Goal: Task Accomplishment & Management: Manage account settings

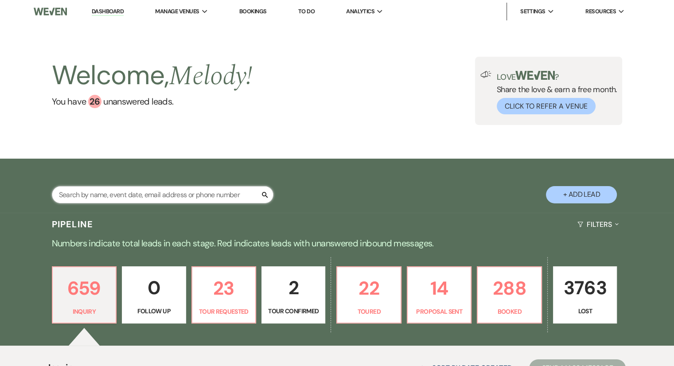
click at [160, 187] on input "text" at bounding box center [163, 194] width 222 height 17
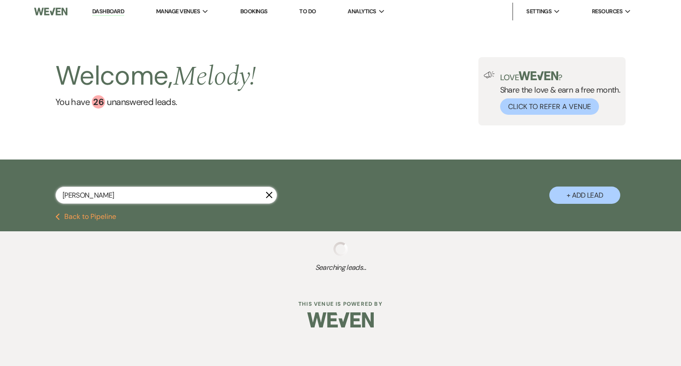
type input "[PERSON_NAME]"
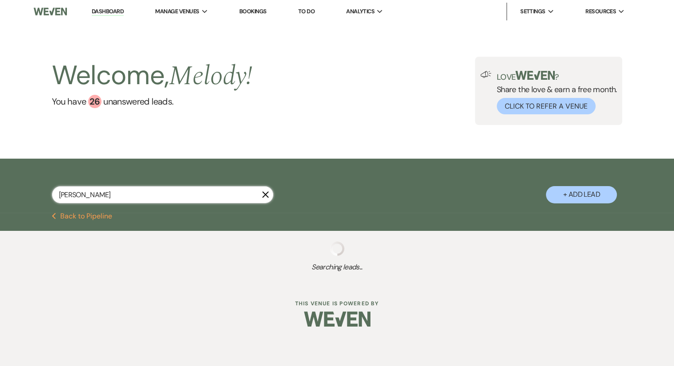
select select "8"
select select "5"
select select "8"
select select "5"
select select "8"
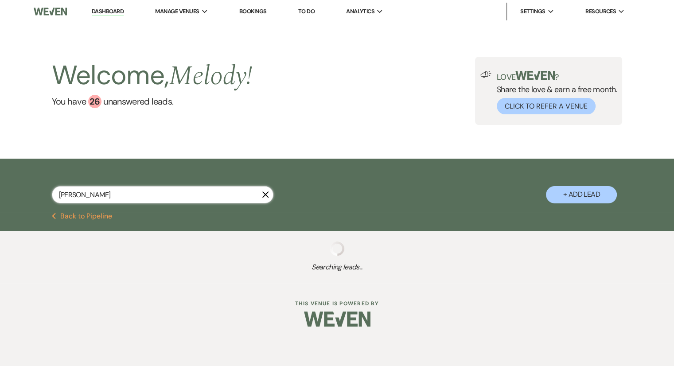
select select "5"
select select "8"
select select "5"
select select "8"
select select "5"
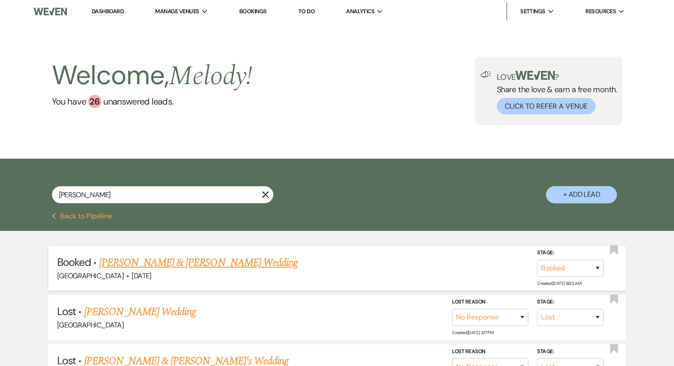
click at [165, 271] on div "[GEOGRAPHIC_DATA] · [DATE]" at bounding box center [337, 276] width 560 height 12
click at [170, 266] on link "[PERSON_NAME] & [PERSON_NAME] Wedding" at bounding box center [198, 263] width 199 height 16
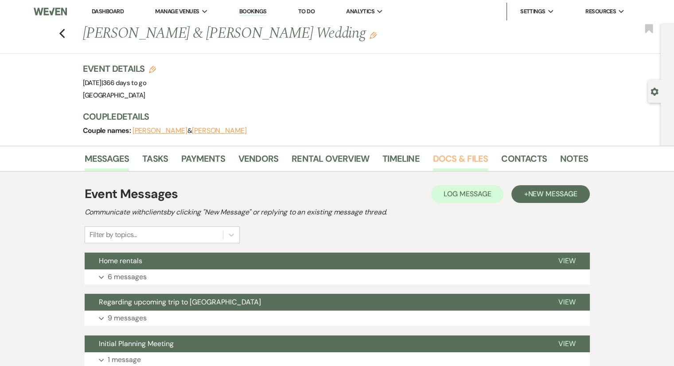
click at [477, 158] on link "Docs & Files" at bounding box center [460, 162] width 55 height 20
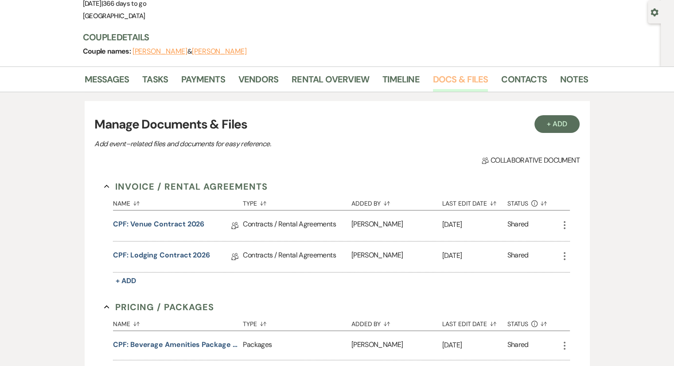
scroll to position [89, 0]
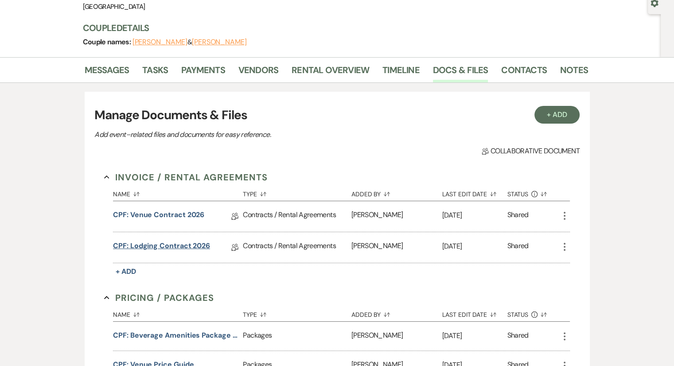
click at [185, 243] on link "CPF: Lodging Contract 2026" at bounding box center [161, 248] width 97 height 14
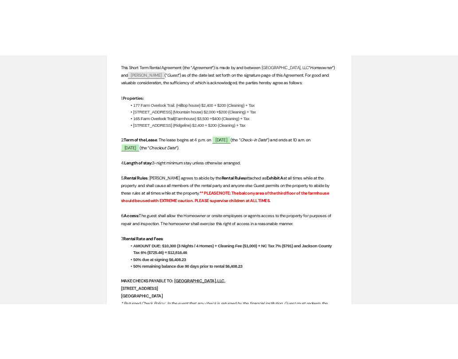
scroll to position [287, 0]
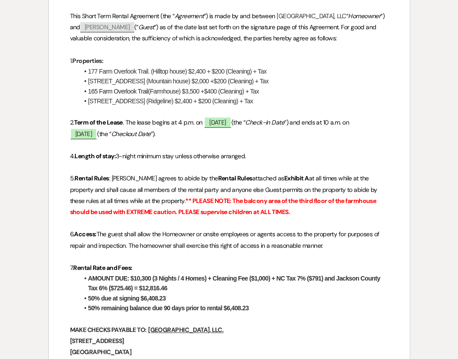
click at [208, 293] on li "AMOUNT DUE: $10,300 (3 Nights / 4 Homes) + Cleaning Fee ($1,000) + NC Tax 7% ($…" at bounding box center [233, 283] width 309 height 20
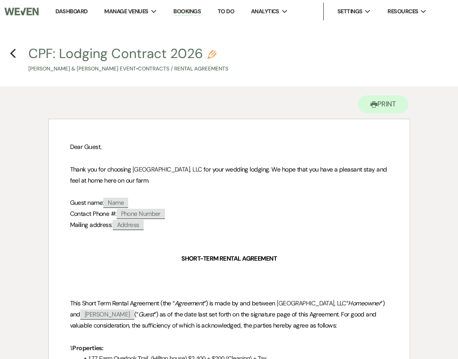
click at [188, 12] on link "Bookings" at bounding box center [186, 12] width 27 height 8
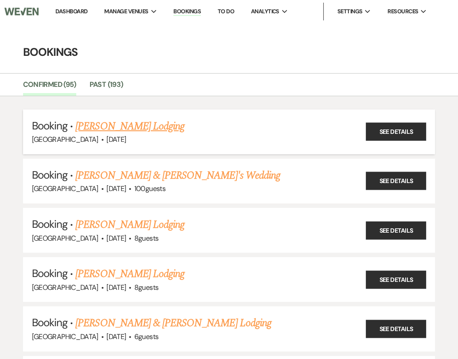
click at [148, 126] on link "[PERSON_NAME] Lodging" at bounding box center [129, 126] width 109 height 16
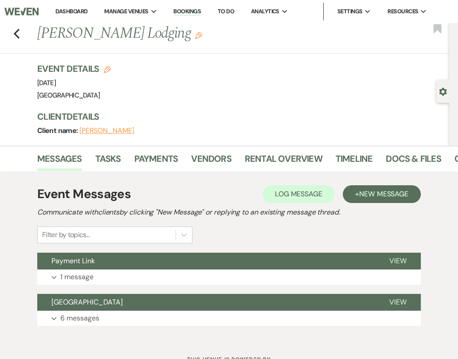
click at [20, 35] on div "Previous [PERSON_NAME] Lodging Edit Bookmark" at bounding box center [222, 38] width 453 height 31
drag, startPoint x: 18, startPoint y: 36, endPoint x: 12, endPoint y: 31, distance: 8.5
click at [12, 31] on div "Previous [PERSON_NAME] Lodging Edit Bookmark" at bounding box center [222, 38] width 453 height 31
click at [17, 31] on use "button" at bounding box center [17, 34] width 6 height 10
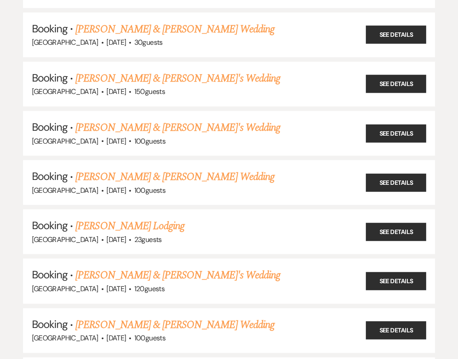
scroll to position [354, 0]
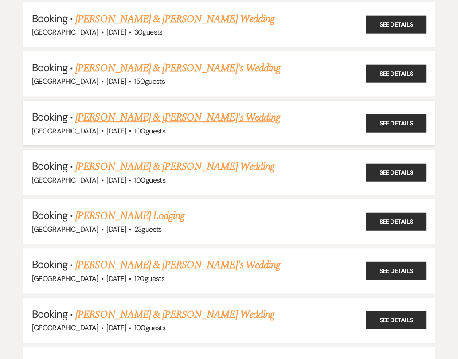
click at [114, 120] on link "[PERSON_NAME] & [PERSON_NAME]'s Wedding" at bounding box center [177, 117] width 205 height 16
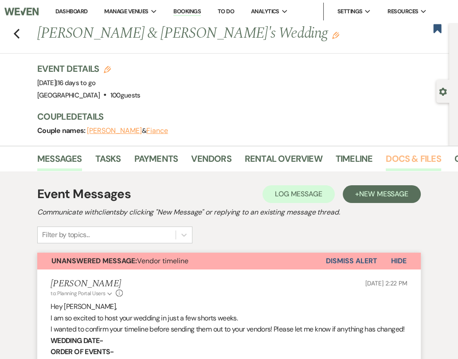
click at [399, 162] on link "Docs & Files" at bounding box center [413, 162] width 55 height 20
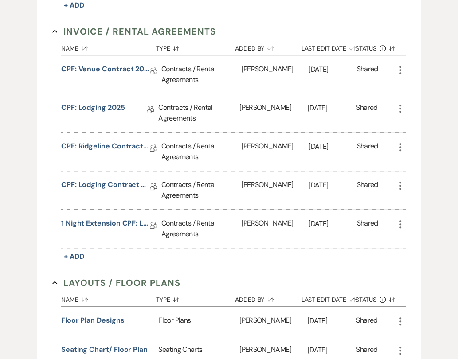
scroll to position [319, 0]
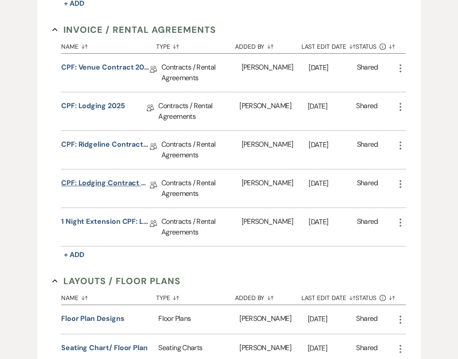
click at [135, 181] on link "CPF: Lodging Contract 2025" at bounding box center [105, 185] width 89 height 14
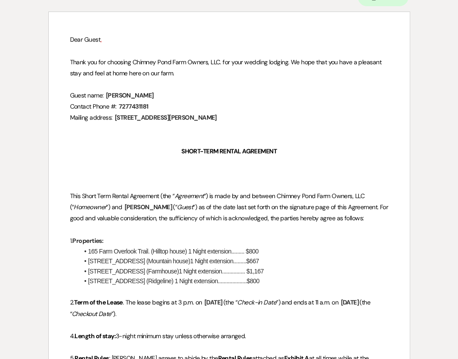
scroll to position [98, 0]
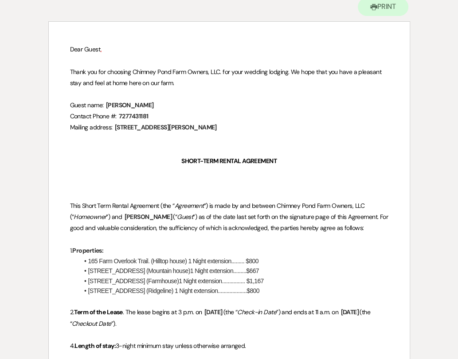
scroll to position [319, 0]
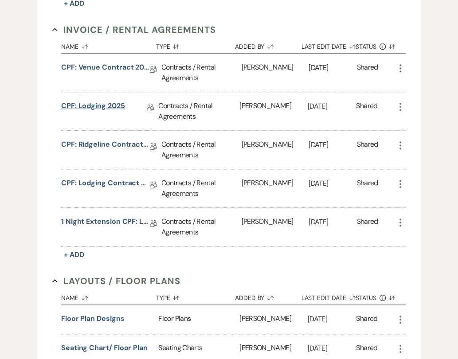
click at [106, 104] on link "CPF: Lodging 2025" at bounding box center [93, 108] width 64 height 14
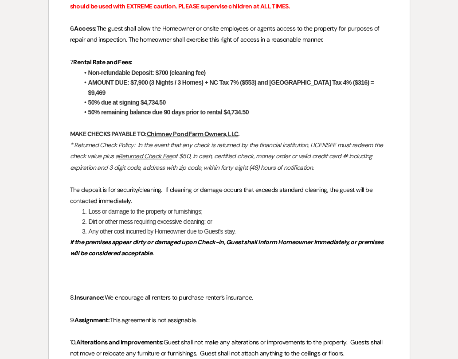
scroll to position [498, 0]
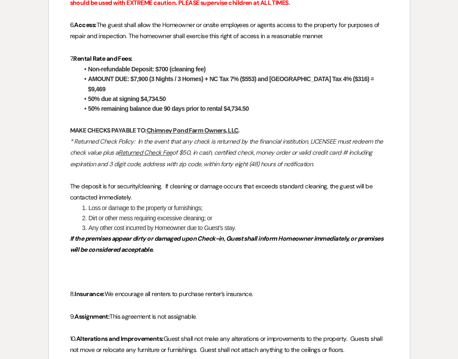
scroll to position [319, 0]
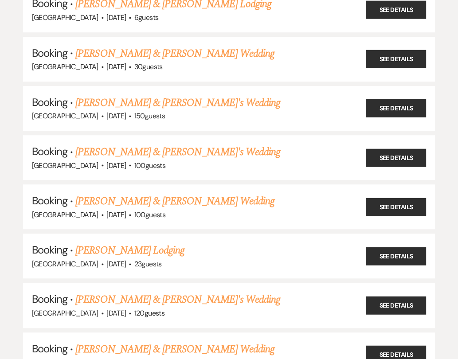
scroll to position [354, 0]
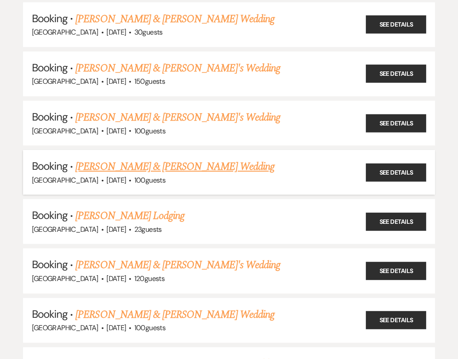
drag, startPoint x: 133, startPoint y: 164, endPoint x: 126, endPoint y: 162, distance: 7.3
click at [126, 162] on link "[PERSON_NAME] & [PERSON_NAME] Wedding" at bounding box center [174, 167] width 199 height 16
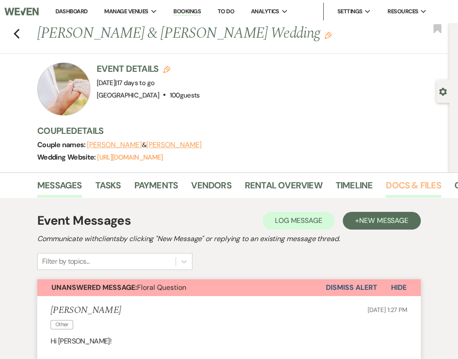
click at [393, 187] on link "Docs & Files" at bounding box center [413, 188] width 55 height 20
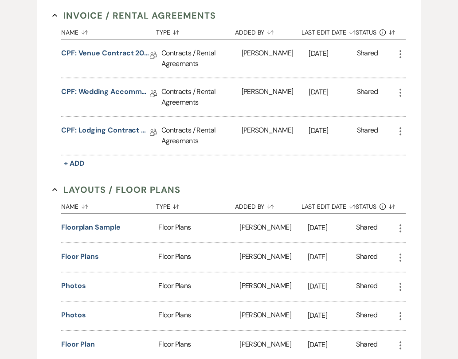
scroll to position [368, 0]
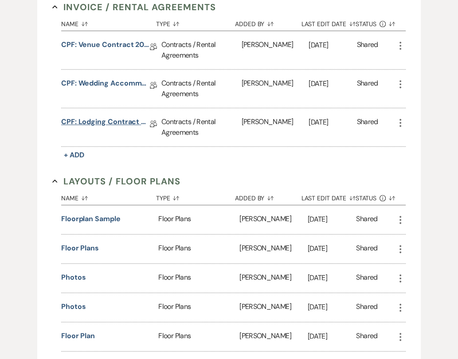
click at [124, 121] on link "CPF: Lodging Contract 2026" at bounding box center [105, 124] width 89 height 14
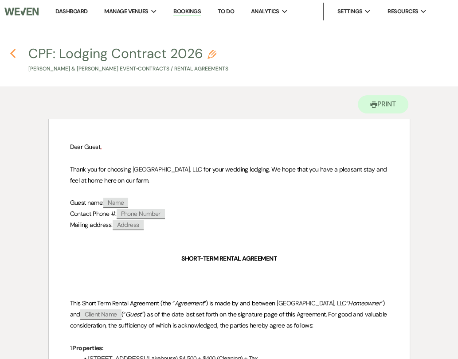
click at [14, 58] on use "button" at bounding box center [13, 54] width 6 height 10
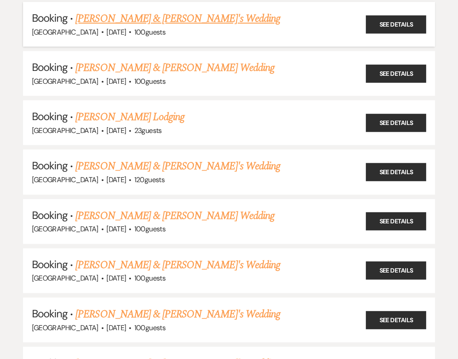
scroll to position [460, 0]
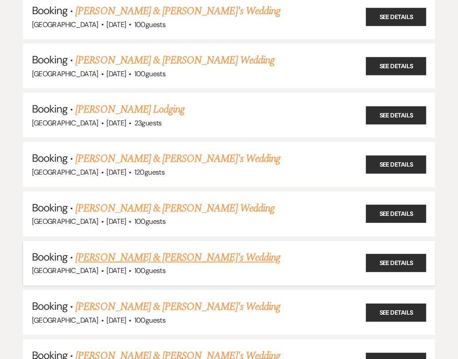
click at [144, 241] on li "Booking · [PERSON_NAME] & [PERSON_NAME]'s Wedding [GEOGRAPHIC_DATA] · [DATE] · …" at bounding box center [229, 263] width 412 height 45
click at [136, 253] on link "[PERSON_NAME] & [PERSON_NAME]'s Wedding" at bounding box center [177, 258] width 205 height 16
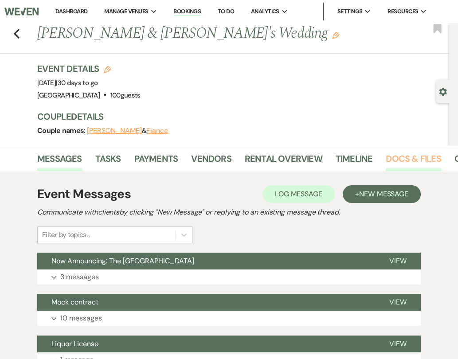
click at [392, 158] on link "Docs & Files" at bounding box center [413, 162] width 55 height 20
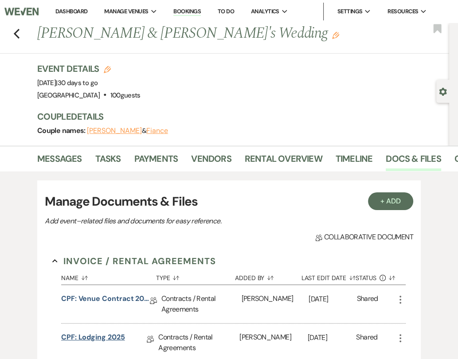
click at [109, 336] on link "CPF: Lodging 2025" at bounding box center [93, 339] width 64 height 14
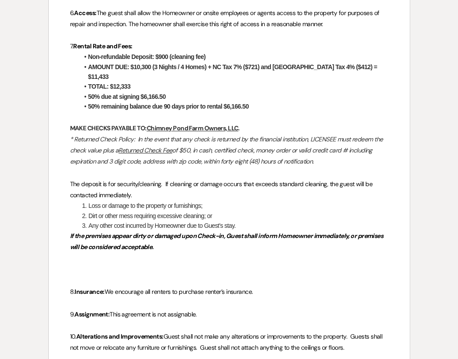
scroll to position [516, 0]
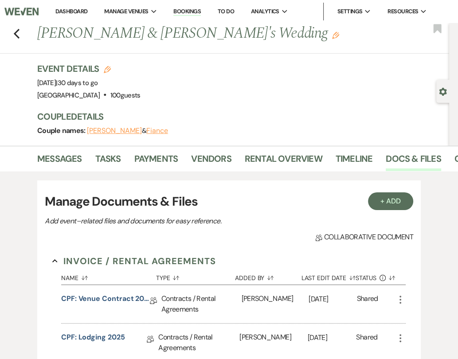
click at [21, 32] on div "Previous [PERSON_NAME] & [PERSON_NAME]'s Wedding Edit Bookmark" at bounding box center [222, 38] width 453 height 31
click at [15, 32] on icon "Previous" at bounding box center [16, 33] width 7 height 11
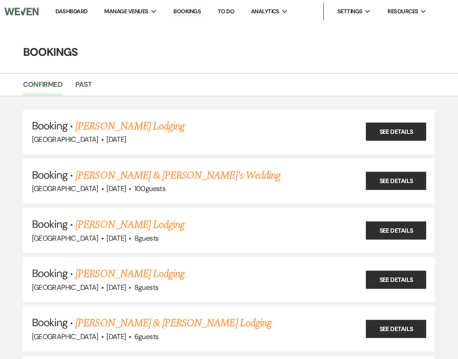
scroll to position [460, 0]
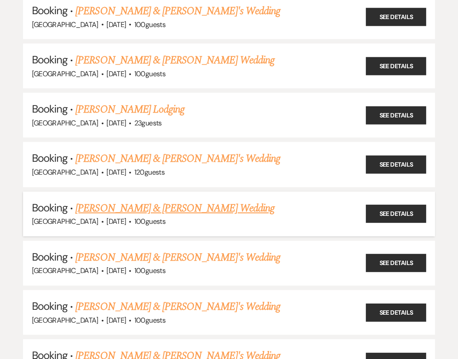
click at [124, 203] on link "[PERSON_NAME] & [PERSON_NAME] Wedding" at bounding box center [174, 208] width 199 height 16
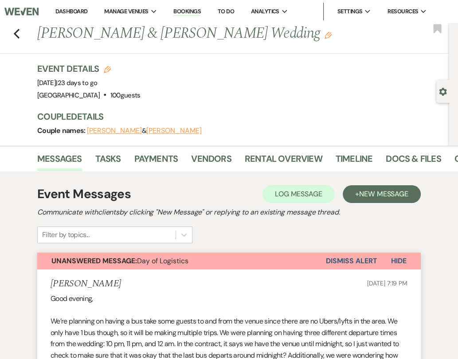
click at [373, 160] on li "Timeline" at bounding box center [361, 160] width 51 height 21
click at [389, 158] on link "Docs & Files" at bounding box center [413, 162] width 55 height 20
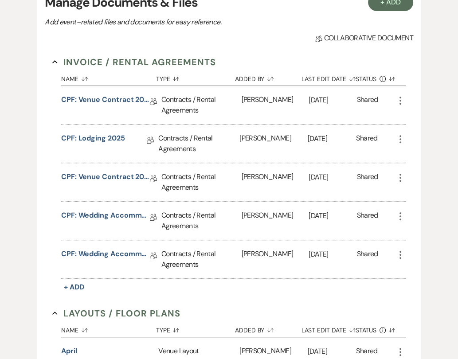
scroll to position [200, 0]
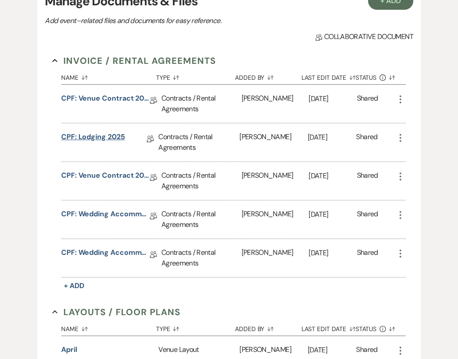
click at [112, 133] on link "CPF: Lodging 2025" at bounding box center [93, 139] width 64 height 14
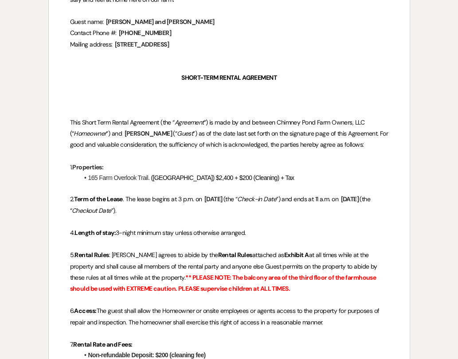
scroll to position [223, 0]
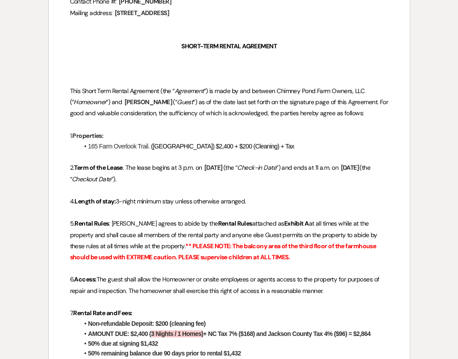
scroll to position [200, 0]
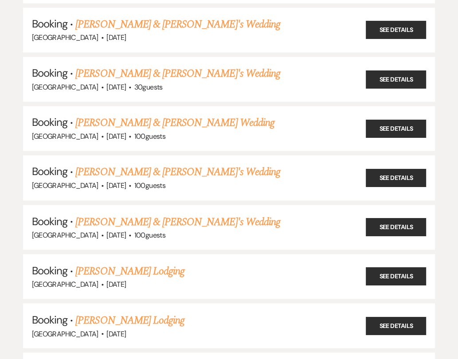
scroll to position [991, 0]
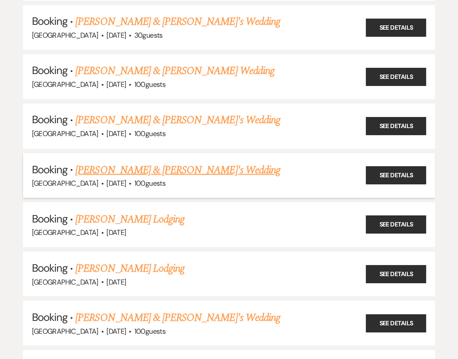
click at [126, 162] on link "[PERSON_NAME] & [PERSON_NAME]'s Wedding" at bounding box center [177, 170] width 205 height 16
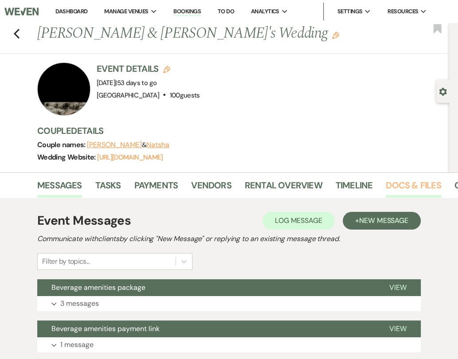
click at [399, 190] on link "Docs & Files" at bounding box center [413, 188] width 55 height 20
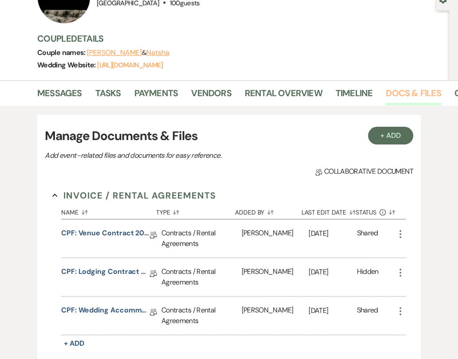
scroll to position [96, 0]
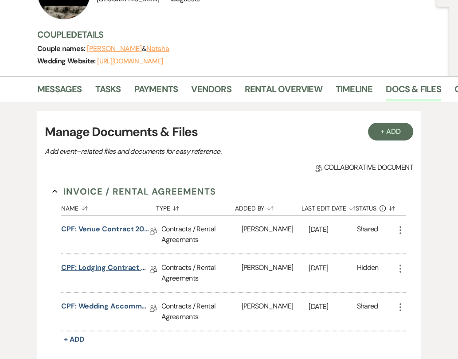
click at [131, 271] on link "CPF: Lodging Contract 2026" at bounding box center [105, 269] width 89 height 14
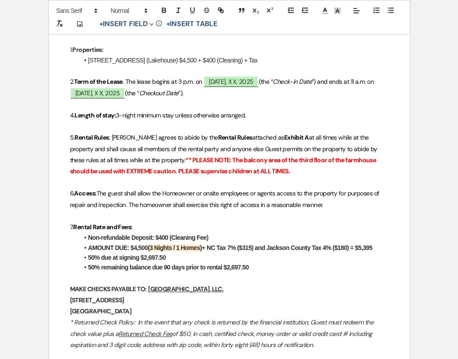
scroll to position [342, 0]
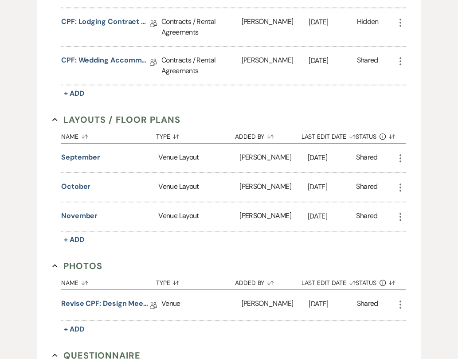
scroll to position [96, 0]
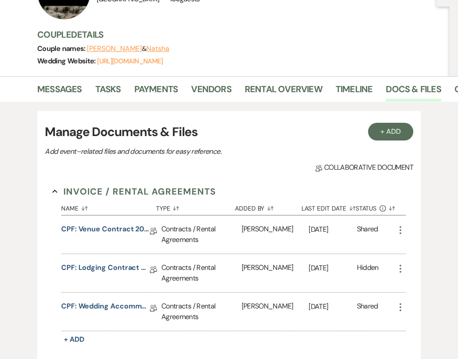
scroll to position [991, 0]
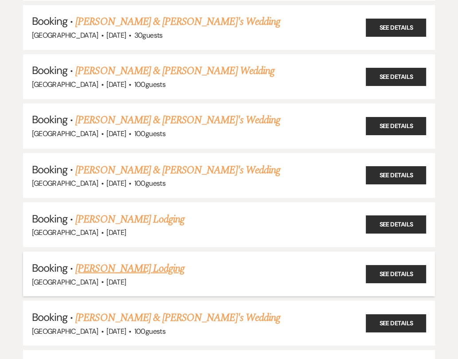
click at [161, 260] on link "[PERSON_NAME] Lodging" at bounding box center [129, 268] width 109 height 16
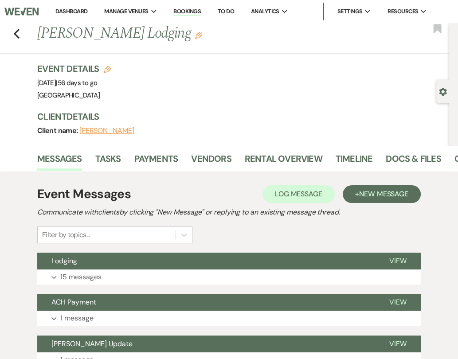
click at [161, 259] on button "Lodging" at bounding box center [206, 261] width 338 height 17
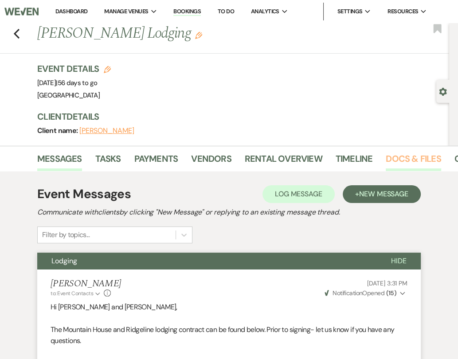
click at [397, 164] on link "Docs & Files" at bounding box center [413, 162] width 55 height 20
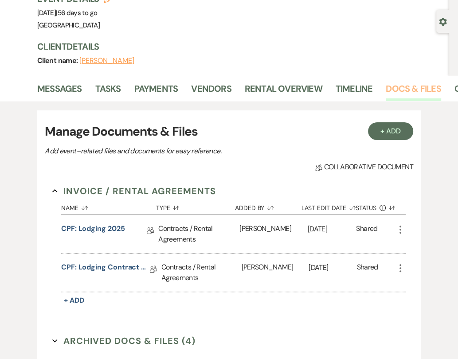
scroll to position [107, 0]
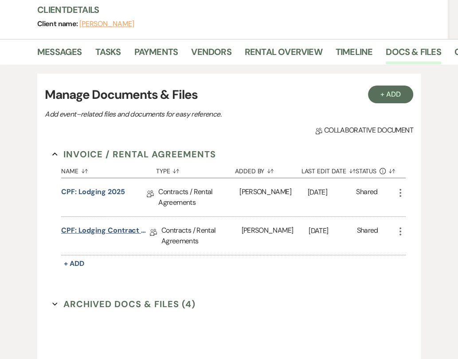
click at [133, 231] on link "CPF: Lodging Contract 2026" at bounding box center [105, 232] width 89 height 14
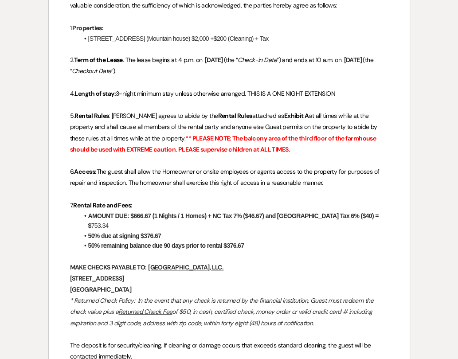
scroll to position [318, 0]
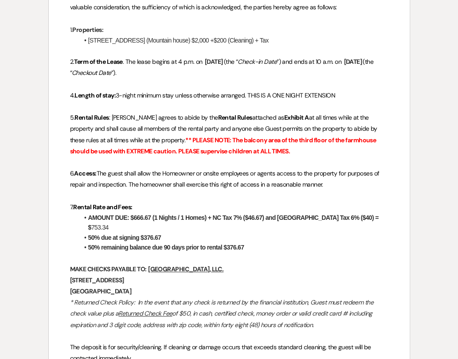
scroll to position [107, 0]
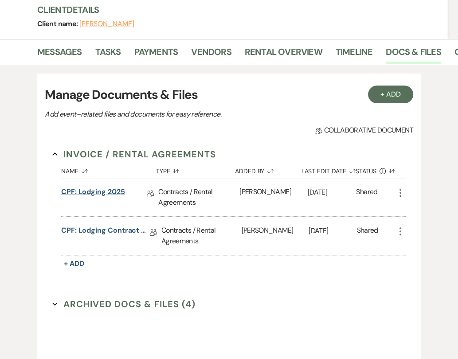
click at [116, 190] on link "CPF: Lodging 2025" at bounding box center [93, 194] width 64 height 14
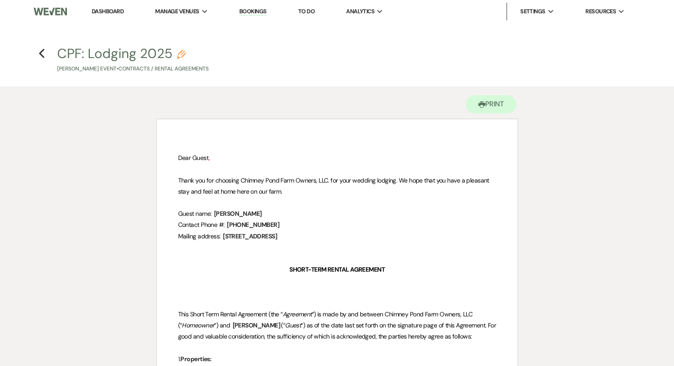
click at [107, 9] on link "Dashboard" at bounding box center [108, 12] width 32 height 8
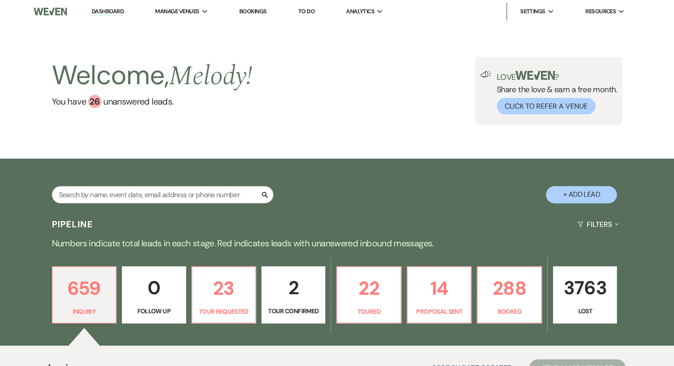
click at [571, 198] on button "+ Add Lead" at bounding box center [581, 194] width 71 height 17
select select "541"
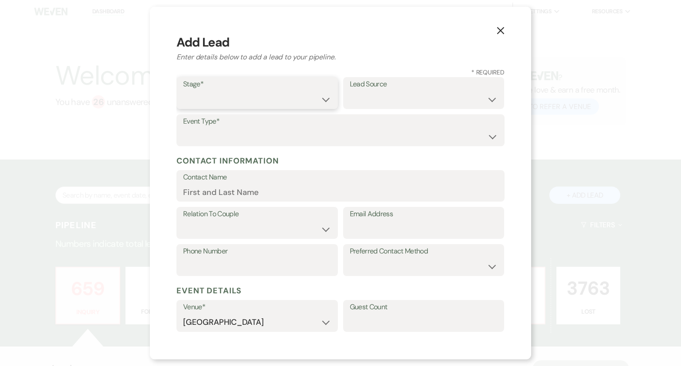
click at [209, 100] on select "Inquiry Follow Up Tour Requested Tour Confirmed Toured Proposal Sent Booked Lost" at bounding box center [257, 99] width 148 height 17
select select "1"
click at [183, 91] on select "Inquiry Follow Up Tour Requested Tour Confirmed Toured Proposal Sent Booked Lost" at bounding box center [257, 99] width 148 height 17
click at [384, 102] on select "Weven Venue Website Instagram Facebook Pinterest Google The Knot Wedding Wire H…" at bounding box center [424, 99] width 148 height 17
click at [373, 109] on div "Lead Source Weven Venue Website Instagram Facebook Pinterest Google The Knot We…" at bounding box center [423, 95] width 161 height 37
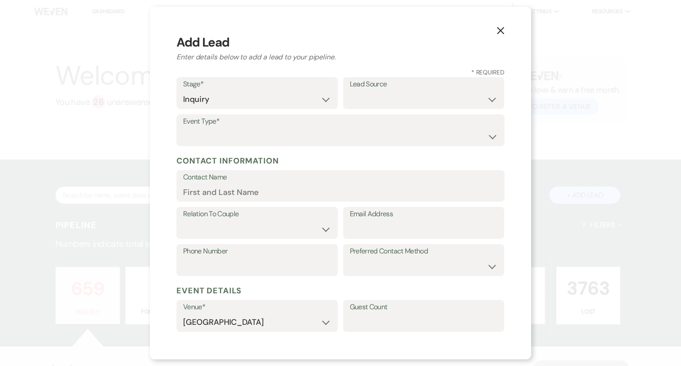
click at [373, 109] on div "Lead Source Weven Venue Website Instagram Facebook Pinterest Google The Knot We…" at bounding box center [423, 95] width 161 height 37
click at [373, 101] on select "Weven Venue Website Instagram Facebook Pinterest Google The Knot Wedding Wire H…" at bounding box center [424, 99] width 148 height 17
select select "5"
click at [350, 91] on select "Weven Venue Website Instagram Facebook Pinterest Google The Knot Wedding Wire H…" at bounding box center [424, 99] width 148 height 17
click at [218, 142] on select "Wedding Anniversary Party Baby Shower Bachelorette / Bachelor Party Birthday Pa…" at bounding box center [340, 136] width 315 height 17
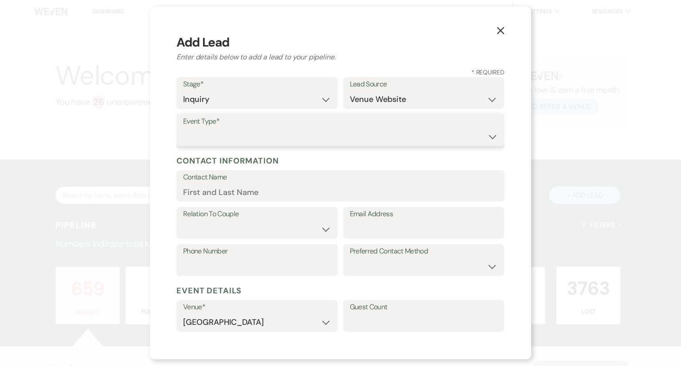
select select "1"
click at [183, 128] on select "Wedding Anniversary Party Baby Shower Bachelorette / Bachelor Party Birthday Pa…" at bounding box center [340, 136] width 315 height 17
click at [203, 194] on input "Contact Name" at bounding box center [340, 191] width 315 height 17
paste input "[PERSON_NAME] last_name [PERSON_NAME]"
drag, startPoint x: 280, startPoint y: 195, endPoint x: 226, endPoint y: 191, distance: 54.6
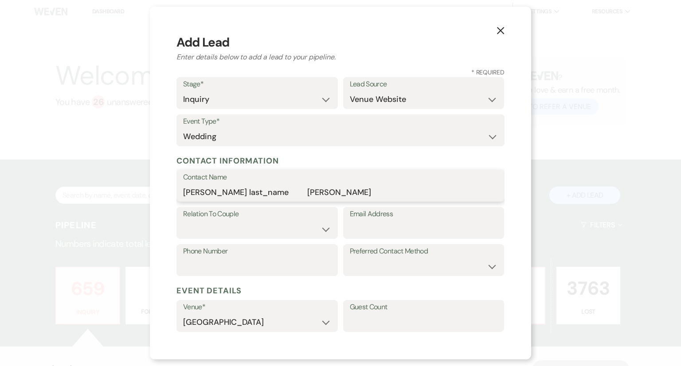
click at [226, 191] on input "[PERSON_NAME] last_name [PERSON_NAME]" at bounding box center [340, 191] width 315 height 17
click at [199, 192] on input "[PERSON_NAME]" at bounding box center [340, 191] width 315 height 17
type input "[PERSON_NAME]"
click at [223, 242] on div "Relation To Couple Couple Planner Parent of Couple Family Member Friend Other E…" at bounding box center [340, 225] width 328 height 37
click at [223, 233] on select "Couple Planner Parent of Couple Family Member Friend Other" at bounding box center [257, 229] width 148 height 17
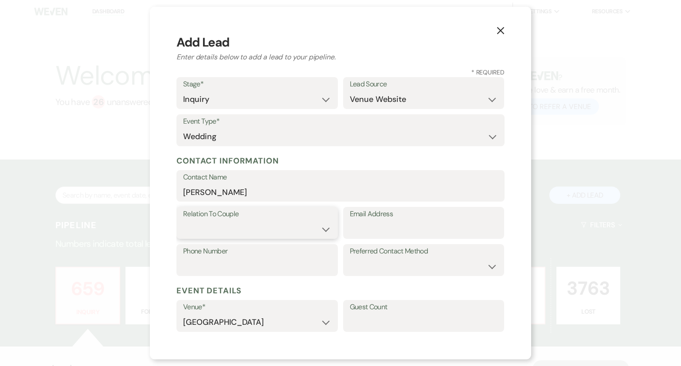
select select "1"
click at [183, 221] on select "Couple Planner Parent of Couple Family Member Friend Other" at bounding box center [257, 229] width 148 height 17
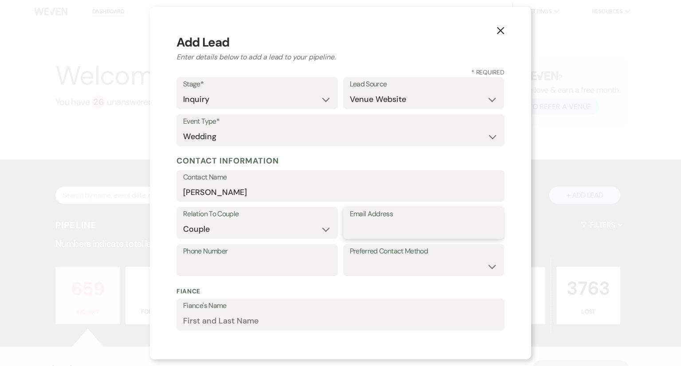
click at [375, 229] on input "Email Address" at bounding box center [424, 229] width 148 height 17
paste input "[EMAIL_ADDRESS][DOMAIN_NAME]"
type input "[EMAIL_ADDRESS][DOMAIN_NAME]"
click at [223, 254] on label "Phone Number" at bounding box center [257, 251] width 148 height 13
click at [223, 258] on input "Phone Number" at bounding box center [257, 266] width 148 height 17
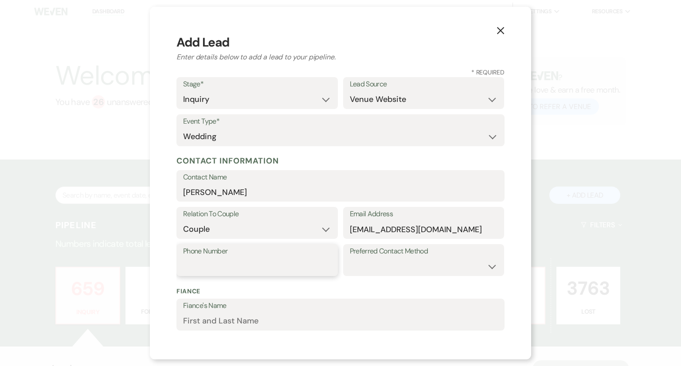
paste input "7209718627"
type input "7209718627"
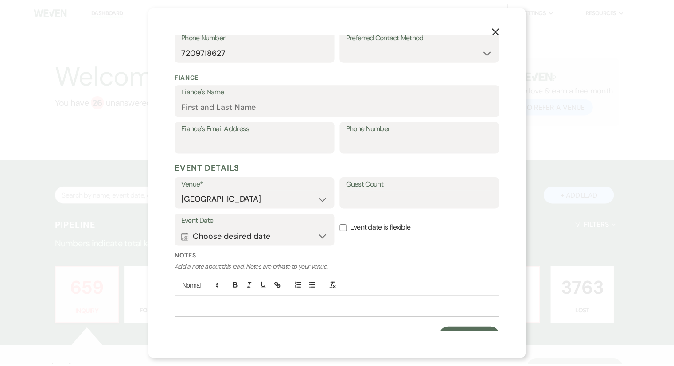
scroll to position [227, 0]
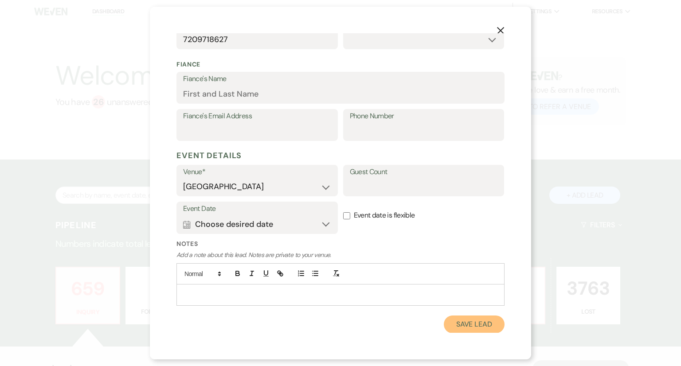
click at [476, 326] on button "Save Lead" at bounding box center [474, 325] width 61 height 18
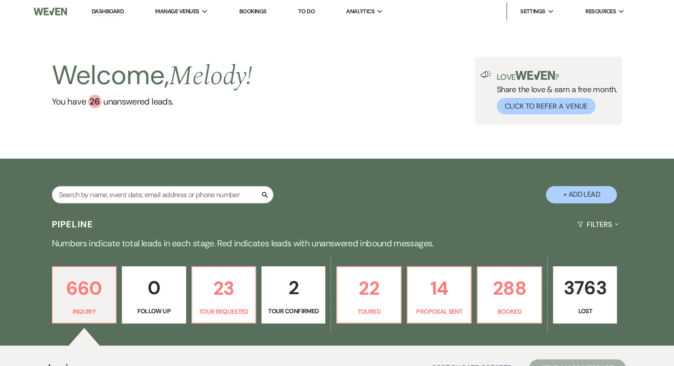
click at [94, 185] on div "Search + Add Lead" at bounding box center [337, 186] width 638 height 47
click at [94, 194] on input "text" at bounding box center [163, 194] width 222 height 17
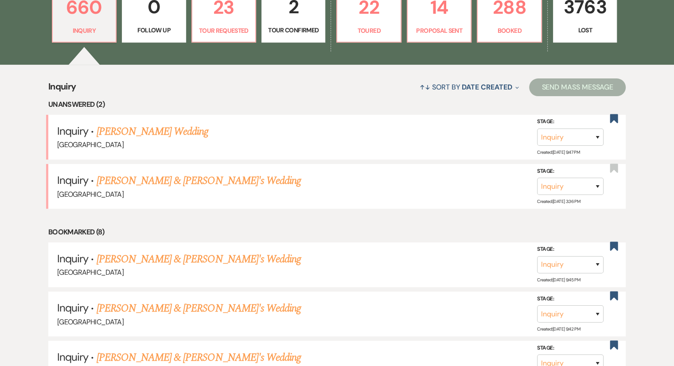
scroll to position [292, 0]
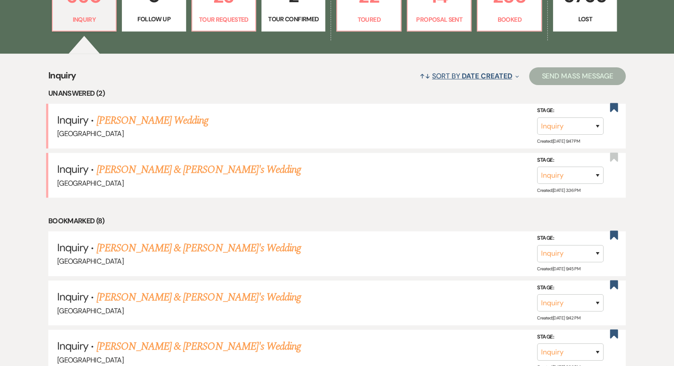
click at [464, 78] on span "Date Created" at bounding box center [487, 75] width 50 height 9
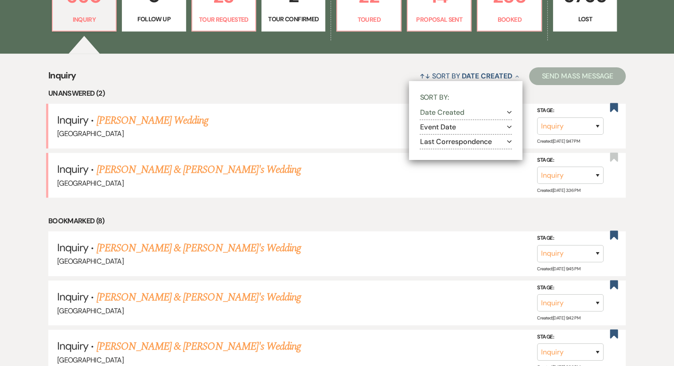
click at [454, 113] on button "Date Created Expand" at bounding box center [466, 112] width 92 height 7
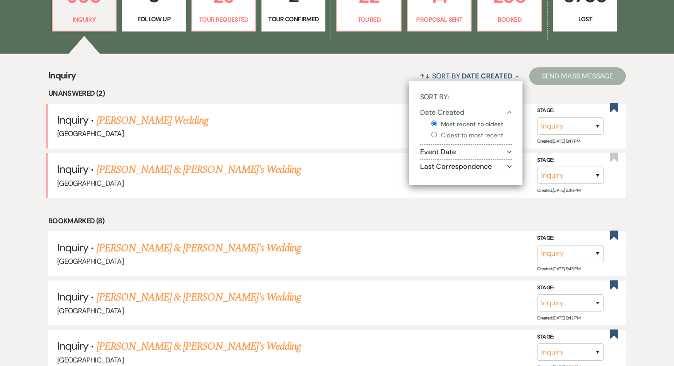
click at [455, 121] on label "Most recent to oldest" at bounding box center [471, 124] width 81 height 11
click at [437, 121] on input "Most recent to oldest" at bounding box center [434, 124] width 6 height 6
click at [321, 109] on li "Inquiry · [PERSON_NAME] Wedding [GEOGRAPHIC_DATA] Stage: Inquiry Follow Up Tour…" at bounding box center [337, 126] width 578 height 45
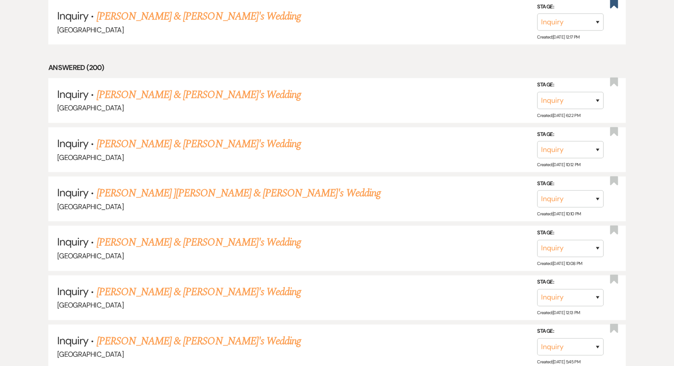
scroll to position [879, 0]
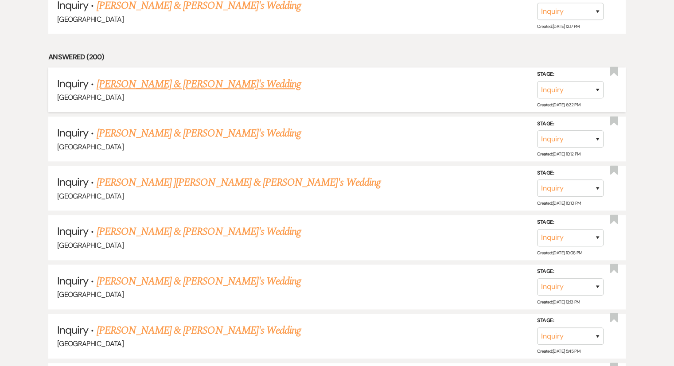
click at [156, 76] on link "[PERSON_NAME] & [PERSON_NAME]'s Wedding" at bounding box center [199, 84] width 205 height 16
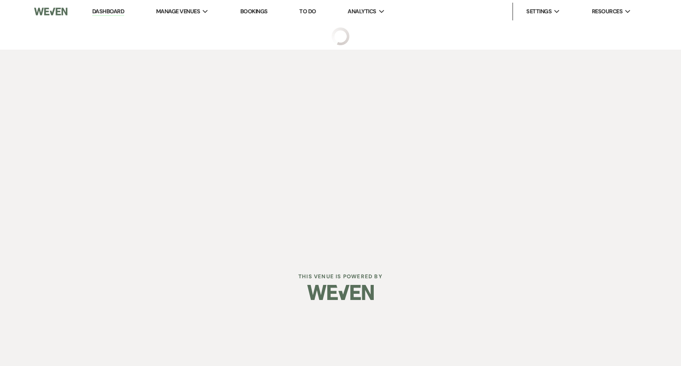
select select "5"
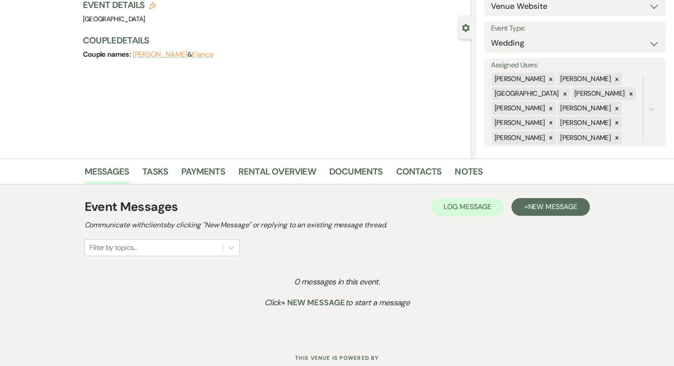
scroll to position [92, 0]
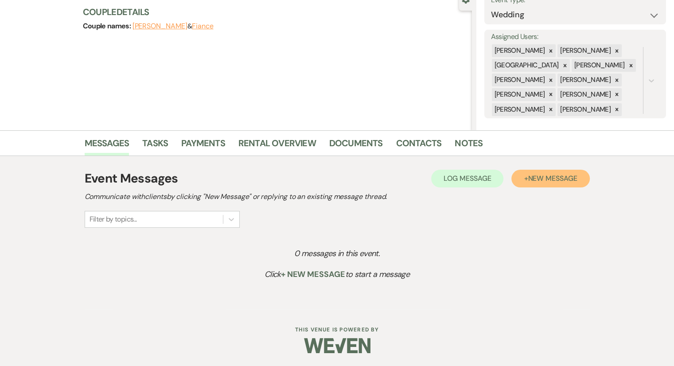
click at [539, 182] on span "New Message" at bounding box center [552, 178] width 49 height 9
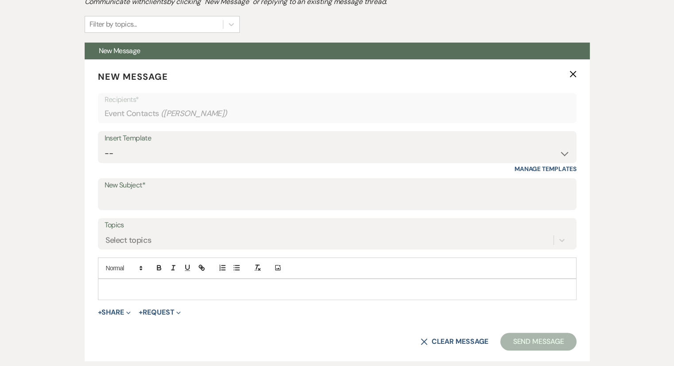
scroll to position [297, 0]
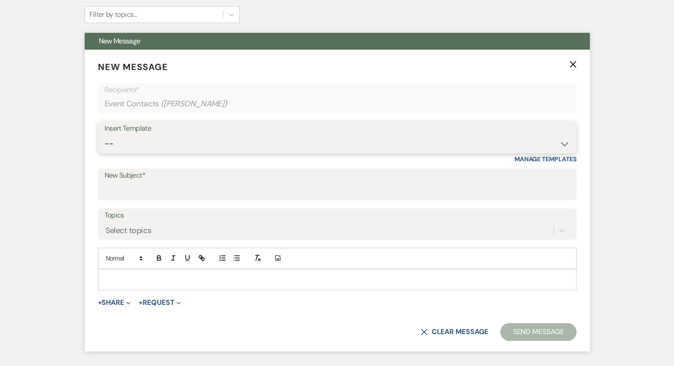
click at [135, 147] on select "-- Weven Planning Portal Introduction (Booked Events) Congratulations on choosi…" at bounding box center [337, 143] width 465 height 17
select select "2192"
click at [105, 135] on select "-- Weven Planning Portal Introduction (Booked Events) Congratulations on choosi…" at bounding box center [337, 143] width 465 height 17
type input "Thank you for contacting [GEOGRAPHIC_DATA]!"
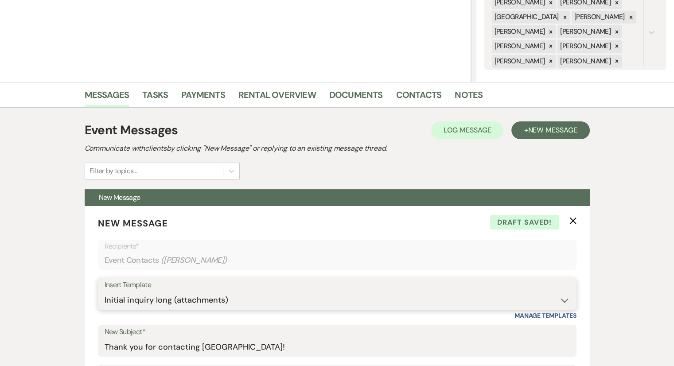
scroll to position [129, 0]
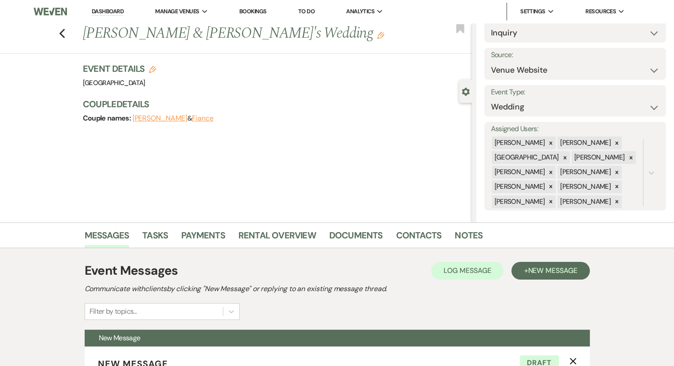
click at [65, 40] on div "Previous [PERSON_NAME] & [PERSON_NAME]'s Wedding Edit Bookmark" at bounding box center [234, 38] width 476 height 31
click at [66, 33] on icon "Previous" at bounding box center [62, 33] width 7 height 11
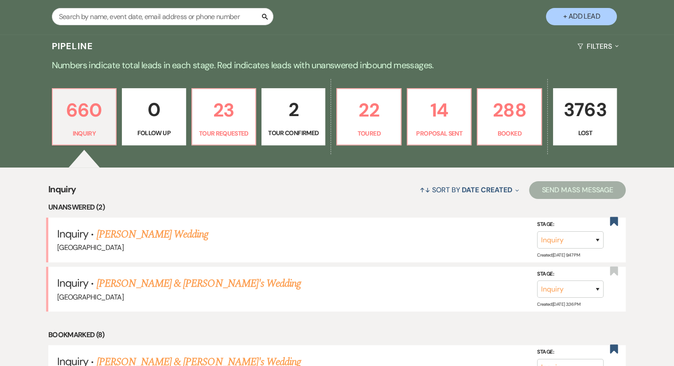
scroll to position [167, 0]
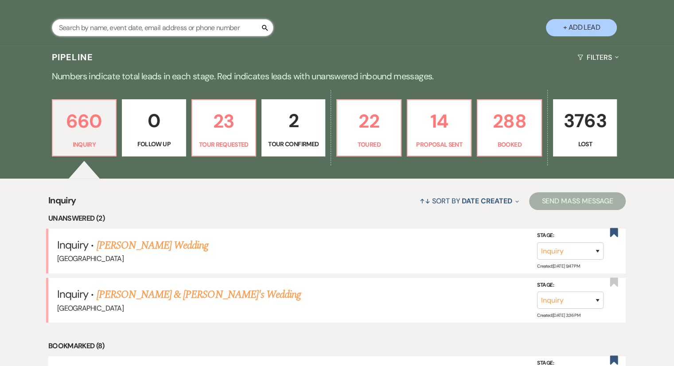
click at [197, 34] on input "text" at bounding box center [163, 27] width 222 height 17
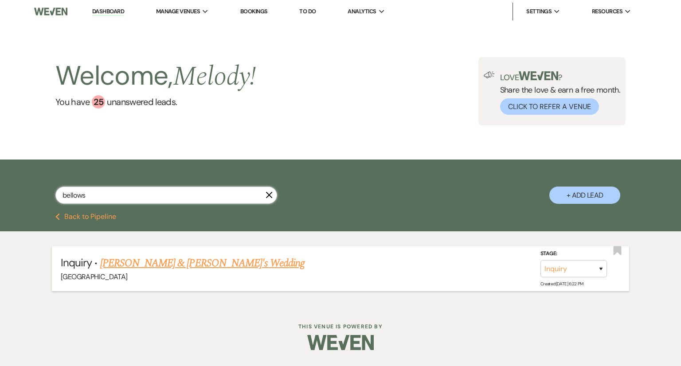
type input "bellows"
click at [183, 268] on link "[PERSON_NAME] & [PERSON_NAME]'s Wedding" at bounding box center [202, 263] width 205 height 16
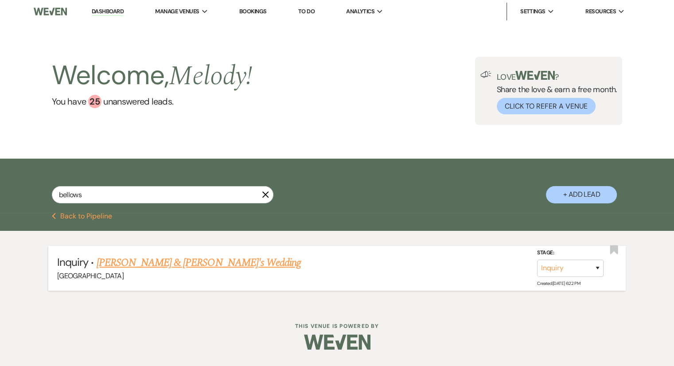
select select "5"
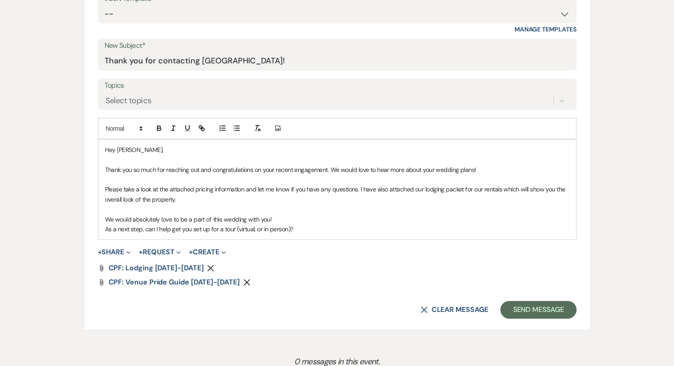
scroll to position [428, 0]
click at [347, 229] on p "As a next step, can I help get you set up for a tour (virtual, or in person)?" at bounding box center [337, 228] width 464 height 10
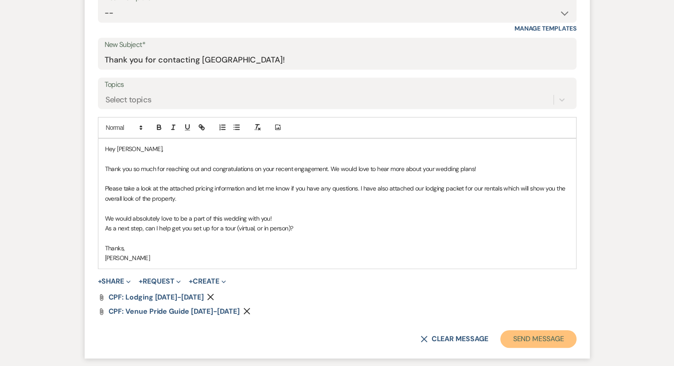
click at [528, 340] on button "Send Message" at bounding box center [538, 339] width 76 height 18
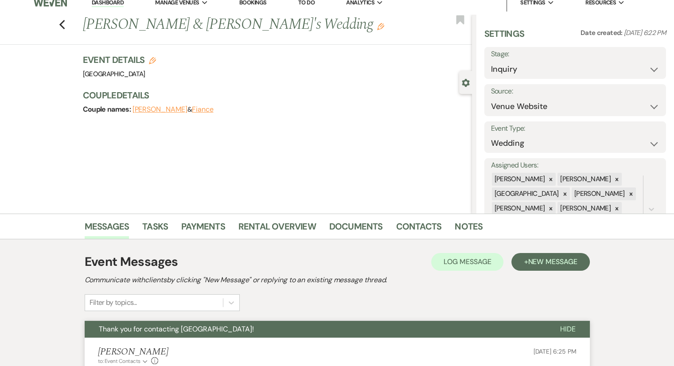
scroll to position [8, 0]
click at [66, 25] on icon "Previous" at bounding box center [62, 25] width 7 height 11
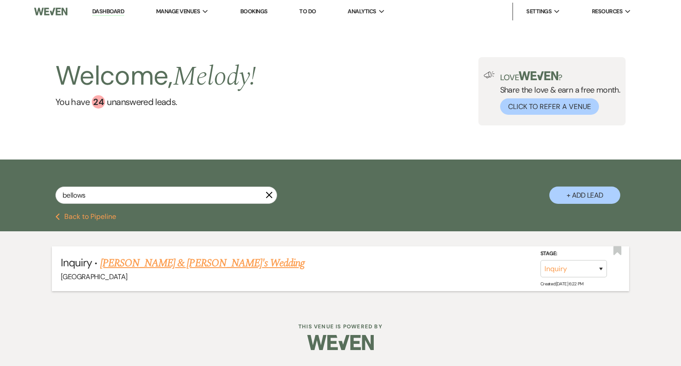
click at [622, 255] on li "Inquiry · [PERSON_NAME] & [PERSON_NAME]'s Wedding [GEOGRAPHIC_DATA] Stage: Inqu…" at bounding box center [340, 268] width 577 height 45
click at [617, 250] on use "button" at bounding box center [617, 250] width 8 height 9
click at [111, 11] on link "Dashboard" at bounding box center [108, 12] width 32 height 8
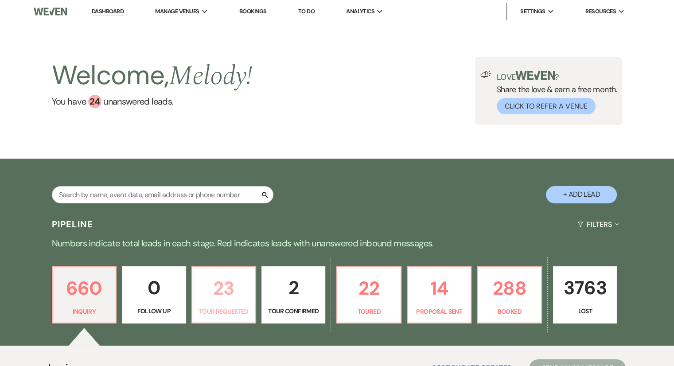
click at [221, 306] on link "23 Tour Requested" at bounding box center [223, 295] width 65 height 58
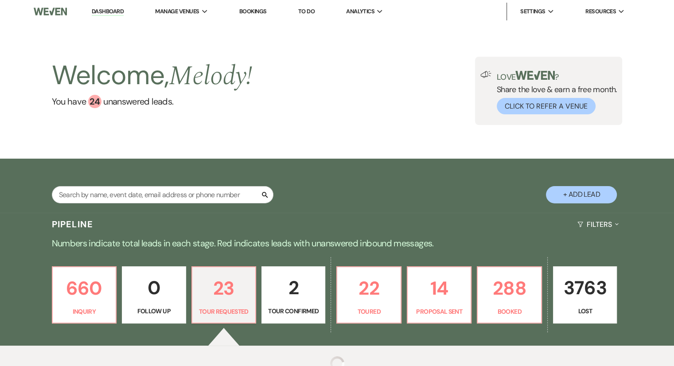
select select "2"
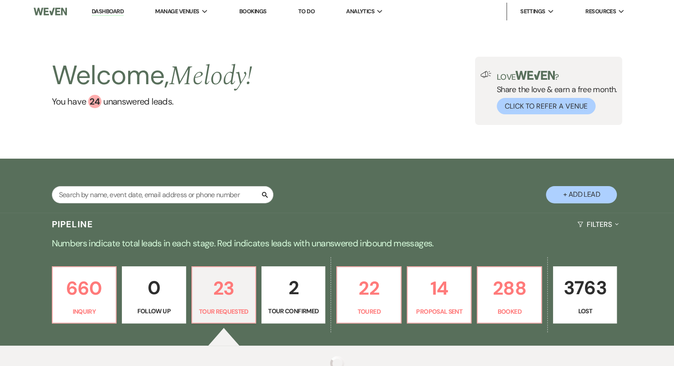
select select "2"
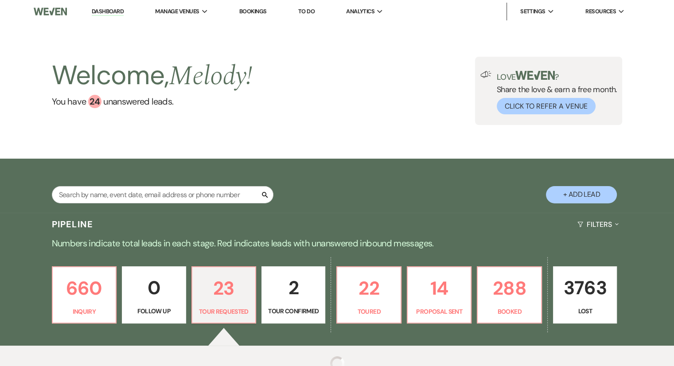
select select "2"
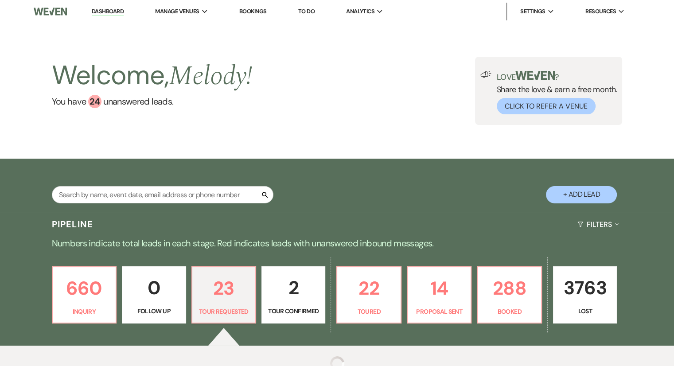
select select "2"
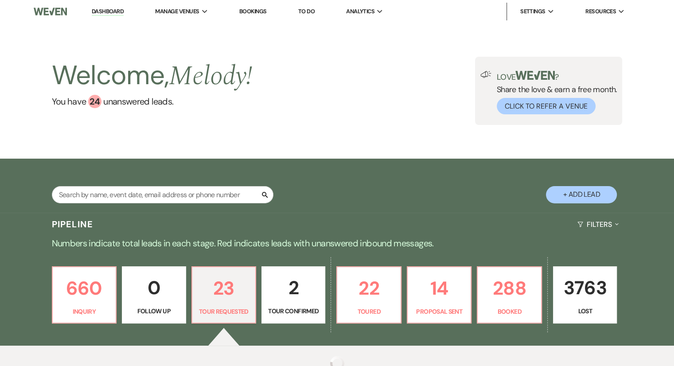
select select "2"
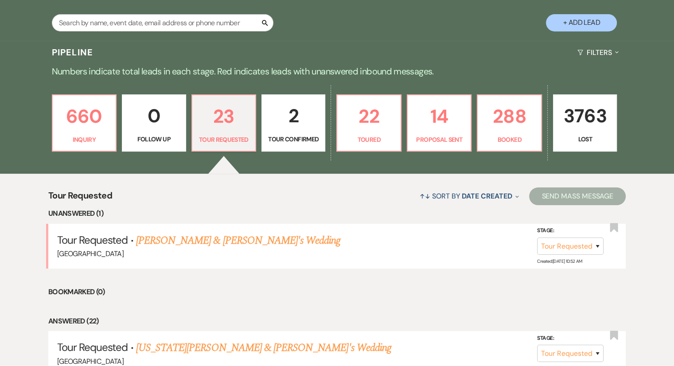
scroll to position [177, 0]
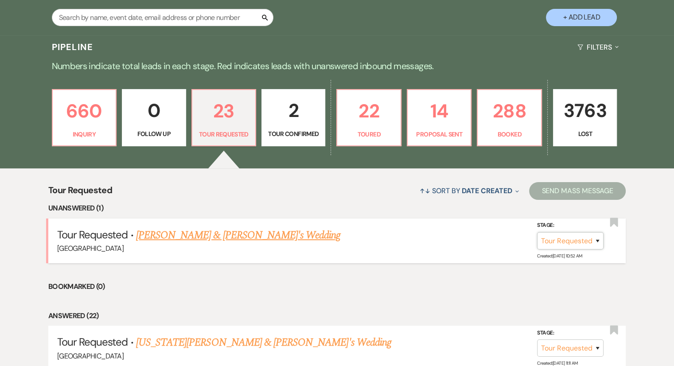
click at [558, 243] on select "Inquiry Follow Up Tour Requested Tour Confirmed Toured Proposal Sent Booked Lost" at bounding box center [570, 240] width 66 height 17
select select "5"
click at [537, 232] on select "Inquiry Follow Up Tour Requested Tour Confirmed Toured Proposal Sent Booked Lost" at bounding box center [570, 240] width 66 height 17
click at [579, 242] on button "Save" at bounding box center [586, 241] width 44 height 18
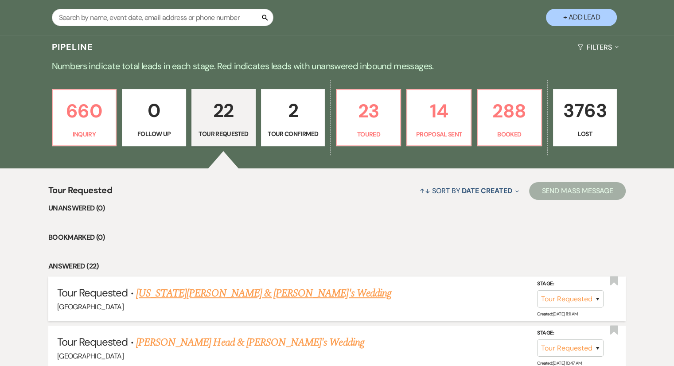
click at [218, 292] on link "[US_STATE][PERSON_NAME] & [PERSON_NAME]'s Wedding" at bounding box center [263, 293] width 255 height 16
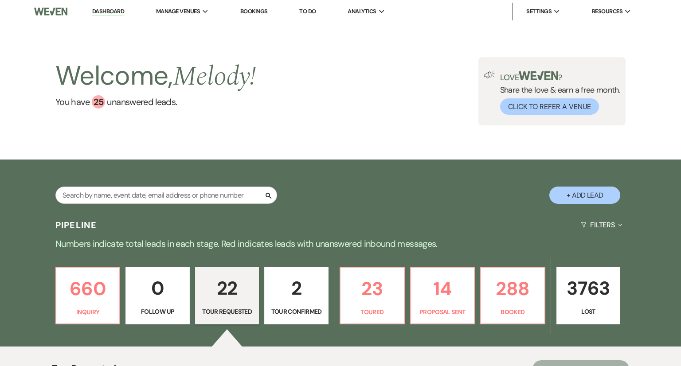
select select "2"
select select "6"
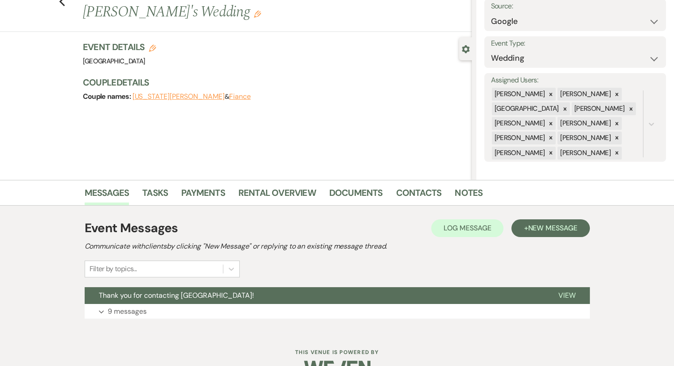
scroll to position [66, 0]
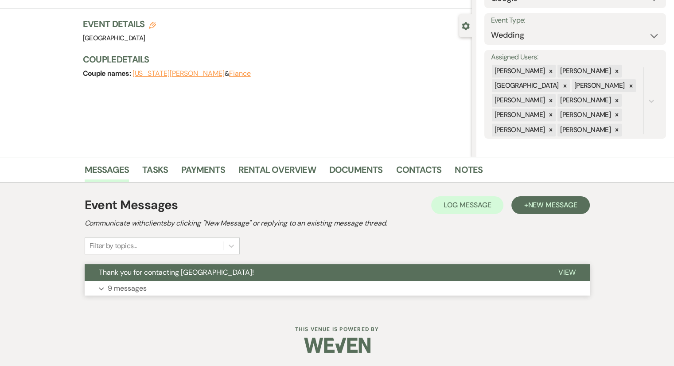
click at [125, 284] on p "9 messages" at bounding box center [127, 289] width 39 height 12
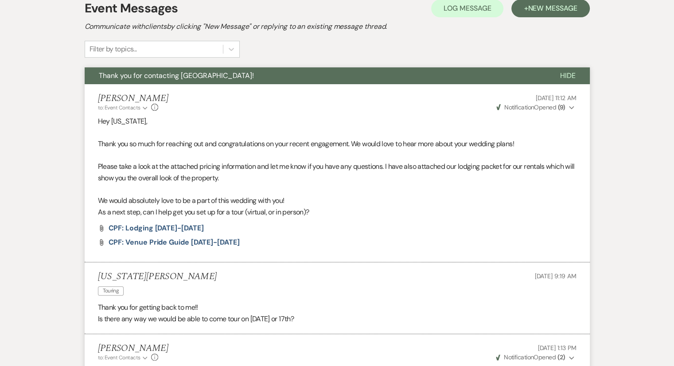
scroll to position [169, 0]
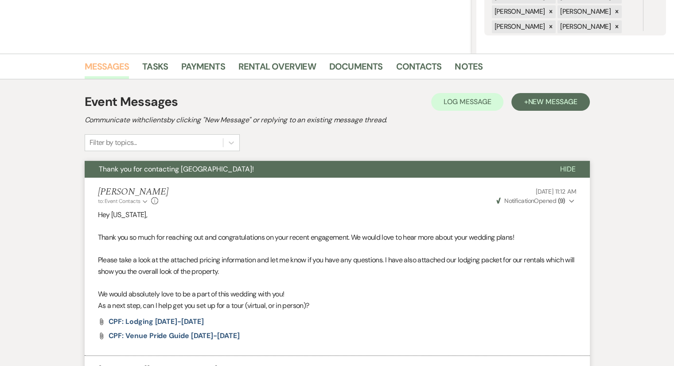
click at [106, 69] on link "Messages" at bounding box center [107, 69] width 45 height 20
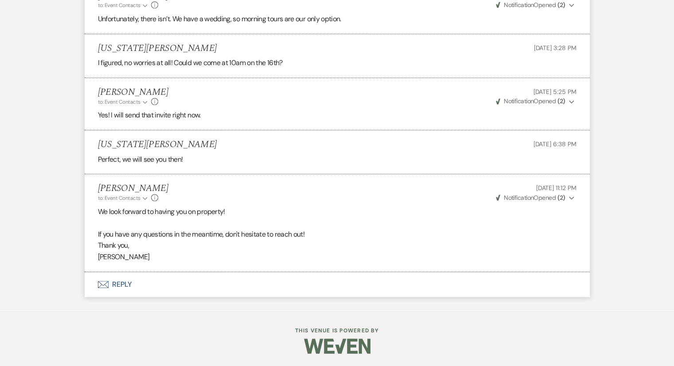
scroll to position [0, 0]
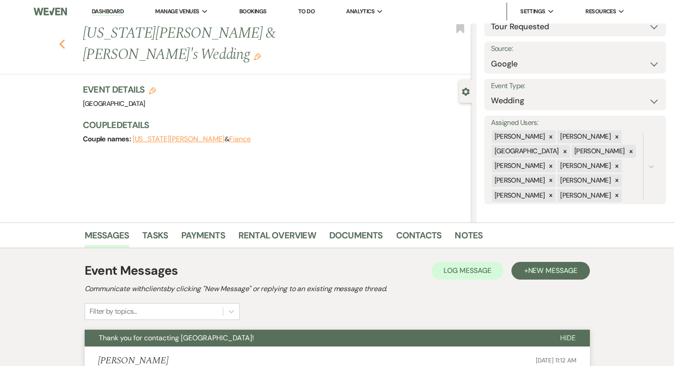
click at [64, 39] on use "button" at bounding box center [62, 44] width 6 height 10
select select "2"
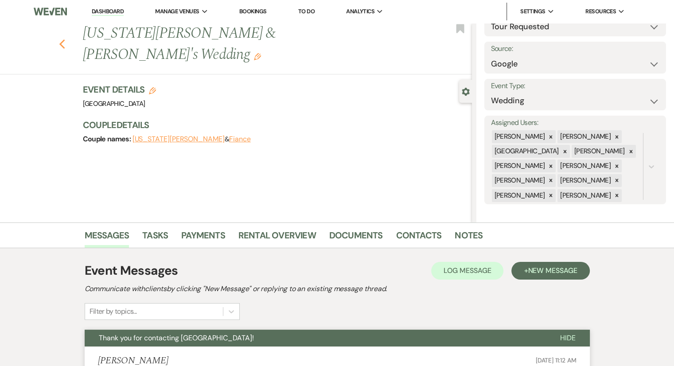
select select "2"
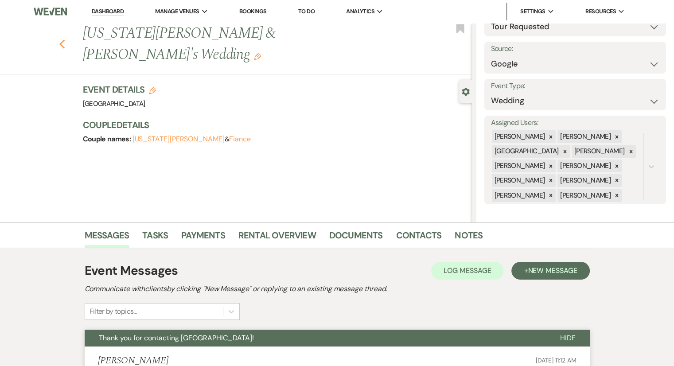
select select "2"
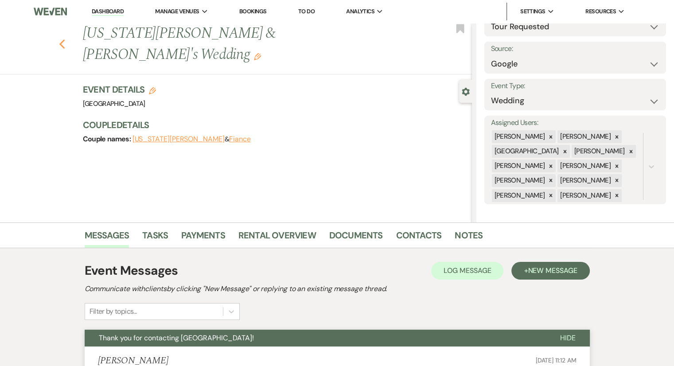
select select "2"
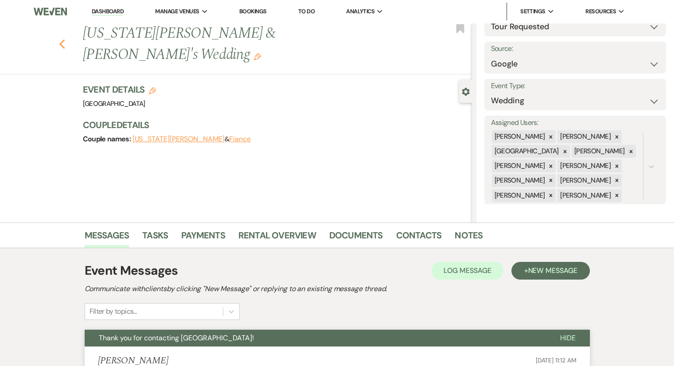
select select "2"
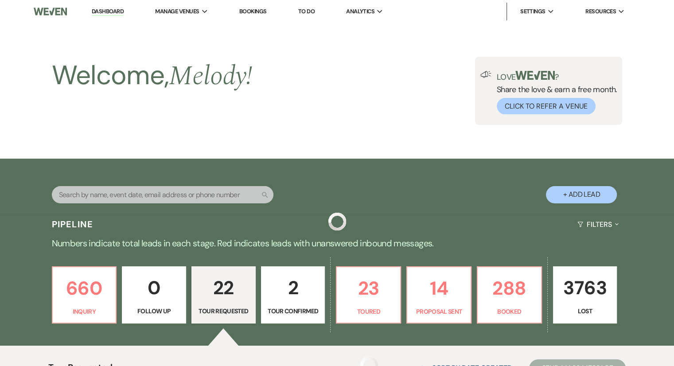
scroll to position [177, 0]
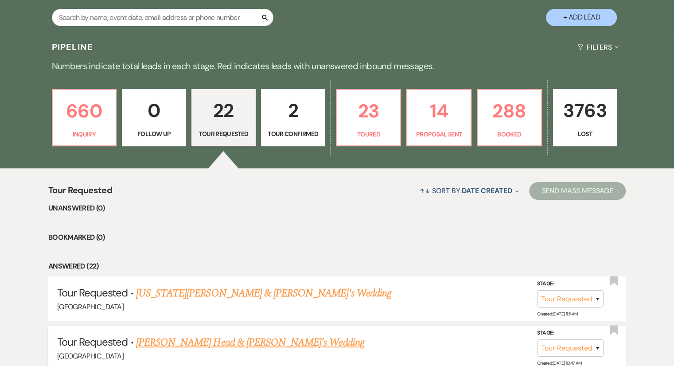
click at [209, 340] on link "[PERSON_NAME] Head & [PERSON_NAME]'s Wedding" at bounding box center [250, 343] width 228 height 16
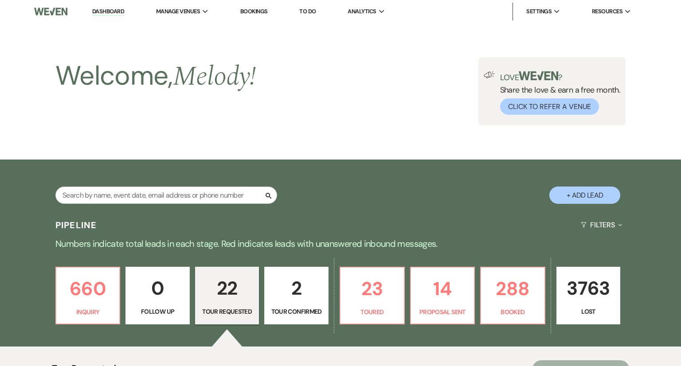
select select "2"
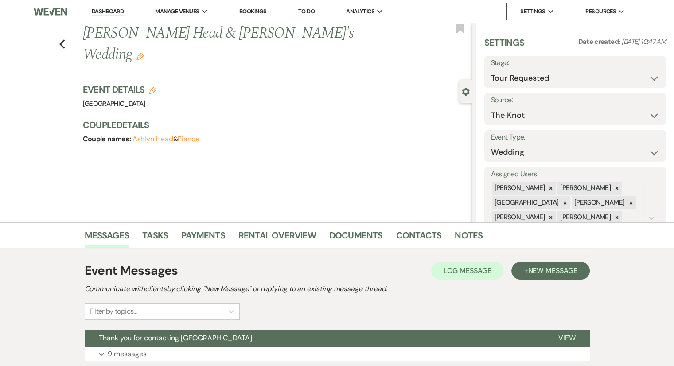
scroll to position [66, 0]
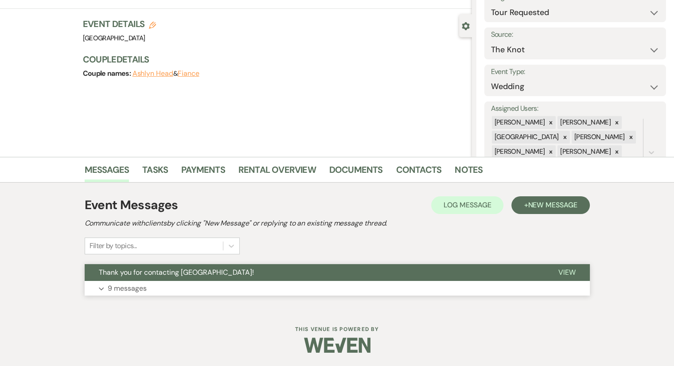
click at [117, 289] on p "9 messages" at bounding box center [127, 289] width 39 height 12
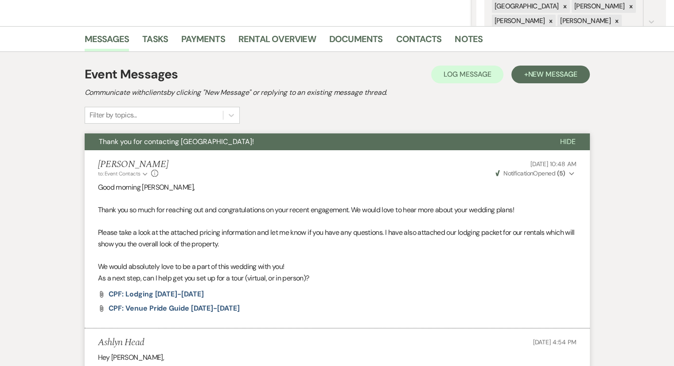
scroll to position [187, 0]
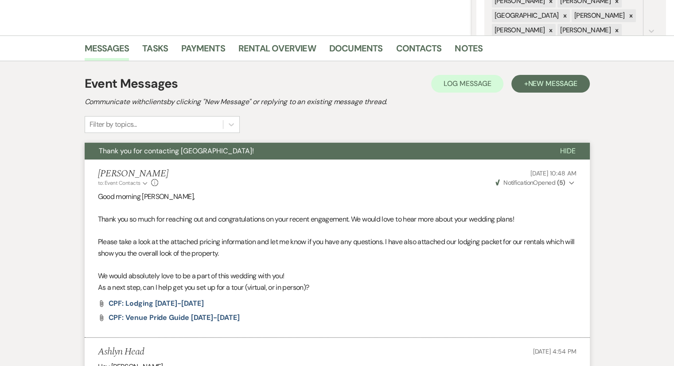
select select "2"
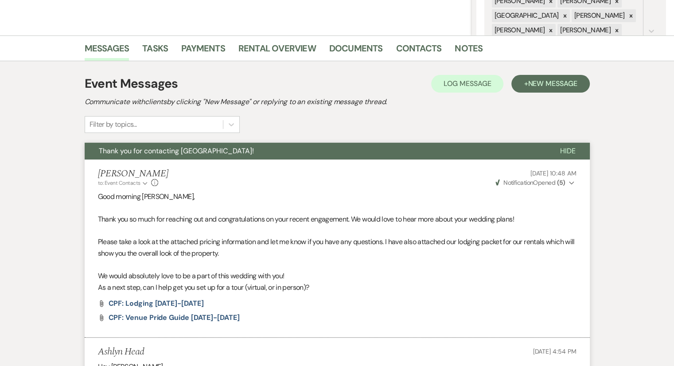
select select "2"
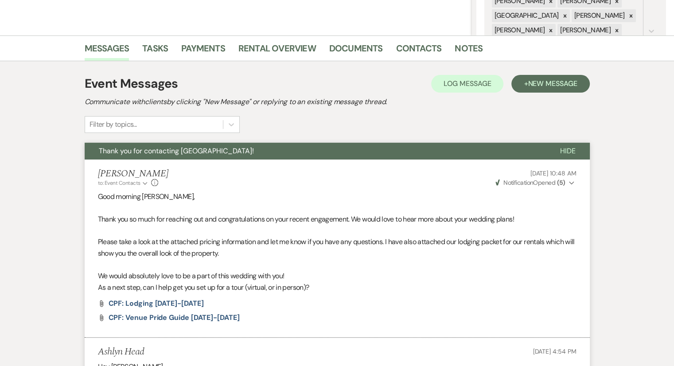
select select "2"
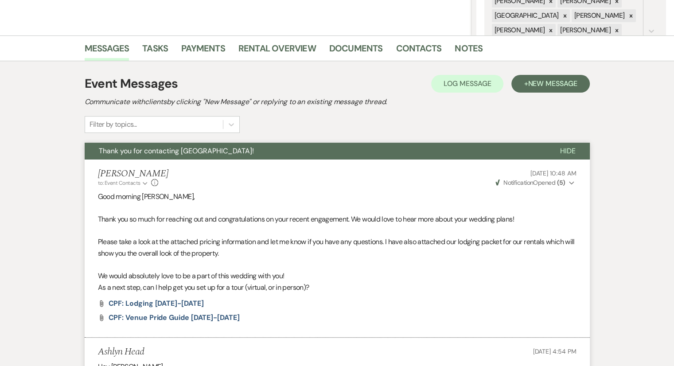
select select "2"
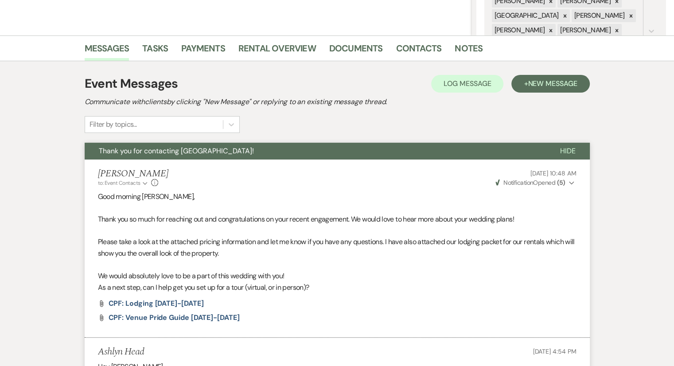
select select "2"
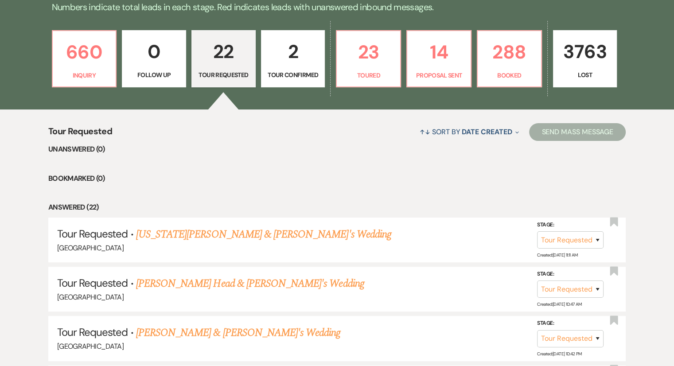
scroll to position [228, 0]
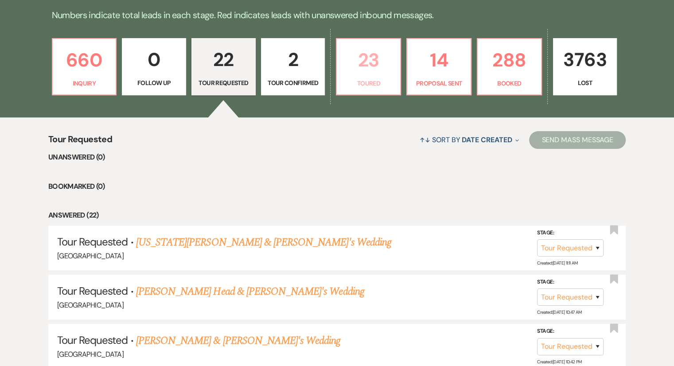
click at [363, 77] on link "23 Toured" at bounding box center [368, 67] width 65 height 58
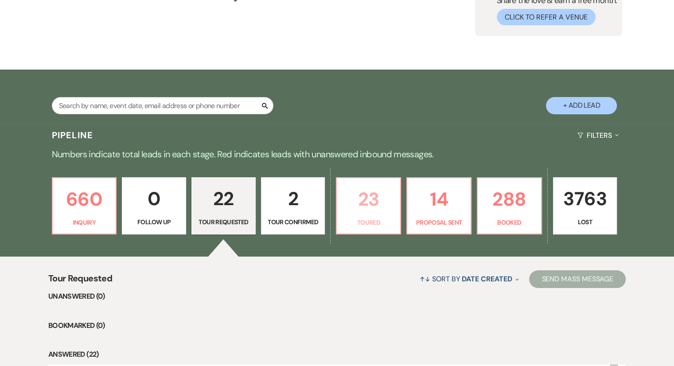
select select "5"
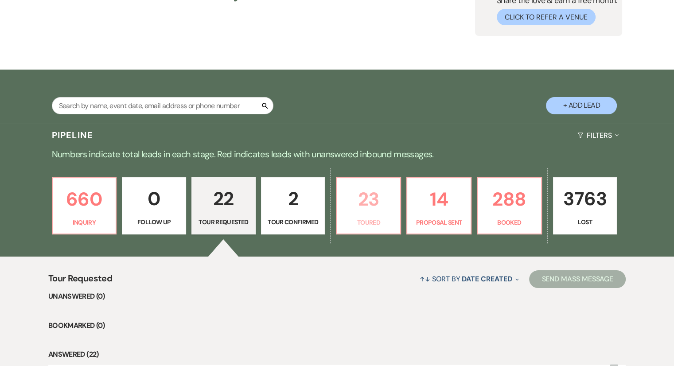
select select "5"
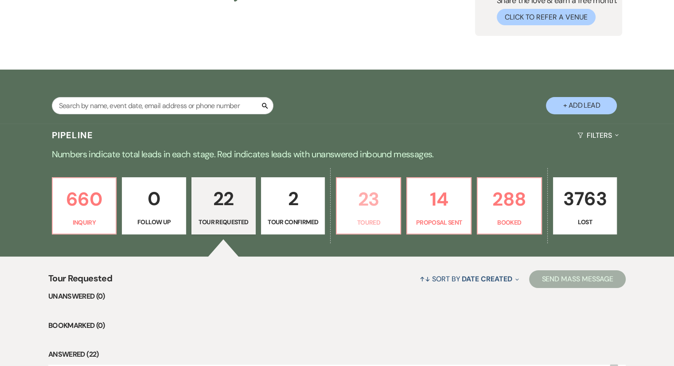
select select "5"
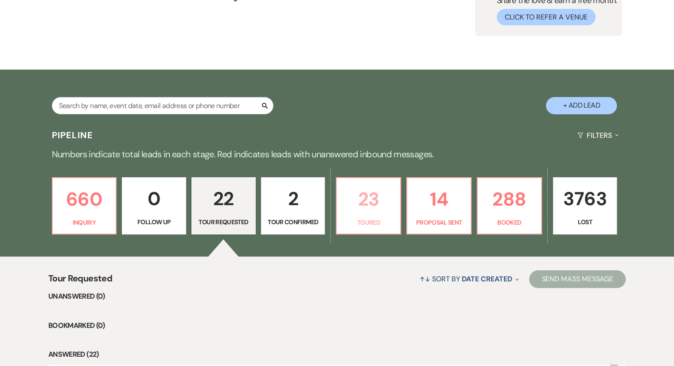
select select "5"
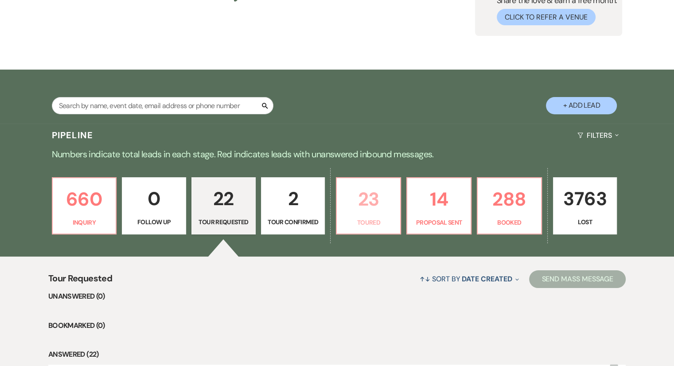
select select "5"
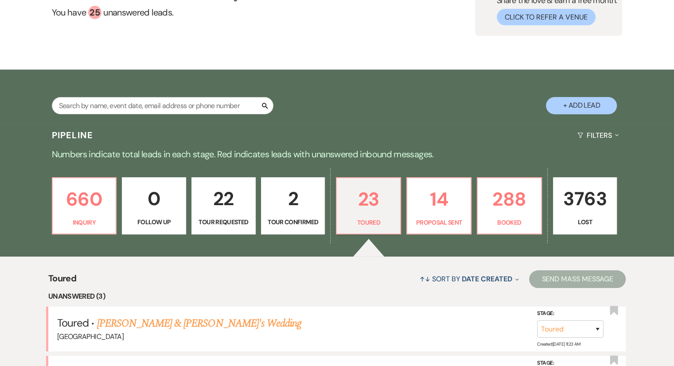
scroll to position [228, 0]
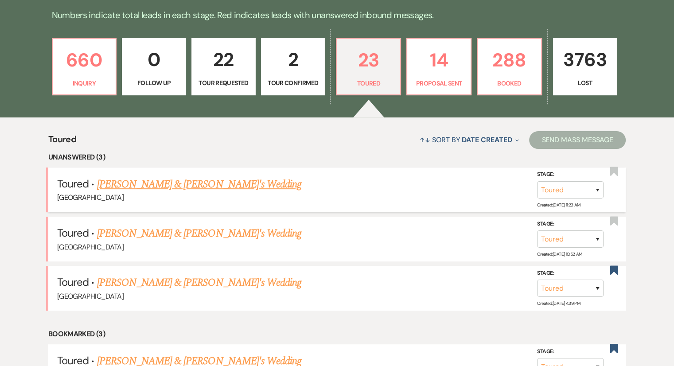
click at [222, 183] on link "[PERSON_NAME] & [PERSON_NAME]'s Wedding" at bounding box center [199, 184] width 205 height 16
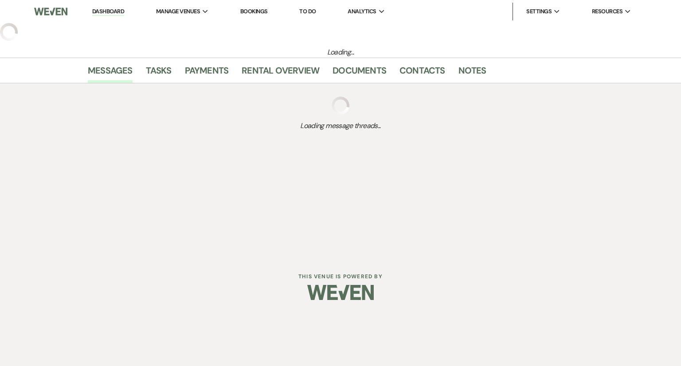
select select "5"
select select "6"
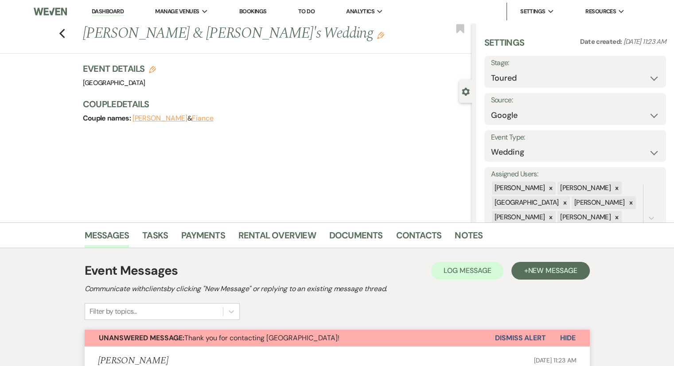
click at [114, 9] on link "Dashboard" at bounding box center [108, 12] width 32 height 8
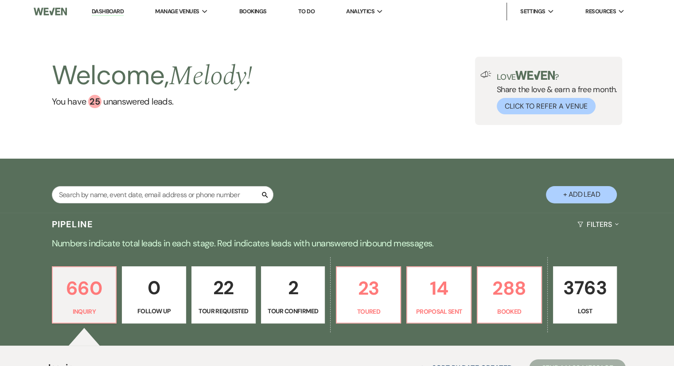
click at [581, 191] on button "+ Add Lead" at bounding box center [581, 194] width 71 height 17
select select "541"
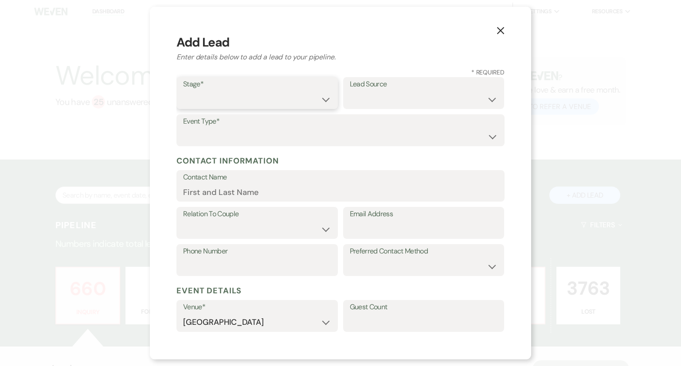
click at [215, 101] on select "Inquiry Follow Up Tour Requested Tour Confirmed Toured Proposal Sent Booked Lost" at bounding box center [257, 99] width 148 height 17
select select "1"
click at [183, 91] on select "Inquiry Follow Up Tour Requested Tour Confirmed Toured Proposal Sent Booked Lost" at bounding box center [257, 99] width 148 height 17
click at [402, 99] on select "Weven Venue Website Instagram Facebook Pinterest Google The Knot Wedding Wire H…" at bounding box center [424, 99] width 148 height 17
select select "5"
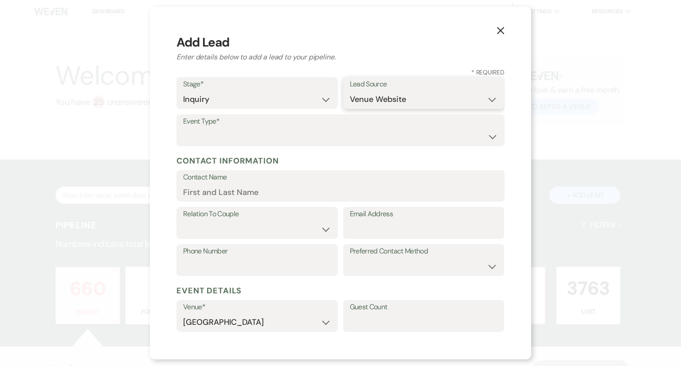
click at [350, 91] on select "Weven Venue Website Instagram Facebook Pinterest Google The Knot Wedding Wire H…" at bounding box center [424, 99] width 148 height 17
click at [245, 128] on select "Wedding Anniversary Party Baby Shower Bachelorette / Bachelor Party Birthday Pa…" at bounding box center [340, 136] width 315 height 17
select select "1"
click at [183, 128] on select "Wedding Anniversary Party Baby Shower Bachelorette / Bachelor Party Birthday Pa…" at bounding box center [340, 136] width 315 height 17
click at [215, 195] on input "Contact Name" at bounding box center [340, 191] width 315 height 17
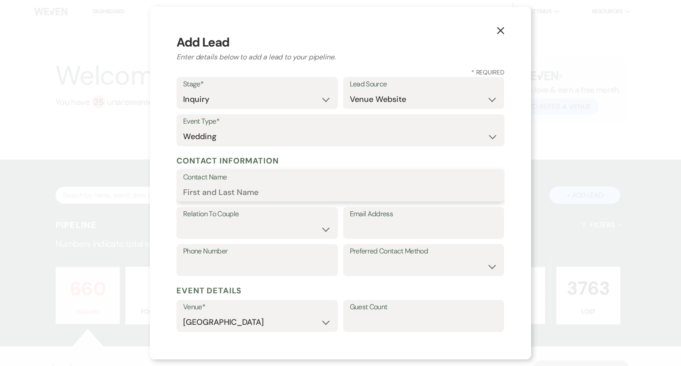
paste input "[PERSON_NAME] last_name [PERSON_NAME]"
drag, startPoint x: 280, startPoint y: 195, endPoint x: 235, endPoint y: 190, distance: 45.6
click at [235, 190] on input "[PERSON_NAME] last_name [PERSON_NAME]" at bounding box center [340, 191] width 315 height 17
type input "[PERSON_NAME]"
click at [251, 233] on select "Couple Planner Parent of Couple Family Member Friend Other" at bounding box center [257, 229] width 148 height 17
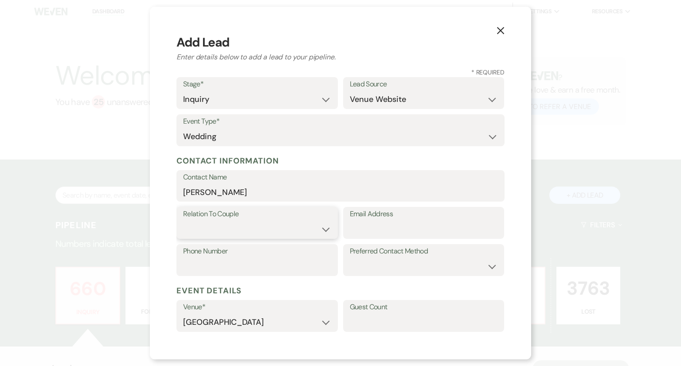
select select "1"
click at [183, 221] on select "Couple Planner Parent of Couple Family Member Friend Other" at bounding box center [257, 229] width 148 height 17
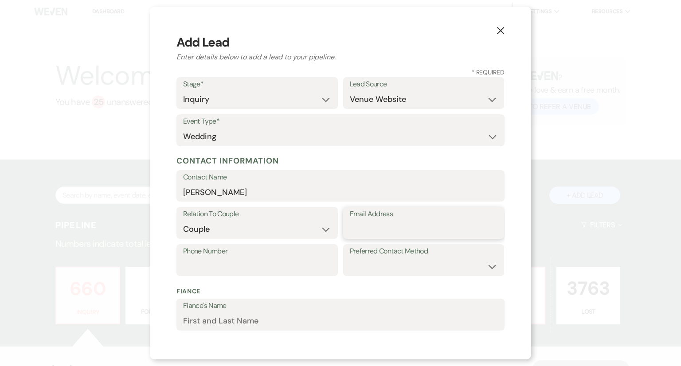
click at [354, 228] on input "Email Address" at bounding box center [424, 229] width 148 height 17
paste input "[EMAIL_ADDRESS][DOMAIN_NAME]"
type input "[EMAIL_ADDRESS][DOMAIN_NAME]"
click at [216, 273] on input "Phone Number" at bounding box center [257, 266] width 148 height 17
click at [207, 265] on input "Phone Number" at bounding box center [257, 266] width 148 height 17
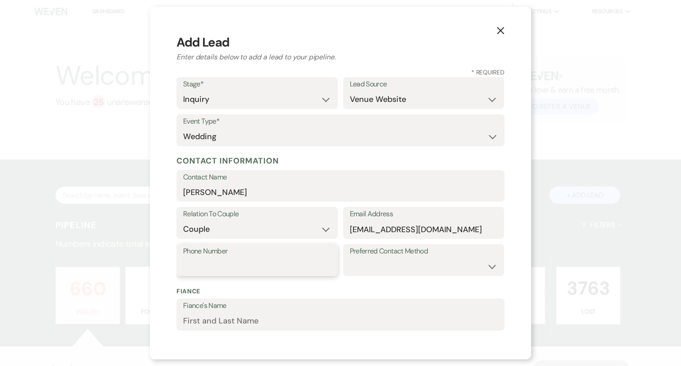
paste input "9103085263"
type input "9103085263"
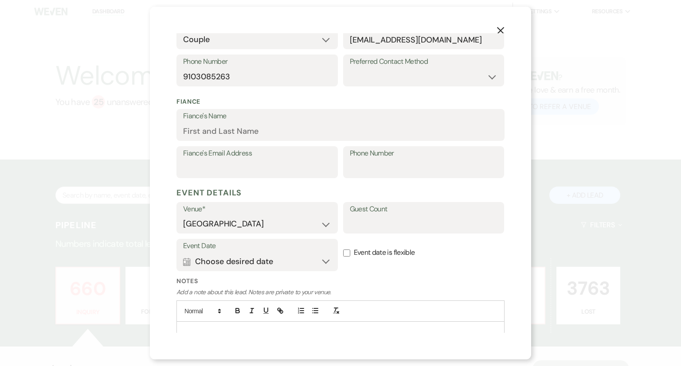
scroll to position [227, 0]
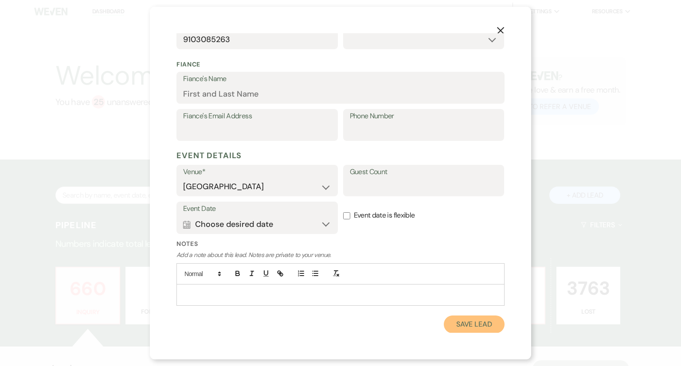
click at [474, 327] on button "Save Lead" at bounding box center [474, 325] width 61 height 18
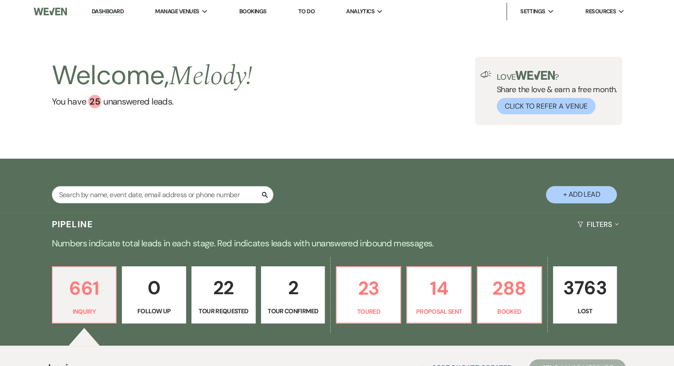
click at [566, 184] on div "Search + Add Lead" at bounding box center [337, 186] width 638 height 47
click at [571, 198] on button "+ Add Lead" at bounding box center [581, 194] width 71 height 17
select select "541"
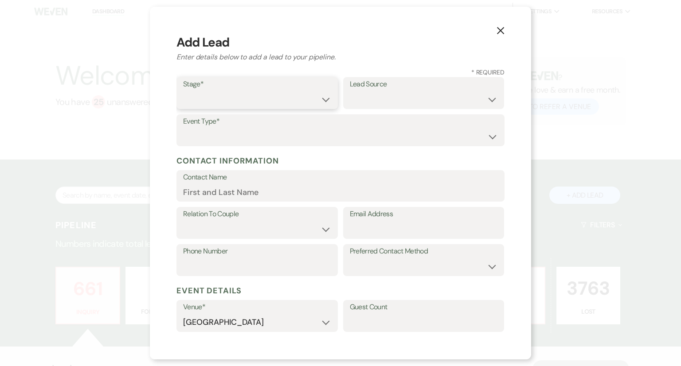
click at [221, 101] on select "Inquiry Follow Up Tour Requested Tour Confirmed Toured Proposal Sent Booked Lost" at bounding box center [257, 99] width 148 height 17
select select "1"
click at [183, 91] on select "Inquiry Follow Up Tour Requested Tour Confirmed Toured Proposal Sent Booked Lost" at bounding box center [257, 99] width 148 height 17
click at [395, 101] on select "Weven Venue Website Instagram Facebook Pinterest Google The Knot Wedding Wire H…" at bounding box center [424, 99] width 148 height 17
select select "5"
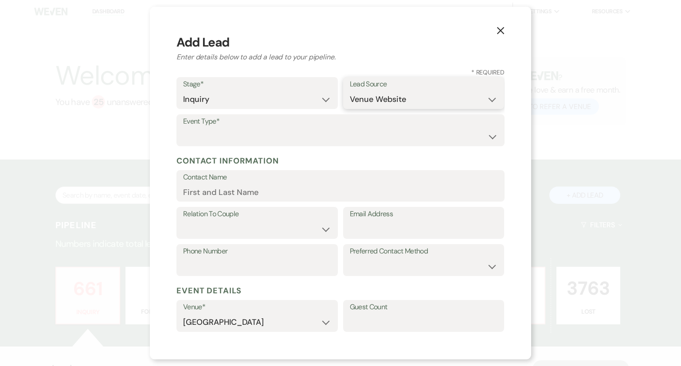
click at [350, 91] on select "Weven Venue Website Instagram Facebook Pinterest Google The Knot Wedding Wire H…" at bounding box center [424, 99] width 148 height 17
click at [213, 138] on select "Wedding Anniversary Party Baby Shower Bachelorette / Bachelor Party Birthday Pa…" at bounding box center [340, 136] width 315 height 17
select select "1"
click at [183, 128] on select "Wedding Anniversary Party Baby Shower Bachelorette / Bachelor Party Birthday Pa…" at bounding box center [340, 136] width 315 height 17
click at [207, 191] on input "Contact Name" at bounding box center [340, 191] width 315 height 17
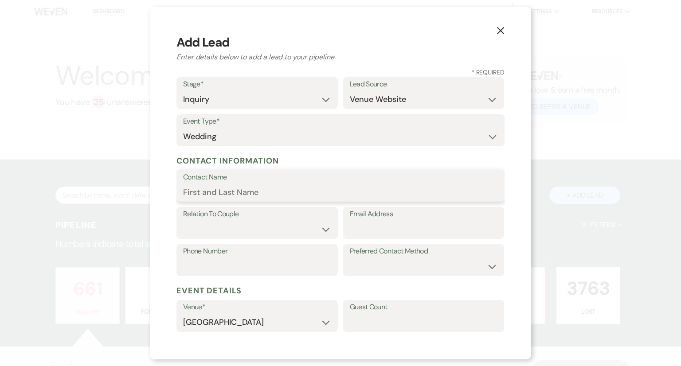
paste input "[PERSON_NAME] last_name [PERSON_NAME]"
drag, startPoint x: 264, startPoint y: 194, endPoint x: 204, endPoint y: 189, distance: 60.0
click at [204, 189] on input "[PERSON_NAME] last_name [PERSON_NAME]" at bounding box center [340, 191] width 315 height 17
type input "[PERSON_NAME]"
click at [212, 233] on select "Couple Planner Parent of Couple Family Member Friend Other" at bounding box center [257, 229] width 148 height 17
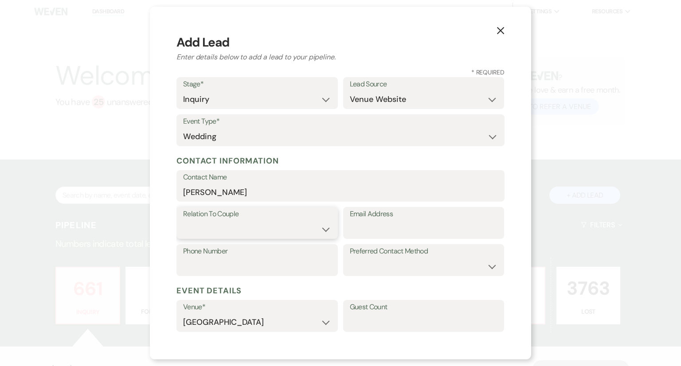
select select "1"
click at [183, 221] on select "Couple Planner Parent of Couple Family Member Friend Other" at bounding box center [257, 229] width 148 height 17
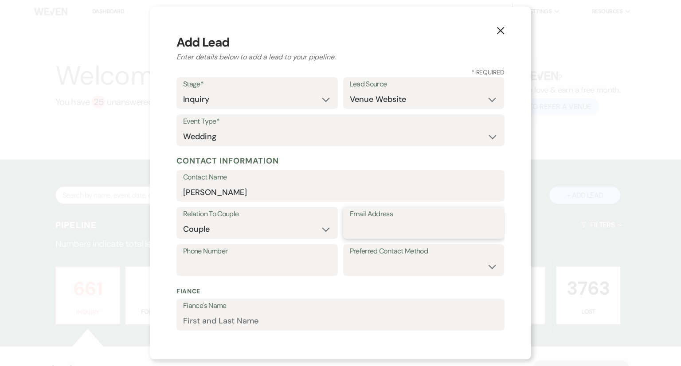
click at [381, 225] on input "Email Address" at bounding box center [424, 229] width 148 height 17
paste input "[EMAIL_ADDRESS][DOMAIN_NAME]"
type input "[EMAIL_ADDRESS][DOMAIN_NAME]"
click at [363, 269] on select "Email Phone Text" at bounding box center [424, 266] width 148 height 17
select select "email"
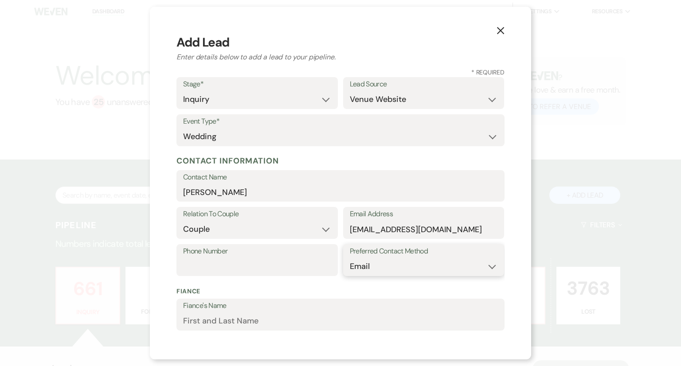
click at [350, 258] on select "Email Phone Text" at bounding box center [424, 266] width 148 height 17
click at [242, 258] on input "Phone Number" at bounding box center [257, 266] width 148 height 17
paste input "8035669075"
type input "8035669075"
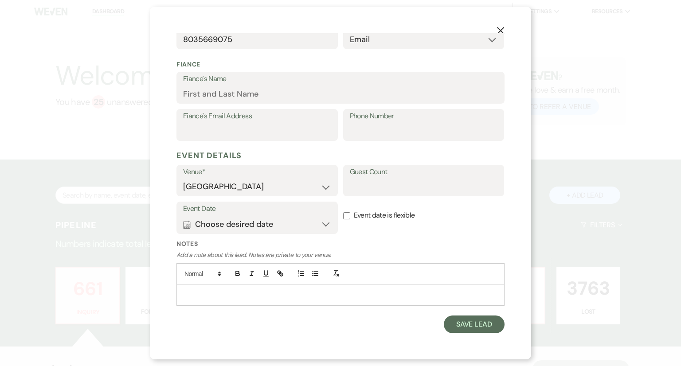
scroll to position [222, 0]
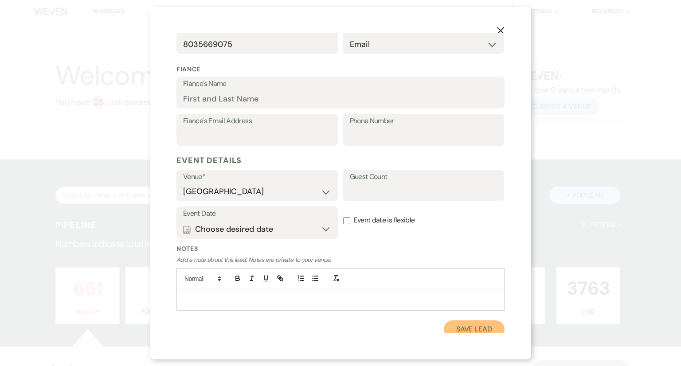
click at [485, 323] on button "Save Lead" at bounding box center [474, 329] width 61 height 18
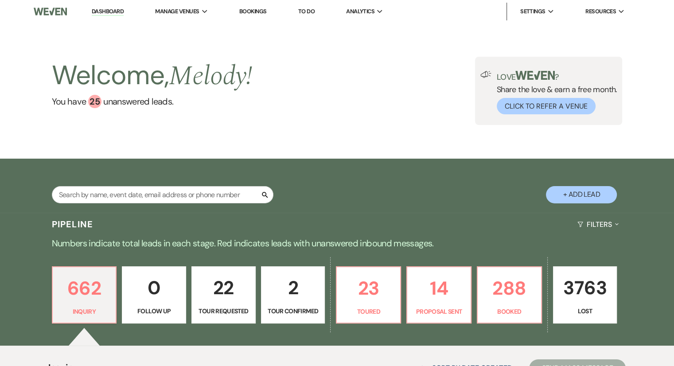
click at [555, 198] on button "+ Add Lead" at bounding box center [581, 194] width 71 height 17
select select "541"
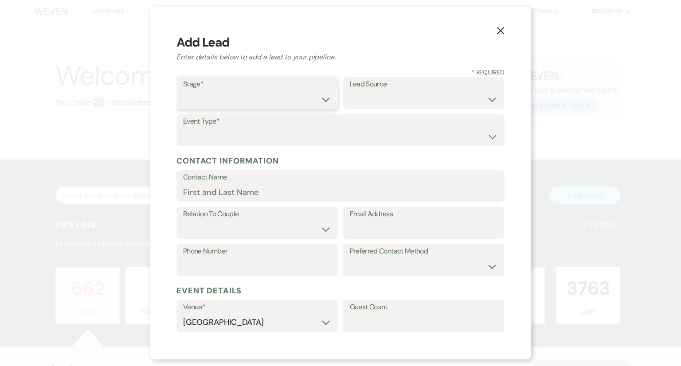
click at [205, 97] on select "Inquiry Follow Up Tour Requested Tour Confirmed Toured Proposal Sent Booked Lost" at bounding box center [257, 99] width 148 height 17
select select "1"
click at [183, 91] on select "Inquiry Follow Up Tour Requested Tour Confirmed Toured Proposal Sent Booked Lost" at bounding box center [257, 99] width 148 height 17
click at [424, 83] on label "Lead Source" at bounding box center [424, 84] width 148 height 13
click at [424, 93] on select "Weven Venue Website Instagram Facebook Pinterest Google The Knot Wedding Wire H…" at bounding box center [424, 99] width 148 height 17
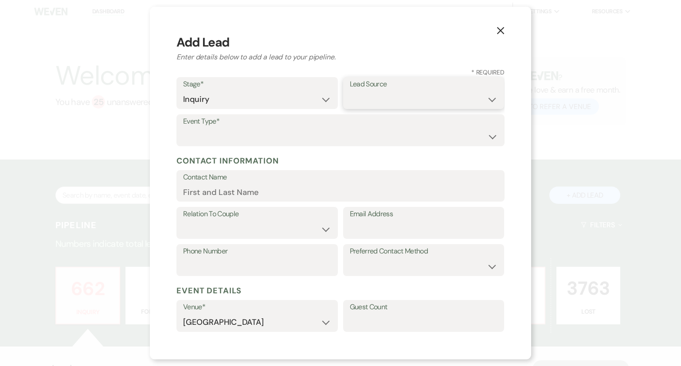
select select "5"
click at [350, 91] on select "Weven Venue Website Instagram Facebook Pinterest Google The Knot Wedding Wire H…" at bounding box center [424, 99] width 148 height 17
click at [248, 140] on select "Wedding Anniversary Party Baby Shower Bachelorette / Bachelor Party Birthday Pa…" at bounding box center [340, 136] width 315 height 17
click at [183, 128] on select "Wedding Anniversary Party Baby Shower Bachelorette / Bachelor Party Birthday Pa…" at bounding box center [340, 136] width 315 height 17
click at [239, 139] on select "Wedding Anniversary Party Baby Shower Bachelorette / Bachelor Party Birthday Pa…" at bounding box center [340, 136] width 315 height 17
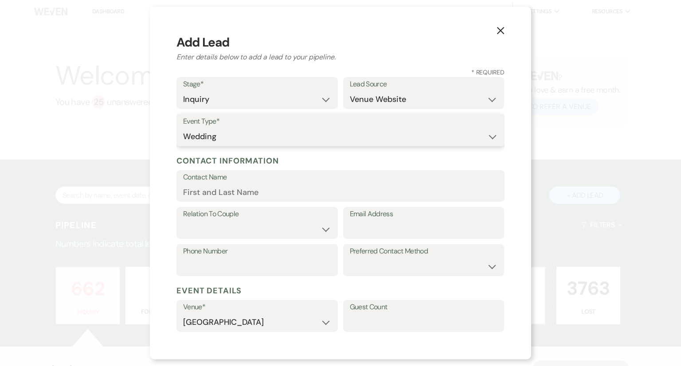
select select "16"
click at [183, 128] on select "Wedding Anniversary Party Baby Shower Bachelorette / Bachelor Party Birthday Pa…" at bounding box center [340, 136] width 315 height 17
click at [206, 196] on input "Contact Name" at bounding box center [340, 191] width 315 height 17
paste input "[PERSON_NAME] last_name [PERSON_NAME]"
click at [200, 195] on input "[PERSON_NAME] last_name [PERSON_NAME]" at bounding box center [340, 191] width 315 height 17
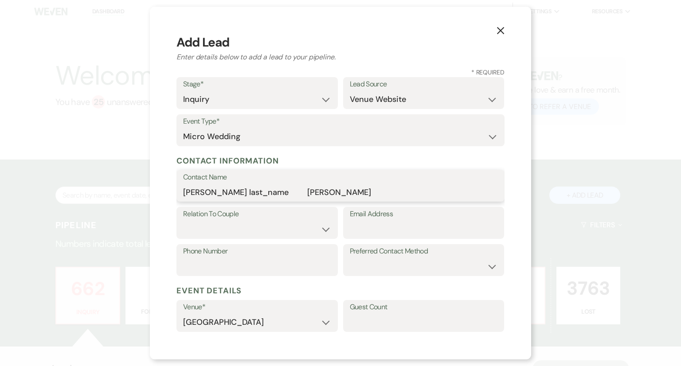
drag, startPoint x: 264, startPoint y: 192, endPoint x: 223, endPoint y: 191, distance: 40.8
click at [223, 191] on input "[PERSON_NAME] last_name [PERSON_NAME]" at bounding box center [340, 191] width 315 height 17
type input "[PERSON_NAME]"
click at [227, 235] on select "Couple Planner Parent of Couple Family Member Friend Other" at bounding box center [257, 229] width 148 height 17
select select "1"
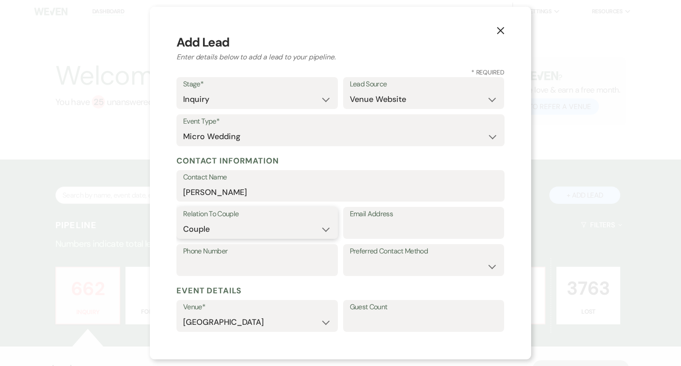
click at [183, 221] on select "Couple Planner Parent of Couple Family Member Friend Other" at bounding box center [257, 229] width 148 height 17
click at [355, 219] on label "Email Address" at bounding box center [424, 214] width 148 height 13
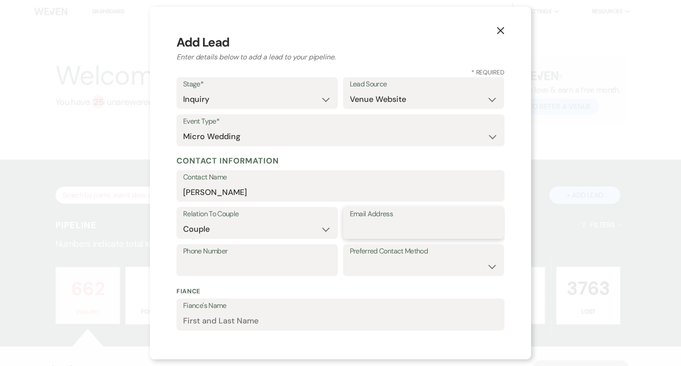
click at [355, 221] on input "Email Address" at bounding box center [424, 229] width 148 height 17
click at [355, 219] on label "Email Address" at bounding box center [424, 214] width 148 height 13
click at [355, 221] on input "Email Address" at bounding box center [424, 229] width 148 height 17
type input "c"
type input "V"
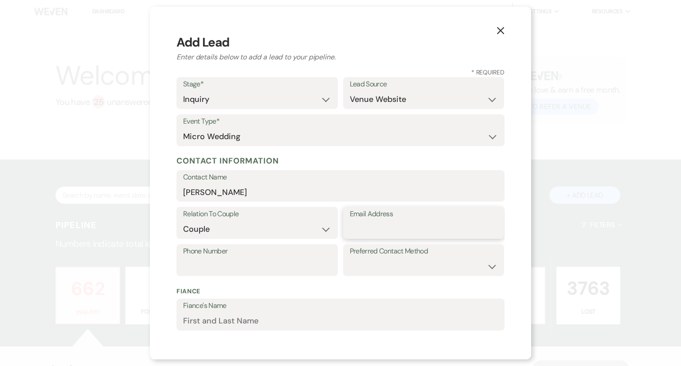
paste input "[PERSON_NAME][EMAIL_ADDRESS][DOMAIN_NAME]"
type input "[PERSON_NAME][EMAIL_ADDRESS][DOMAIN_NAME]"
click at [380, 266] on select "Email Phone Text" at bounding box center [424, 266] width 148 height 17
select select "email"
click at [350, 258] on select "Email Phone Text" at bounding box center [424, 266] width 148 height 17
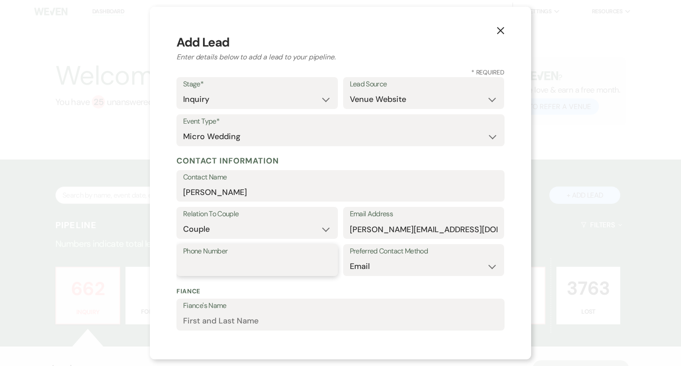
click at [201, 268] on input "Phone Number" at bounding box center [257, 266] width 148 height 17
paste input "6035025423"
click at [201, 268] on input "6035025423" at bounding box center [257, 266] width 148 height 17
type input "6035025423"
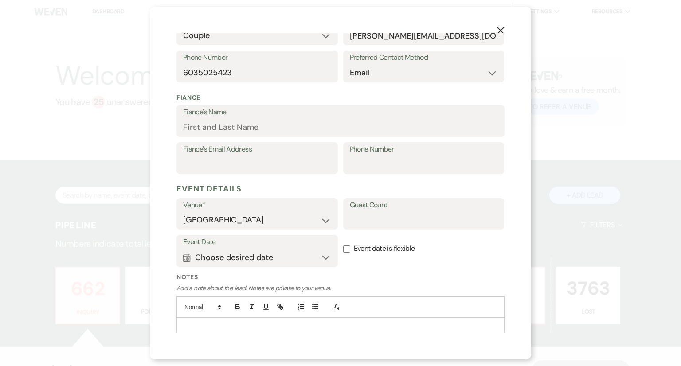
scroll to position [227, 0]
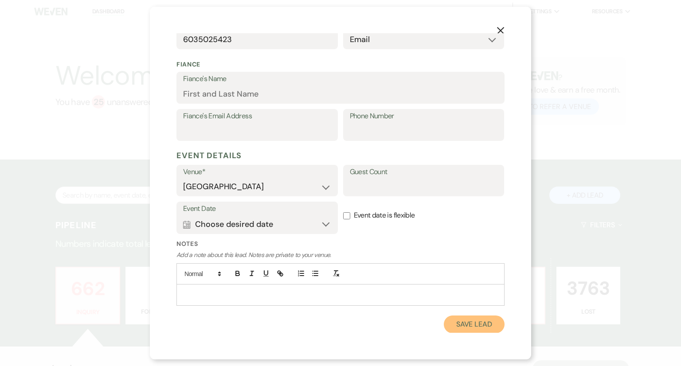
click at [471, 327] on button "Save Lead" at bounding box center [474, 325] width 61 height 18
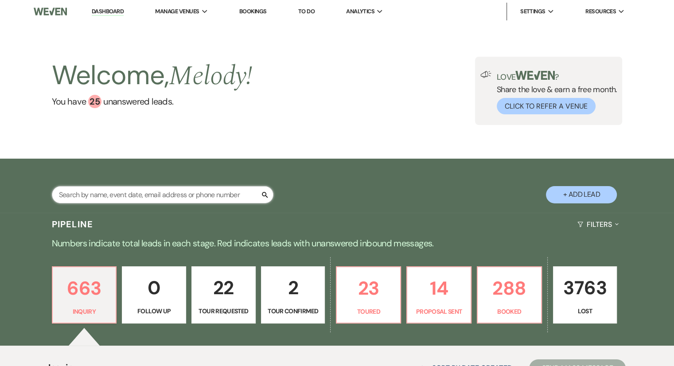
click at [89, 189] on input "text" at bounding box center [163, 194] width 222 height 17
type input "[PERSON_NAME]"
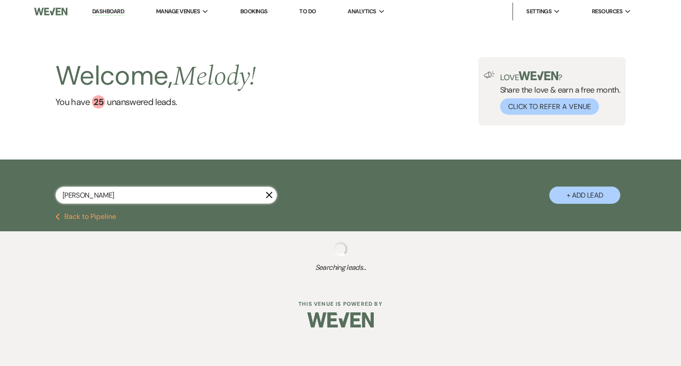
select select "8"
select select "5"
select select "8"
select select "6"
select select "8"
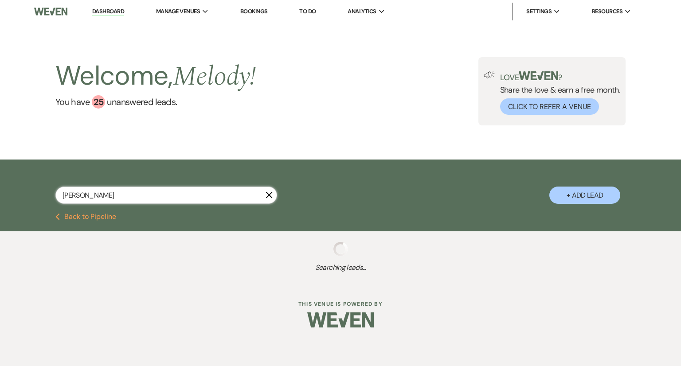
select select "5"
select select "8"
select select "5"
select select "8"
select select "5"
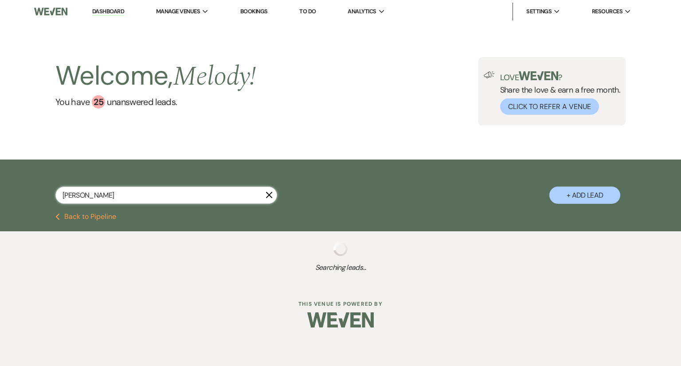
select select "8"
select select "5"
select select "8"
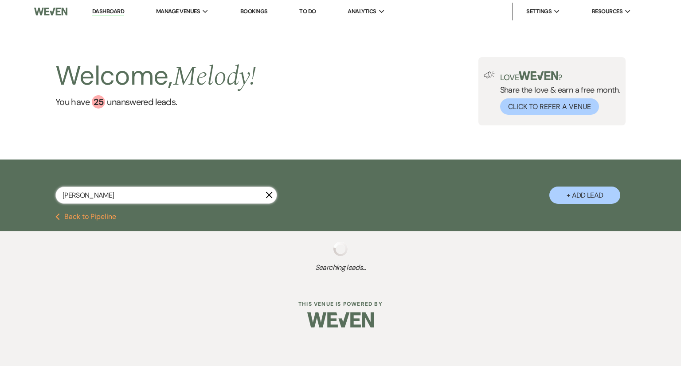
select select "8"
select select "3"
select select "8"
select select "5"
select select "8"
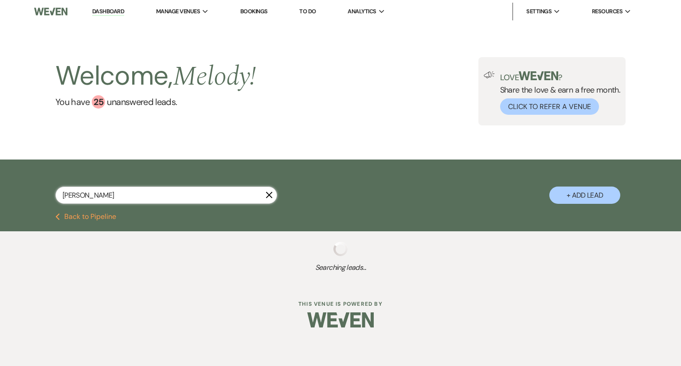
select select "5"
select select "8"
select select "5"
select select "8"
select select "5"
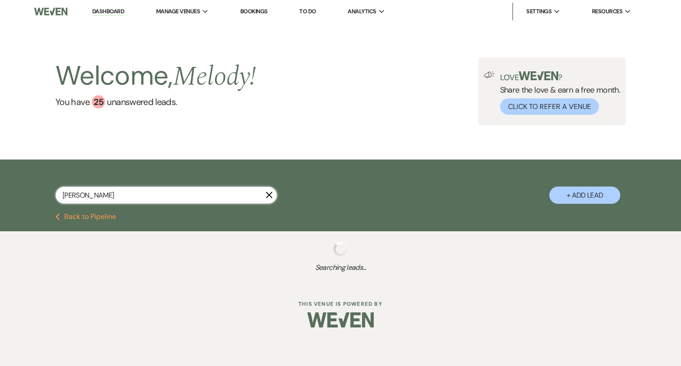
select select "8"
select select "5"
select select "8"
select select "5"
select select "8"
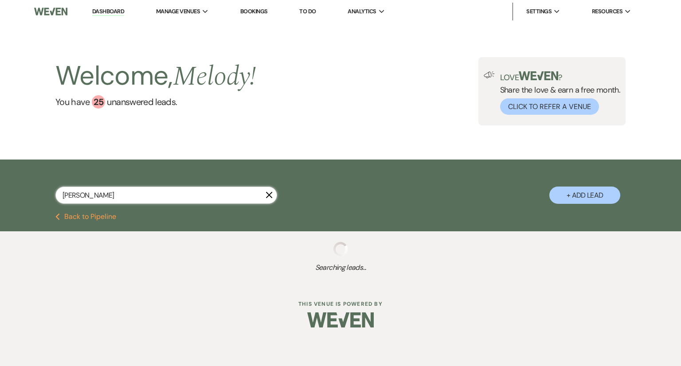
select select "5"
select select "8"
select select "5"
select select "8"
select select "5"
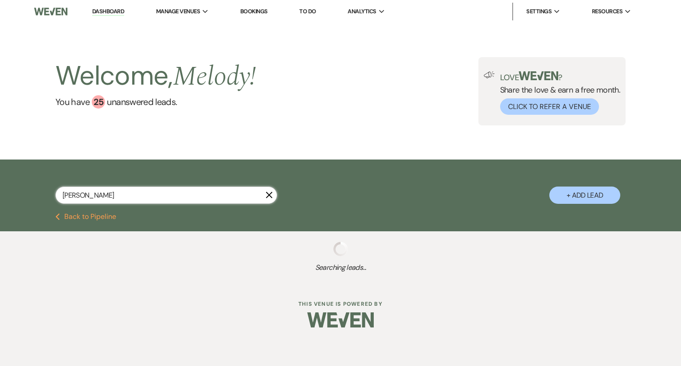
select select "8"
select select "5"
select select "8"
select select "7"
select select "8"
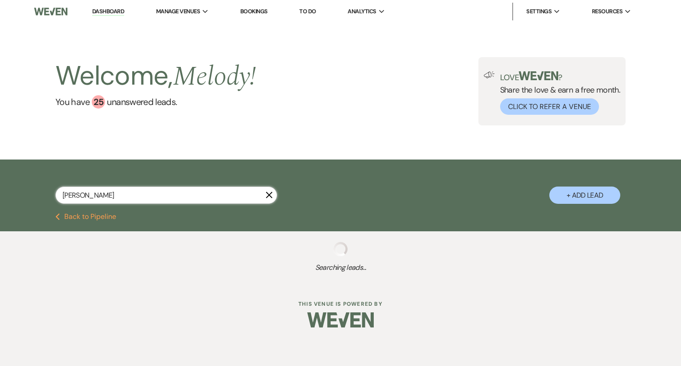
select select "8"
select select "5"
select select "8"
select select "5"
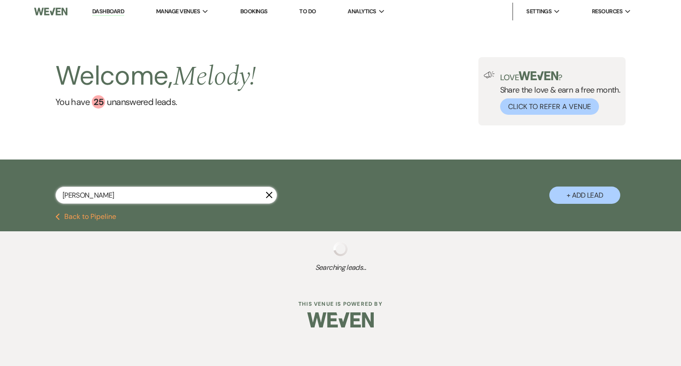
select select "8"
select select "5"
select select "8"
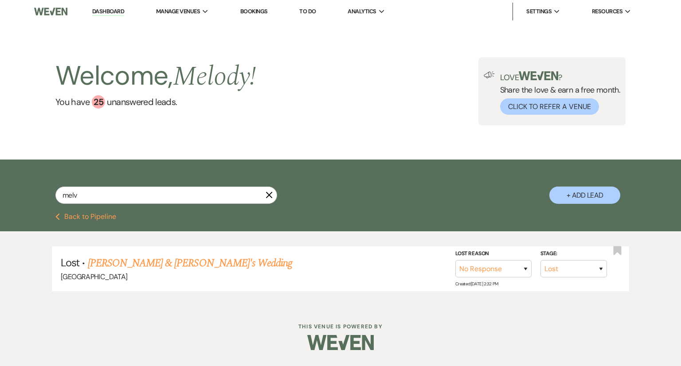
click at [589, 197] on button "+ Add Lead" at bounding box center [584, 195] width 71 height 17
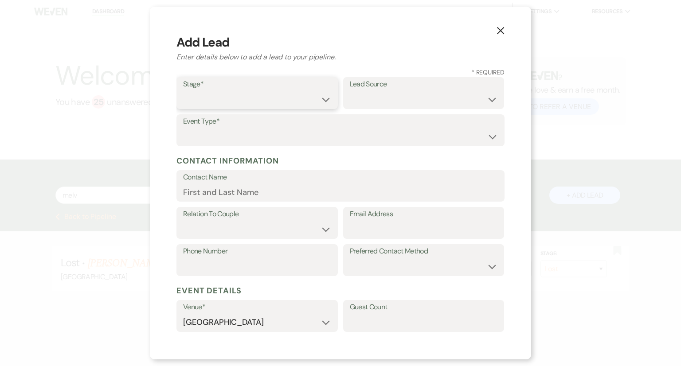
click at [214, 105] on select "Inquiry Follow Up Tour Requested Tour Confirmed Toured Proposal Sent Booked Lost" at bounding box center [257, 99] width 148 height 17
click at [183, 91] on select "Inquiry Follow Up Tour Requested Tour Confirmed Toured Proposal Sent Booked Lost" at bounding box center [257, 99] width 148 height 17
click at [431, 98] on select "Weven Venue Website Instagram Facebook Pinterest Google The Knot Wedding Wire H…" at bounding box center [424, 99] width 148 height 17
click at [350, 91] on select "Weven Venue Website Instagram Facebook Pinterest Google The Knot Wedding Wire H…" at bounding box center [424, 99] width 148 height 17
click at [278, 125] on label "Event Type*" at bounding box center [340, 121] width 315 height 13
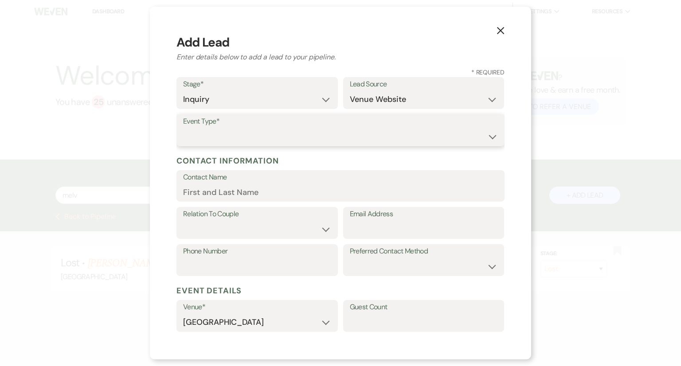
click at [256, 142] on select "Wedding Anniversary Party Baby Shower Bachelorette / Bachelor Party Birthday Pa…" at bounding box center [340, 136] width 315 height 17
click at [183, 128] on select "Wedding Anniversary Party Baby Shower Bachelorette / Bachelor Party Birthday Pa…" at bounding box center [340, 136] width 315 height 17
click at [217, 194] on input "Contact Name" at bounding box center [340, 191] width 315 height 17
paste input "[PERSON_NAME]"
click at [230, 234] on select "Couple Planner Parent of Couple Family Member Friend Other" at bounding box center [257, 229] width 148 height 17
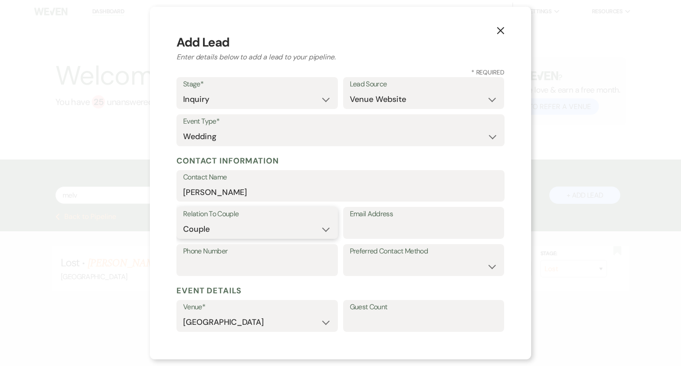
click at [183, 221] on select "Couple Planner Parent of Couple Family Member Friend Other" at bounding box center [257, 229] width 148 height 17
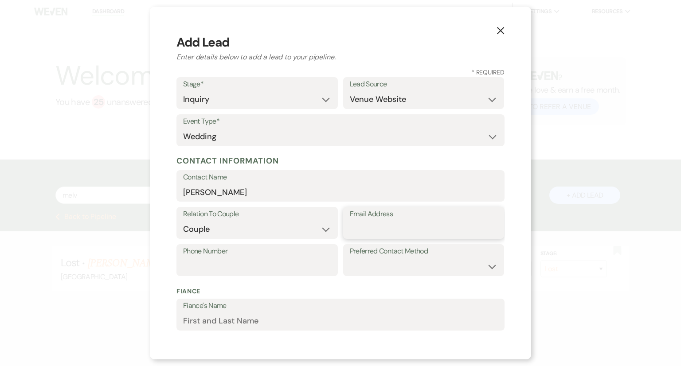
click at [367, 231] on input "Email Address" at bounding box center [424, 229] width 148 height 17
paste input "[EMAIL_ADDRESS][DOMAIN_NAME]"
click at [367, 231] on input "[EMAIL_ADDRESS][DOMAIN_NAME]" at bounding box center [424, 229] width 148 height 17
click at [200, 265] on input "Phone Number" at bounding box center [257, 266] width 148 height 17
paste input "[PHONE_NUMBER]"
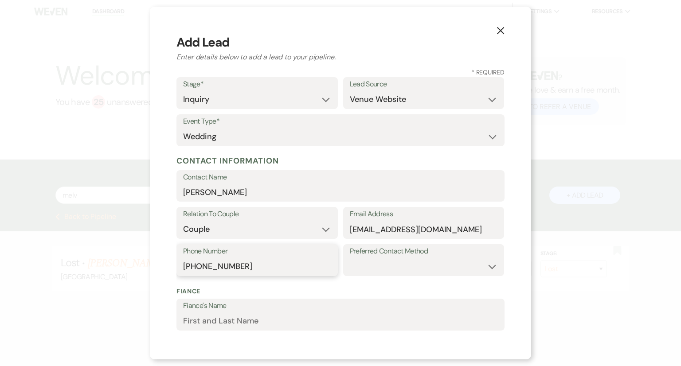
click at [200, 265] on input "[PHONE_NUMBER]" at bounding box center [257, 266] width 148 height 17
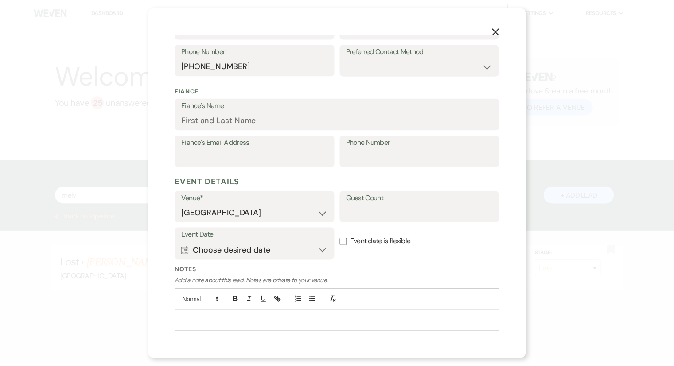
scroll to position [227, 0]
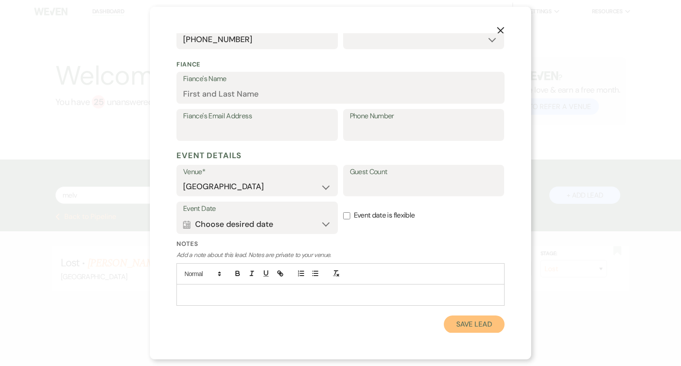
click at [474, 316] on button "Save Lead" at bounding box center [474, 325] width 61 height 18
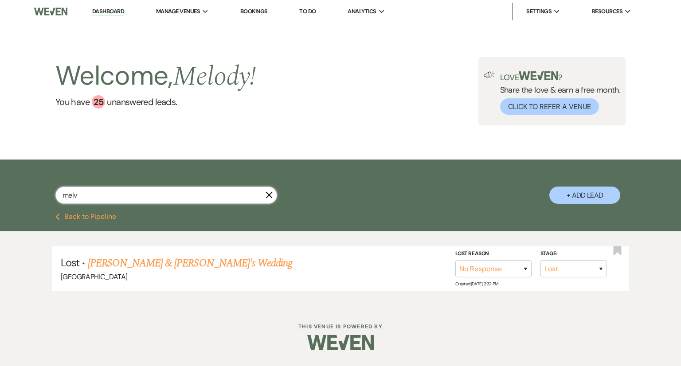
drag, startPoint x: 78, startPoint y: 199, endPoint x: 51, endPoint y: 196, distance: 26.8
click at [51, 196] on div "melv X + Add Lead" at bounding box center [340, 187] width 638 height 47
drag, startPoint x: 100, startPoint y: 193, endPoint x: 35, endPoint y: 188, distance: 65.8
click at [35, 188] on div "melv X + Add Lead" at bounding box center [340, 187] width 638 height 47
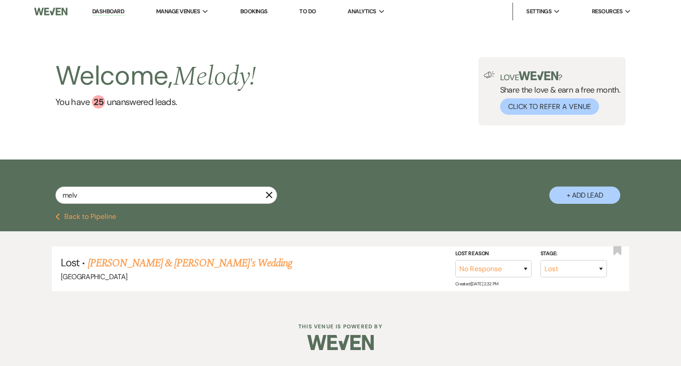
click at [35, 188] on div "melv X + Add Lead" at bounding box center [340, 187] width 638 height 47
click at [87, 195] on input "melv" at bounding box center [166, 195] width 222 height 17
paste input "[PERSON_NAME] last_name [PERSON_NAME]"
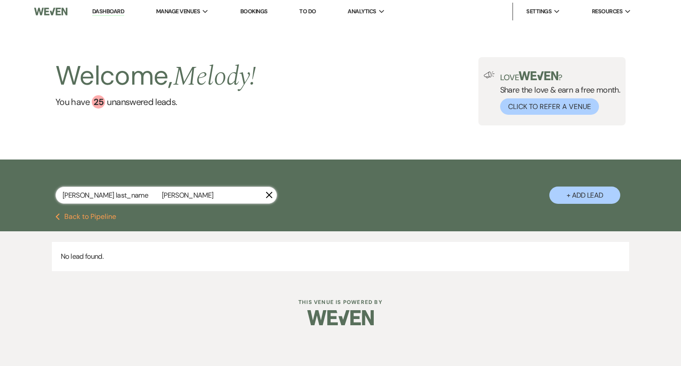
drag, startPoint x: 123, startPoint y: 197, endPoint x: 84, endPoint y: 197, distance: 38.6
click at [84, 197] on input "[PERSON_NAME] last_name [PERSON_NAME]" at bounding box center [166, 195] width 222 height 17
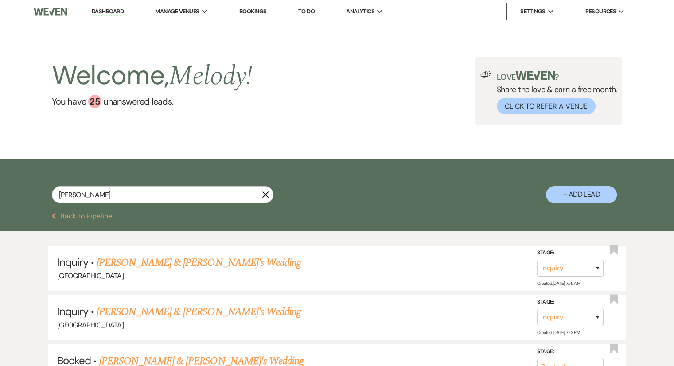
click at [571, 197] on button "+ Add Lead" at bounding box center [581, 194] width 71 height 17
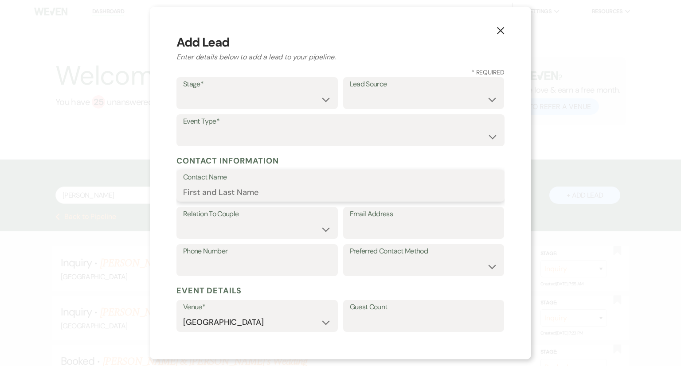
click at [229, 191] on input "Contact Name" at bounding box center [340, 191] width 315 height 17
paste input "[PERSON_NAME] last_name [PERSON_NAME]"
drag, startPoint x: 279, startPoint y: 194, endPoint x: 225, endPoint y: 193, distance: 53.6
click at [225, 193] on input "[PERSON_NAME] last_name [PERSON_NAME]" at bounding box center [340, 191] width 315 height 17
click at [225, 193] on input "LaurenPrevett" at bounding box center [340, 191] width 315 height 17
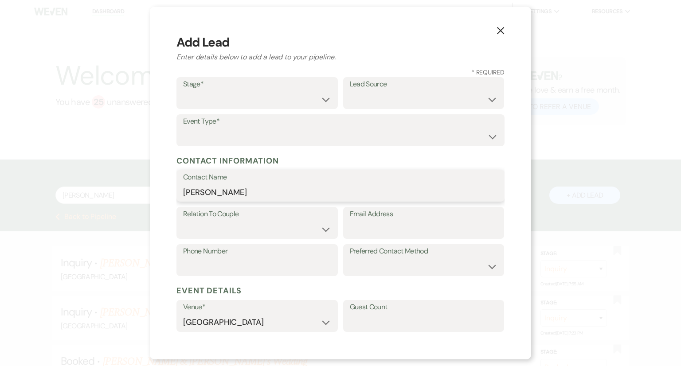
click at [202, 196] on input "[PERSON_NAME]" at bounding box center [340, 191] width 315 height 17
click at [217, 244] on div "Phone Number" at bounding box center [256, 260] width 161 height 32
click at [218, 234] on select "Couple Planner Parent of Couple Family Member Friend Other" at bounding box center [257, 229] width 148 height 17
click at [183, 221] on select "Couple Planner Parent of Couple Family Member Friend Other" at bounding box center [257, 229] width 148 height 17
click at [248, 97] on select "Inquiry Follow Up Tour Requested Tour Confirmed Toured Proposal Sent Booked Lost" at bounding box center [257, 99] width 148 height 17
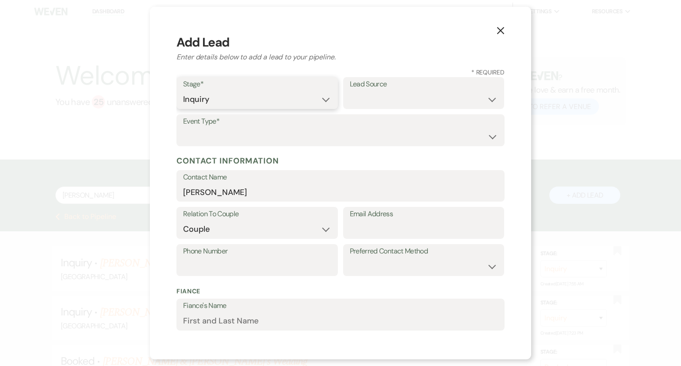
click at [183, 91] on select "Inquiry Follow Up Tour Requested Tour Confirmed Toured Proposal Sent Booked Lost" at bounding box center [257, 99] width 148 height 17
click at [391, 107] on select "Weven Venue Website Instagram Facebook Pinterest Google The Knot Wedding Wire H…" at bounding box center [424, 99] width 148 height 17
click at [372, 98] on select "Weven Venue Website Instagram Facebook Pinterest Google The Knot Wedding Wire H…" at bounding box center [424, 99] width 148 height 17
click at [350, 91] on select "Weven Venue Website Instagram Facebook Pinterest Google The Knot Wedding Wire H…" at bounding box center [424, 99] width 148 height 17
click at [331, 137] on select "Wedding Anniversary Party Baby Shower Bachelorette / Bachelor Party Birthday Pa…" at bounding box center [340, 136] width 315 height 17
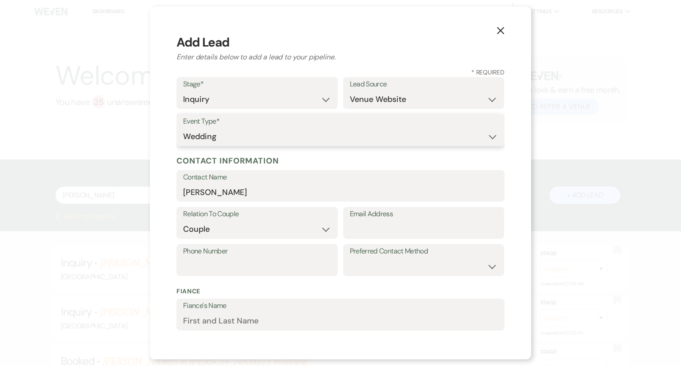
click at [183, 128] on select "Wedding Anniversary Party Baby Shower Bachelorette / Bachelor Party Birthday Pa…" at bounding box center [340, 136] width 315 height 17
click at [350, 236] on input "Email Address" at bounding box center [424, 229] width 148 height 17
paste input "[EMAIL_ADDRESS][DOMAIN_NAME]"
click at [365, 273] on select "Email Phone Text" at bounding box center [424, 266] width 148 height 17
click at [350, 258] on select "Email Phone Text" at bounding box center [424, 266] width 148 height 17
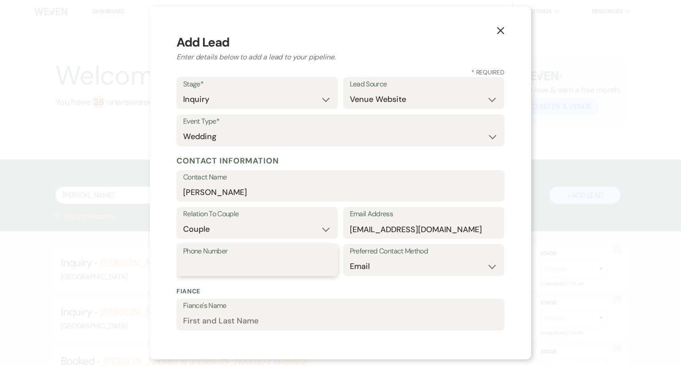
click at [198, 274] on input "Phone Number" at bounding box center [257, 266] width 148 height 17
paste input "9197100938"
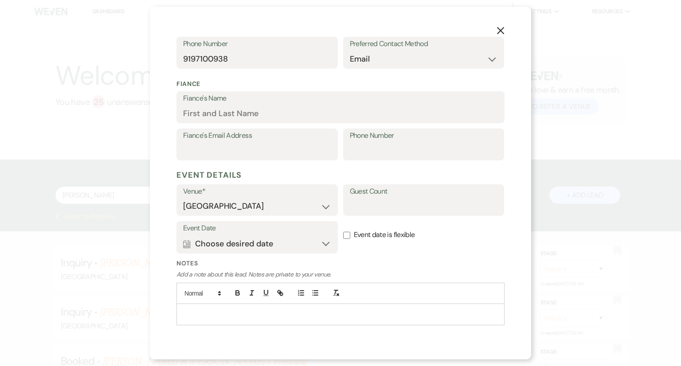
scroll to position [227, 0]
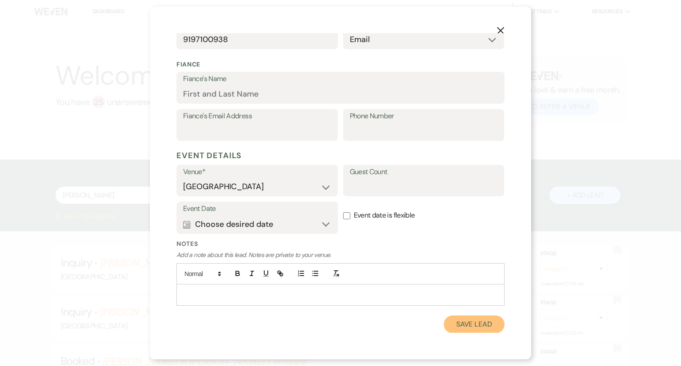
click at [477, 324] on button "Save Lead" at bounding box center [474, 325] width 61 height 18
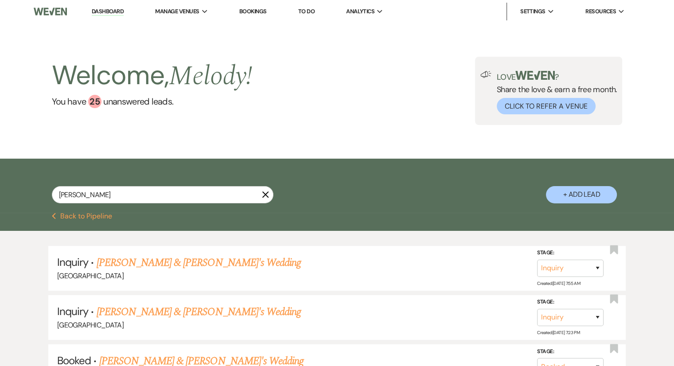
click at [589, 197] on button "+ Add Lead" at bounding box center [581, 194] width 71 height 17
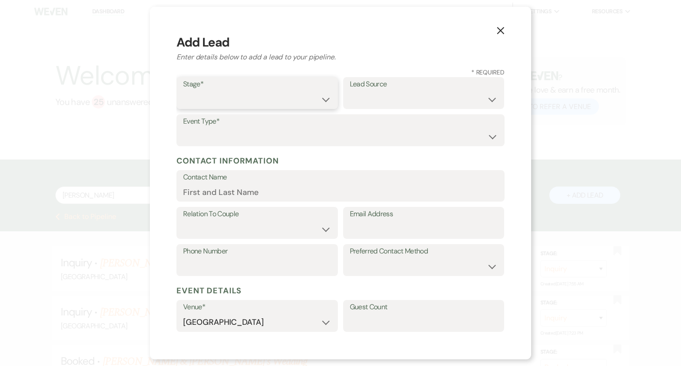
click at [204, 100] on select "Inquiry Follow Up Tour Requested Tour Confirmed Toured Proposal Sent Booked Lost" at bounding box center [257, 99] width 148 height 17
click at [183, 91] on select "Inquiry Follow Up Tour Requested Tour Confirmed Toured Proposal Sent Booked Lost" at bounding box center [257, 99] width 148 height 17
click at [402, 108] on select "Weven Venue Website Instagram Facebook Pinterest Google The Knot Wedding Wire H…" at bounding box center [424, 99] width 148 height 17
click at [350, 91] on select "Weven Venue Website Instagram Facebook Pinterest Google The Knot Wedding Wire H…" at bounding box center [424, 99] width 148 height 17
click at [268, 137] on select "Wedding Anniversary Party Baby Shower Bachelorette / Bachelor Party Birthday Pa…" at bounding box center [340, 136] width 315 height 17
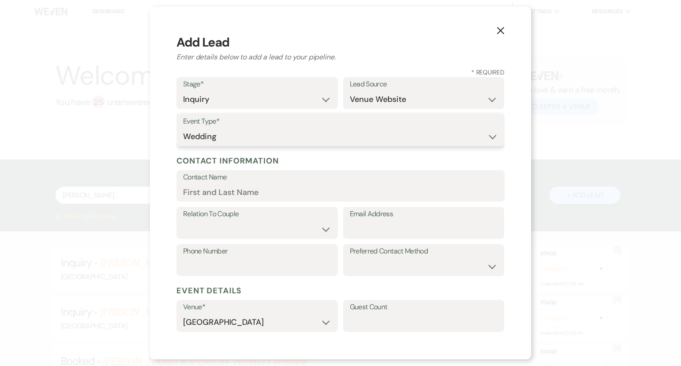
click at [183, 128] on select "Wedding Anniversary Party Baby Shower Bachelorette / Bachelor Party Birthday Pa…" at bounding box center [340, 136] width 315 height 17
click at [223, 203] on form "Stage* Inquiry Follow Up Tour Requested Tour Confirmed Toured Proposal Sent Boo…" at bounding box center [340, 272] width 328 height 391
click at [207, 196] on input "Contact Name" at bounding box center [340, 191] width 315 height 17
paste input "[PERSON_NAME] Congress"
click at [207, 229] on select "Couple Planner Parent of Couple Family Member Friend Other" at bounding box center [257, 229] width 148 height 17
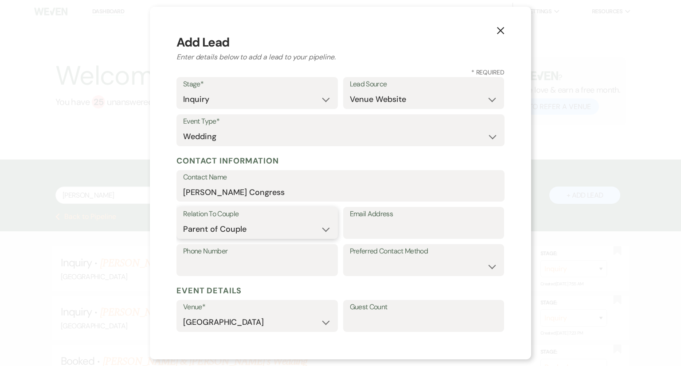
click at [183, 221] on select "Couple Planner Parent of Couple Family Member Friend Other" at bounding box center [257, 229] width 148 height 17
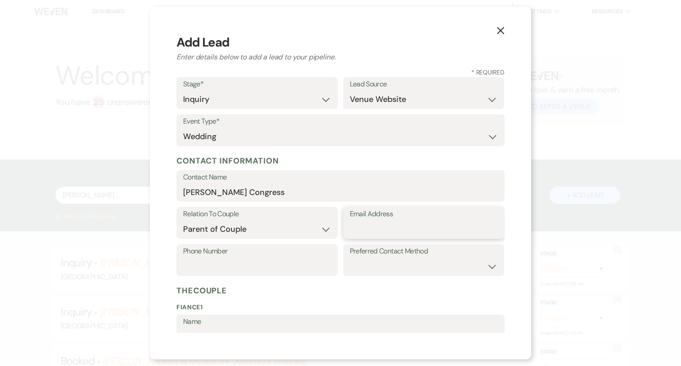
click at [374, 236] on input "Email Address" at bounding box center [424, 229] width 148 height 17
paste input "[EMAIL_ADDRESS][DOMAIN_NAME]"
click at [191, 261] on input "Phone Number" at bounding box center [257, 266] width 148 height 17
paste input "[PHONE_NUMBER]"
click at [452, 269] on select "Email Phone Text" at bounding box center [424, 266] width 148 height 17
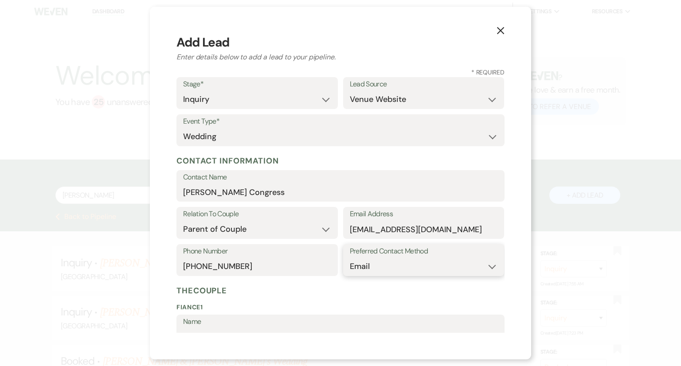
click at [350, 258] on select "Email Phone Text" at bounding box center [424, 266] width 148 height 17
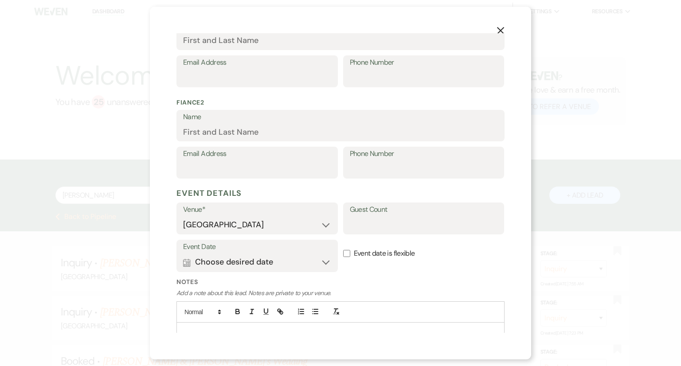
scroll to position [334, 0]
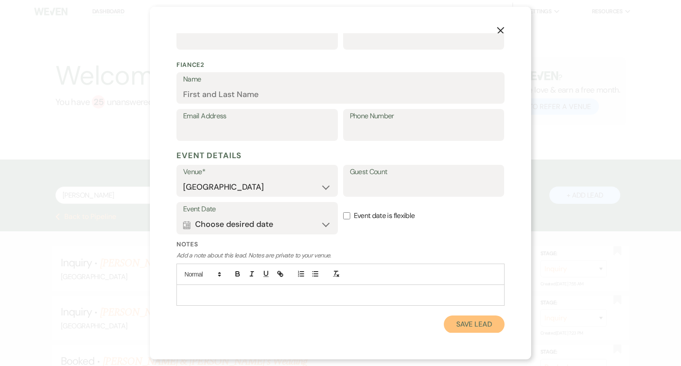
click at [468, 324] on button "Save Lead" at bounding box center [474, 325] width 61 height 18
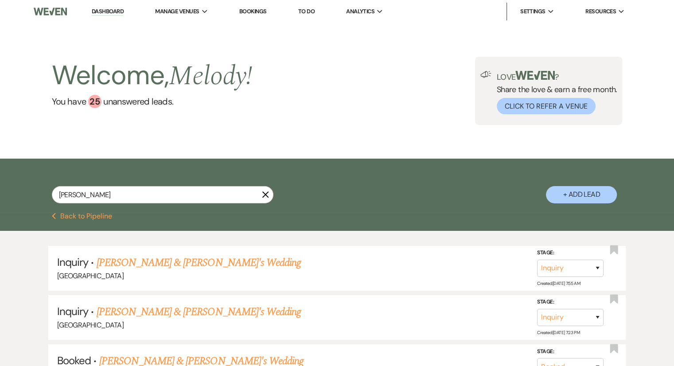
click at [559, 198] on button "+ Add Lead" at bounding box center [581, 194] width 71 height 17
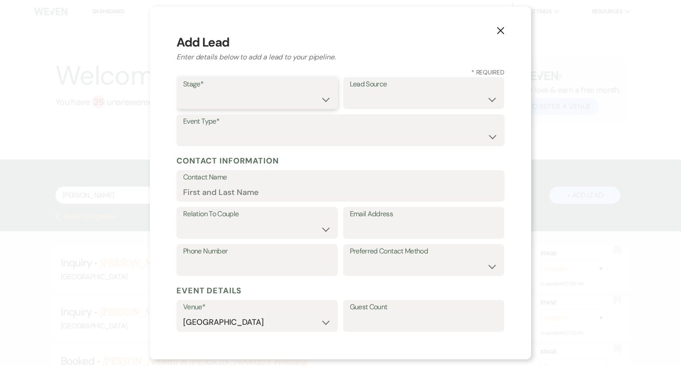
click at [254, 100] on select "Inquiry Follow Up Tour Requested Tour Confirmed Toured Proposal Sent Booked Lost" at bounding box center [257, 99] width 148 height 17
click at [183, 91] on select "Inquiry Follow Up Tour Requested Tour Confirmed Toured Proposal Sent Booked Lost" at bounding box center [257, 99] width 148 height 17
click at [379, 103] on select "Weven Venue Website Instagram Facebook Pinterest Google The Knot Wedding Wire H…" at bounding box center [424, 99] width 148 height 17
click at [350, 91] on select "Weven Venue Website Instagram Facebook Pinterest Google The Knot Wedding Wire H…" at bounding box center [424, 99] width 148 height 17
click at [275, 128] on select "Wedding Anniversary Party Baby Shower Bachelorette / Bachelor Party Birthday Pa…" at bounding box center [340, 136] width 315 height 17
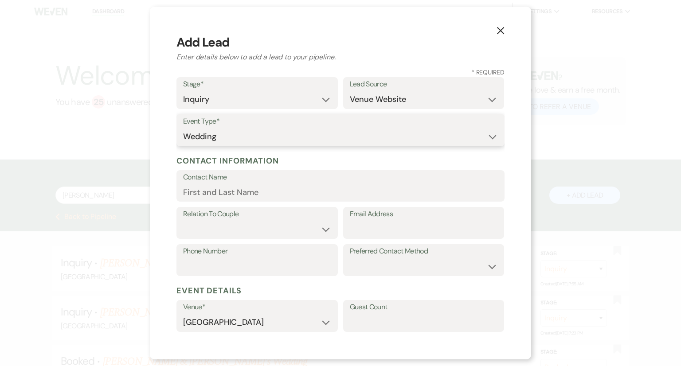
click at [183, 128] on select "Wedding Anniversary Party Baby Shower Bachelorette / Bachelor Party Birthday Pa…" at bounding box center [340, 136] width 315 height 17
click at [222, 193] on input "Contact Name" at bounding box center [340, 191] width 315 height 17
paste input "[PERSON_NAME]"
click at [226, 234] on select "Couple Planner Parent of Couple Family Member Friend Other" at bounding box center [257, 229] width 148 height 17
click at [183, 221] on select "Couple Planner Parent of Couple Family Member Friend Other" at bounding box center [257, 229] width 148 height 17
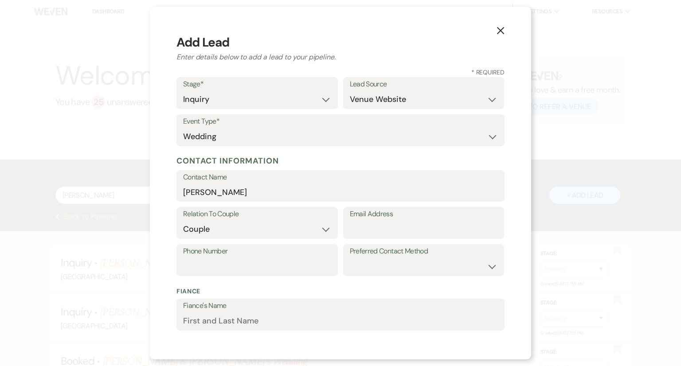
click at [362, 242] on div "Email Address" at bounding box center [423, 225] width 161 height 37
click at [358, 236] on input "Email Address" at bounding box center [424, 229] width 148 height 17
paste input "[EMAIL_ADDRESS][DOMAIN_NAME]"
click at [378, 268] on select "Email Phone Text" at bounding box center [424, 266] width 148 height 17
click at [350, 258] on select "Email Phone Text" at bounding box center [424, 266] width 148 height 17
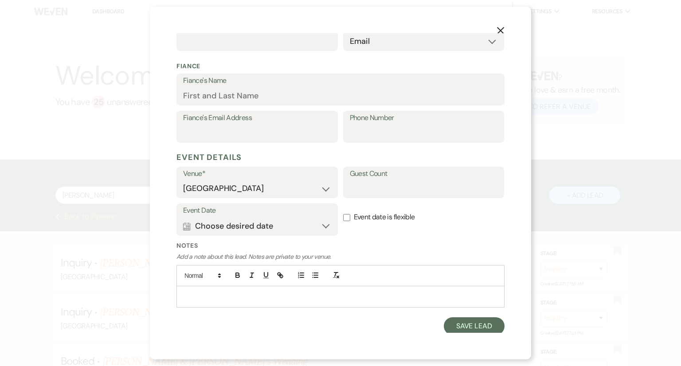
scroll to position [227, 0]
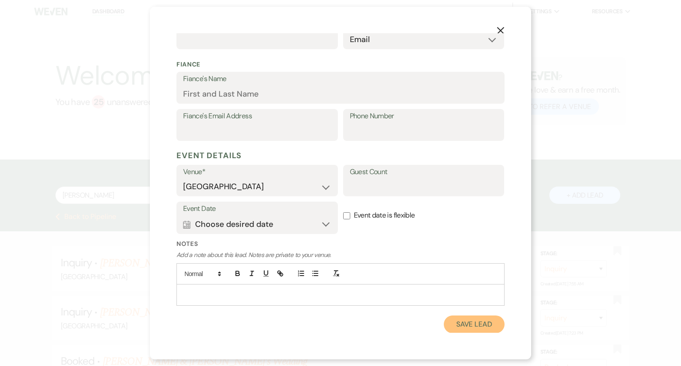
click at [485, 327] on button "Save Lead" at bounding box center [474, 325] width 61 height 18
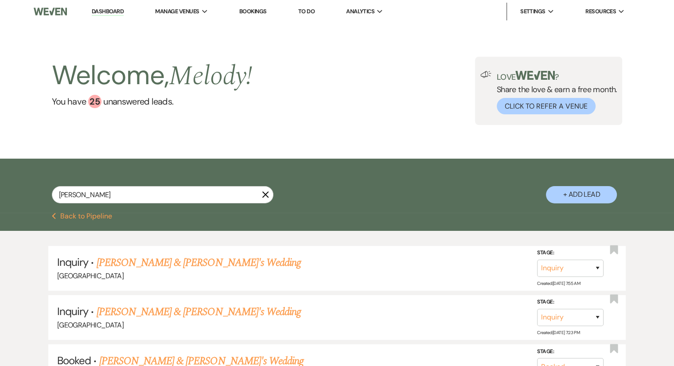
click at [572, 201] on button "+ Add Lead" at bounding box center [581, 194] width 71 height 17
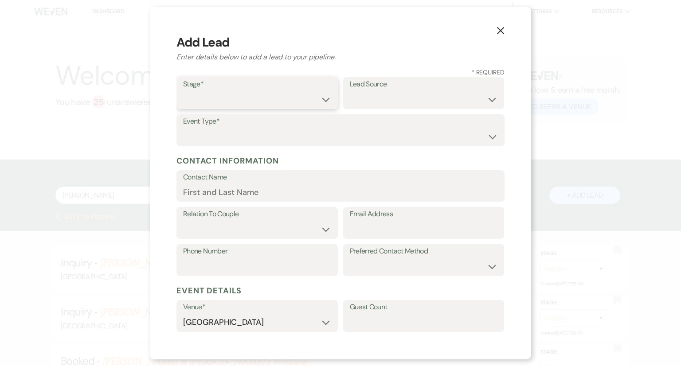
click at [225, 101] on select "Inquiry Follow Up Tour Requested Tour Confirmed Toured Proposal Sent Booked Lost" at bounding box center [257, 99] width 148 height 17
click at [183, 91] on select "Inquiry Follow Up Tour Requested Tour Confirmed Toured Proposal Sent Booked Lost" at bounding box center [257, 99] width 148 height 17
click at [395, 101] on select "Weven Venue Website Instagram Facebook Pinterest Google The Knot Wedding Wire H…" at bounding box center [424, 99] width 148 height 17
click at [350, 91] on select "Weven Venue Website Instagram Facebook Pinterest Google The Knot Wedding Wire H…" at bounding box center [424, 99] width 148 height 17
click at [347, 138] on select "Wedding Anniversary Party Baby Shower Bachelorette / Bachelor Party Birthday Pa…" at bounding box center [340, 136] width 315 height 17
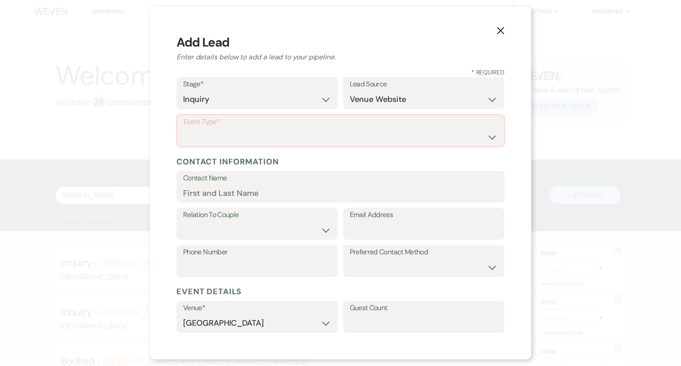
click at [249, 119] on label "Event Type*" at bounding box center [340, 122] width 314 height 13
click at [246, 139] on select "Wedding Anniversary Party Baby Shower Bachelorette / Bachelor Party Birthday Pa…" at bounding box center [340, 137] width 314 height 17
click at [183, 129] on select "Wedding Anniversary Party Baby Shower Bachelorette / Bachelor Party Birthday Pa…" at bounding box center [340, 137] width 314 height 17
click at [183, 191] on input "Contact Name" at bounding box center [340, 191] width 315 height 17
paste input "caeymae last_name [PERSON_NAME]"
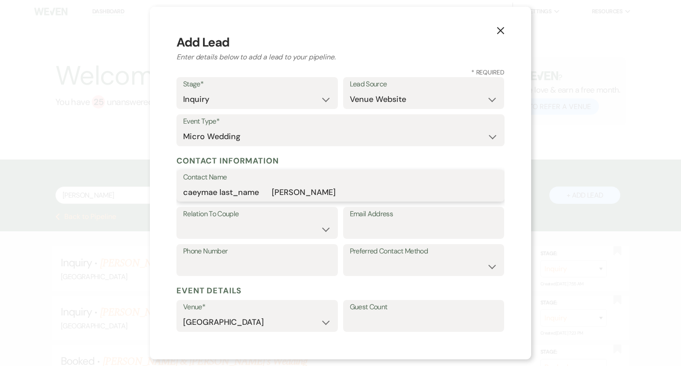
click at [200, 194] on input "caeymae last_name [PERSON_NAME]" at bounding box center [340, 191] width 315 height 17
click at [188, 193] on input "caeymae last_name [PERSON_NAME]" at bounding box center [340, 191] width 315 height 17
drag, startPoint x: 266, startPoint y: 195, endPoint x: 221, endPoint y: 196, distance: 44.8
click at [221, 196] on input "Caeymae last_name [PERSON_NAME]" at bounding box center [340, 191] width 315 height 17
click at [228, 190] on input "Caeymae mcafee" at bounding box center [340, 191] width 315 height 17
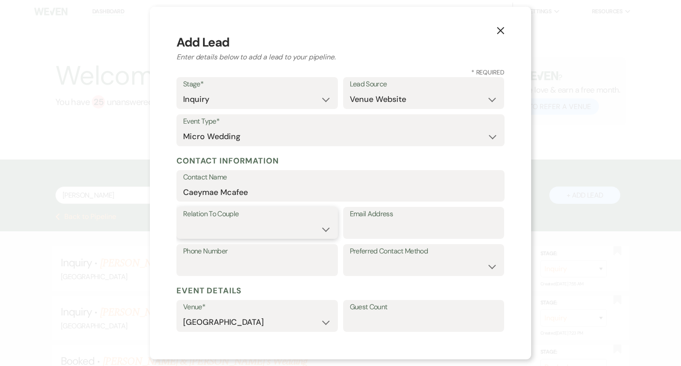
click at [234, 237] on select "Couple Planner Parent of Couple Family Member Friend Other" at bounding box center [257, 229] width 148 height 17
click at [183, 221] on select "Couple Planner Parent of Couple Family Member Friend Other" at bounding box center [257, 229] width 148 height 17
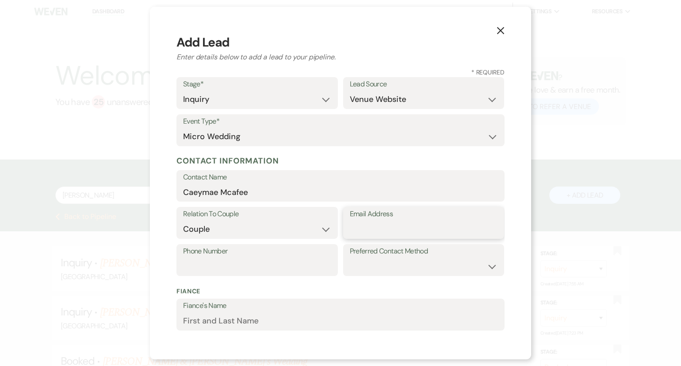
click at [350, 228] on input "Email Address" at bounding box center [424, 229] width 148 height 17
paste input "[EMAIL_ADDRESS][DOMAIN_NAME]"
click at [263, 264] on input "Phone Number" at bounding box center [257, 266] width 148 height 17
paste input "4237771059"
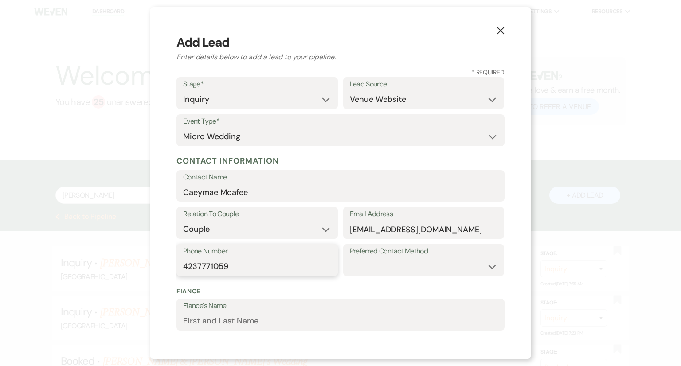
click at [263, 264] on input "4237771059" at bounding box center [257, 266] width 148 height 17
click at [199, 265] on input "4237771059" at bounding box center [257, 266] width 148 height 17
click at [427, 275] on select "Email Phone Text" at bounding box center [424, 266] width 148 height 17
click at [350, 258] on select "Email Phone Text" at bounding box center [424, 266] width 148 height 17
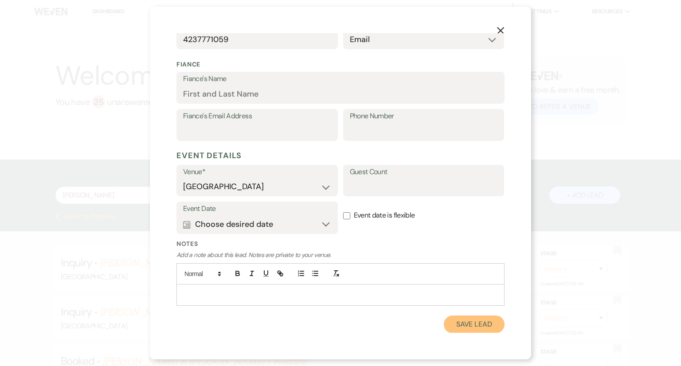
click at [485, 322] on button "Save Lead" at bounding box center [474, 325] width 61 height 18
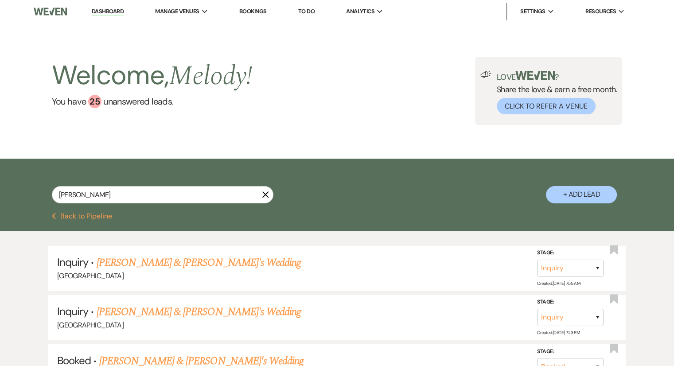
click at [581, 195] on button "+ Add Lead" at bounding box center [581, 194] width 71 height 17
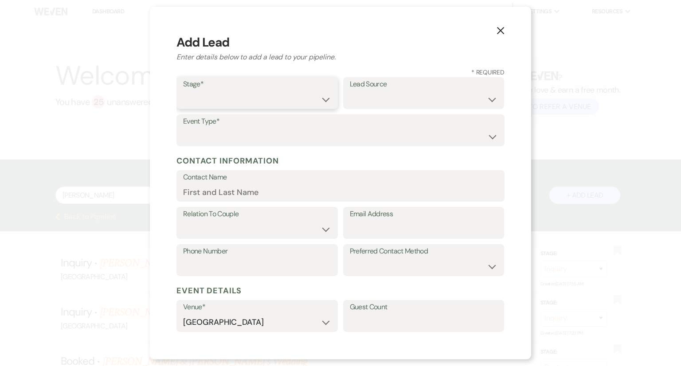
click at [233, 107] on select "Inquiry Follow Up Tour Requested Tour Confirmed Toured Proposal Sent Booked Lost" at bounding box center [257, 99] width 148 height 17
click at [183, 91] on select "Inquiry Follow Up Tour Requested Tour Confirmed Toured Proposal Sent Booked Lost" at bounding box center [257, 99] width 148 height 17
click at [409, 110] on div "Lead Source Weven Venue Website Instagram Facebook Pinterest Google The Knot We…" at bounding box center [423, 95] width 161 height 37
click at [404, 102] on select "Weven Venue Website Instagram Facebook Pinterest Google The Knot Wedding Wire H…" at bounding box center [424, 99] width 148 height 17
click at [350, 91] on select "Weven Venue Website Instagram Facebook Pinterest Google The Knot Wedding Wire H…" at bounding box center [424, 99] width 148 height 17
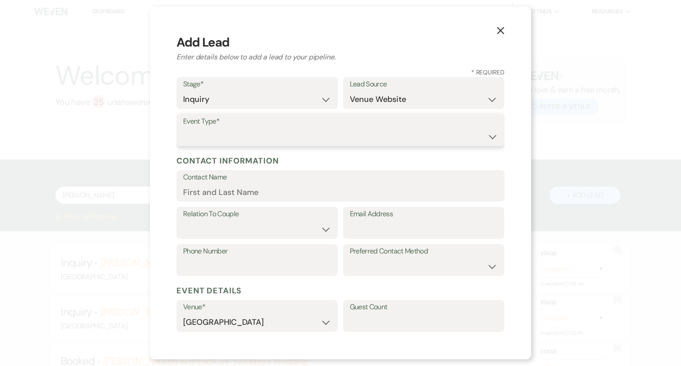
click at [264, 133] on select "Wedding Anniversary Party Baby Shower Bachelorette / Bachelor Party Birthday Pa…" at bounding box center [340, 136] width 315 height 17
click at [183, 128] on select "Wedding Anniversary Party Baby Shower Bachelorette / Bachelor Party Birthday Pa…" at bounding box center [340, 136] width 315 height 17
click at [218, 180] on label "Contact Name" at bounding box center [340, 177] width 315 height 13
click at [218, 183] on input "Contact Name" at bounding box center [340, 191] width 315 height 17
paste input "[PERSON_NAME]"
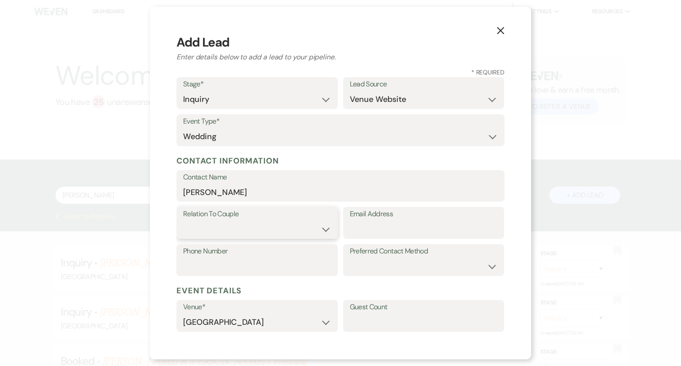
click at [198, 229] on select "Couple Planner Parent of Couple Family Member Friend Other" at bounding box center [257, 229] width 148 height 17
click at [183, 221] on select "Couple Planner Parent of Couple Family Member Friend Other" at bounding box center [257, 229] width 148 height 17
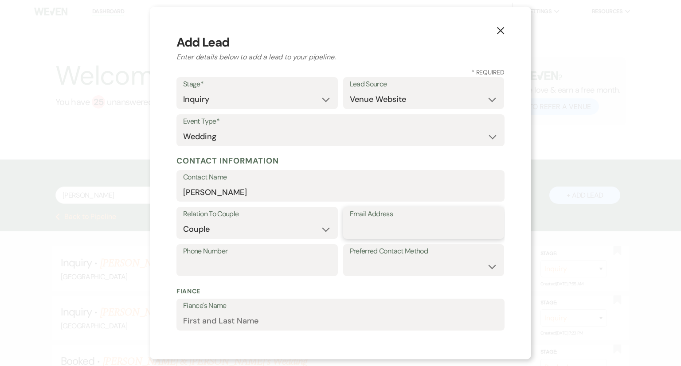
click at [361, 235] on input "Email Address" at bounding box center [424, 229] width 148 height 17
paste input "[EMAIL_ADDRESS][DOMAIN_NAME]"
click at [394, 266] on select "Email Phone Text" at bounding box center [424, 266] width 148 height 17
click at [350, 258] on select "Email Phone Text" at bounding box center [424, 266] width 148 height 17
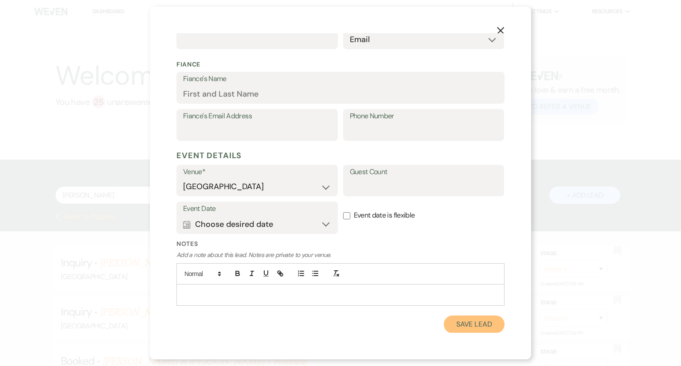
click at [472, 321] on button "Save Lead" at bounding box center [474, 325] width 61 height 18
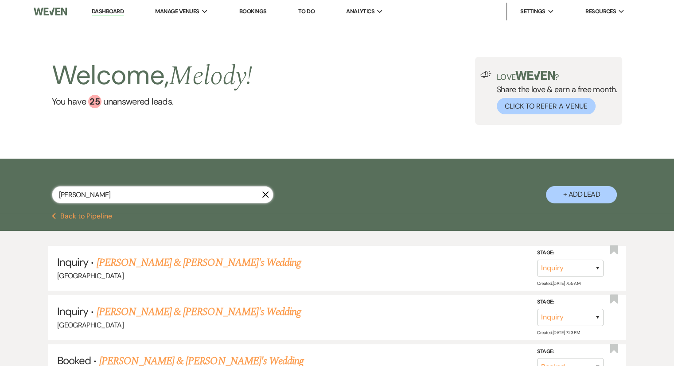
drag, startPoint x: 108, startPoint y: 190, endPoint x: 44, endPoint y: 183, distance: 64.2
click at [44, 183] on div "[PERSON_NAME] X + Add Lead" at bounding box center [337, 186] width 638 height 47
paste input "[PERSON_NAME]"
click at [593, 199] on button "+ Add Lead" at bounding box center [581, 194] width 71 height 17
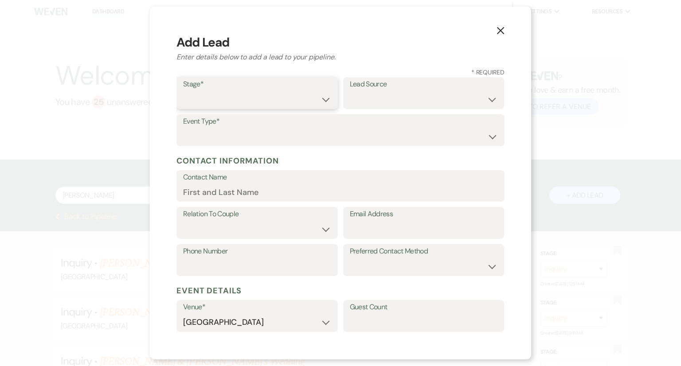
click at [203, 91] on select "Inquiry Follow Up Tour Requested Tour Confirmed Toured Proposal Sent Booked Lost" at bounding box center [257, 99] width 148 height 17
click at [183, 91] on select "Inquiry Follow Up Tour Requested Tour Confirmed Toured Proposal Sent Booked Lost" at bounding box center [257, 99] width 148 height 17
click at [358, 111] on div "Lead Source Weven Venue Website Instagram Facebook Pinterest Google The Knot We…" at bounding box center [423, 95] width 161 height 37
click at [360, 100] on select "Weven Venue Website Instagram Facebook Pinterest Google The Knot Wedding Wire H…" at bounding box center [424, 99] width 148 height 17
click at [417, 96] on select "Weven Venue Website Instagram Facebook Pinterest Google The Knot Wedding Wire H…" at bounding box center [424, 99] width 148 height 17
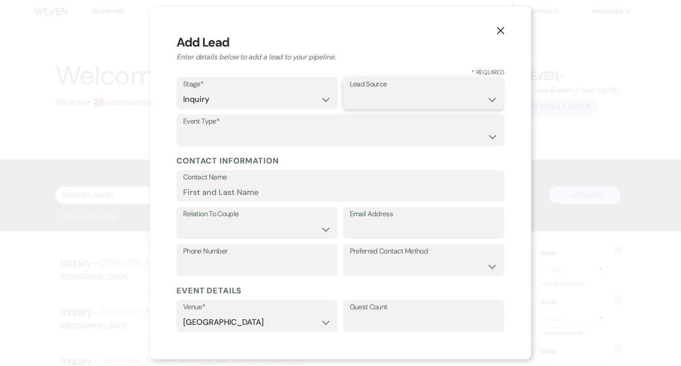
click at [416, 98] on select "Weven Venue Website Instagram Facebook Pinterest Google The Knot Wedding Wire H…" at bounding box center [424, 99] width 148 height 17
click at [350, 91] on select "Weven Venue Website Instagram Facebook Pinterest Google The Knot Wedding Wire H…" at bounding box center [424, 99] width 148 height 17
click at [184, 190] on input "Contact Name" at bounding box center [340, 191] width 315 height 17
paste input "[PERSON_NAME]"
click at [223, 230] on select "Couple Planner Parent of Couple Family Member Friend Other" at bounding box center [257, 229] width 148 height 17
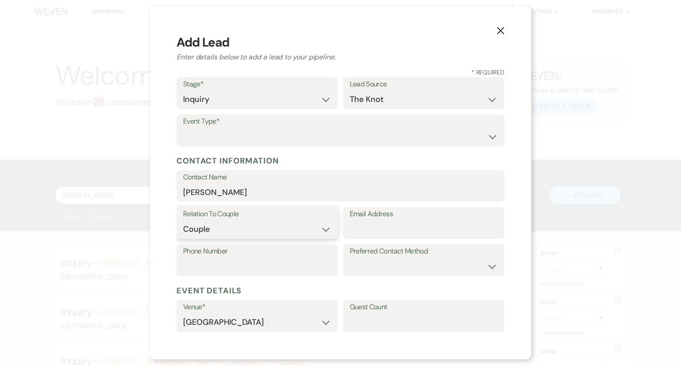
click at [183, 221] on select "Couple Planner Parent of Couple Family Member Friend Other" at bounding box center [257, 229] width 148 height 17
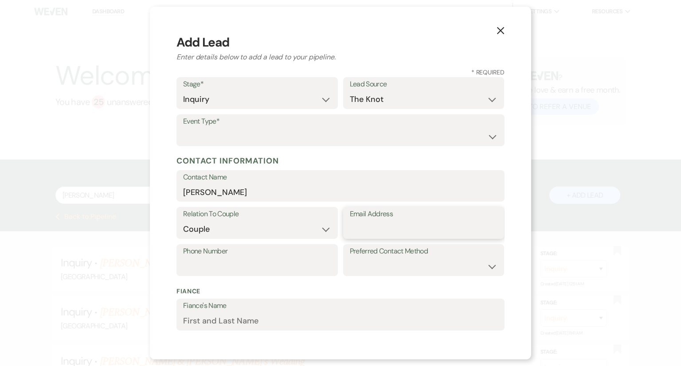
click at [429, 238] on input "Email Address" at bounding box center [424, 229] width 148 height 17
click at [204, 133] on select "Wedding Anniversary Party Baby Shower Bachelorette / Bachelor Party Birthday Pa…" at bounding box center [340, 136] width 315 height 17
click at [183, 128] on select "Wedding Anniversary Party Baby Shower Bachelorette / Bachelor Party Birthday Pa…" at bounding box center [340, 136] width 315 height 17
click at [367, 235] on input "Email Address" at bounding box center [424, 229] width 148 height 17
paste input "[PERSON_NAME][EMAIL_ADDRESS][DOMAIN_NAME]"
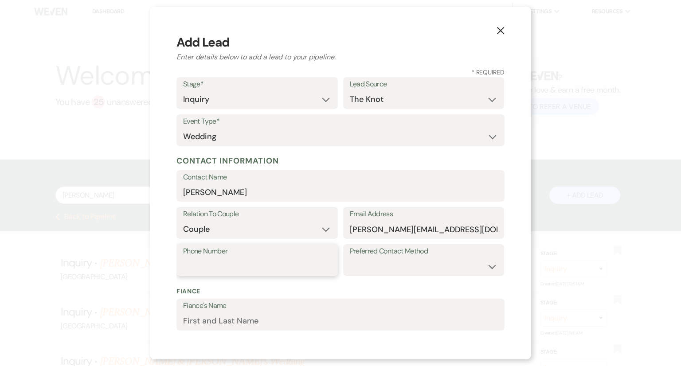
click at [247, 270] on input "Phone Number" at bounding box center [257, 266] width 148 height 17
paste input "[PHONE_NUMBER]"
click at [401, 270] on select "Email Phone Text" at bounding box center [424, 266] width 148 height 17
click at [350, 258] on select "Email Phone Text" at bounding box center [424, 266] width 148 height 17
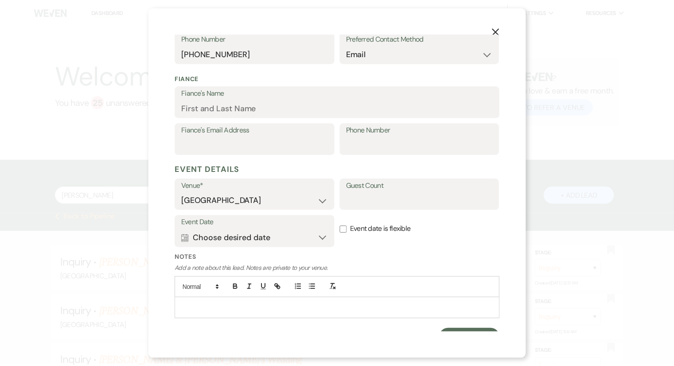
scroll to position [227, 0]
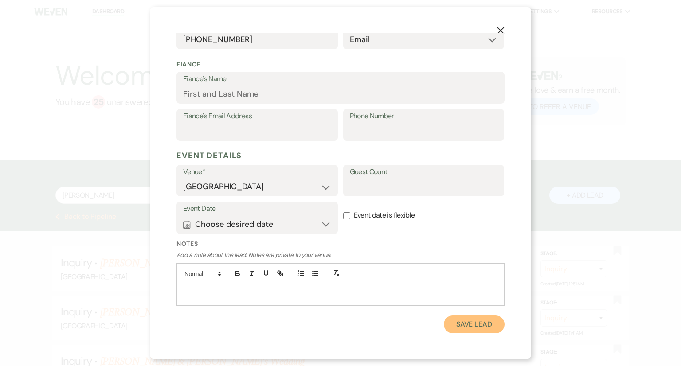
click at [480, 325] on button "Save Lead" at bounding box center [474, 325] width 61 height 18
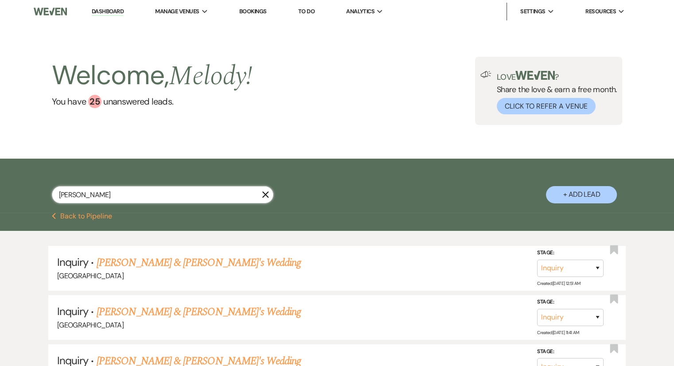
click at [224, 195] on input "[PERSON_NAME]" at bounding box center [163, 194] width 222 height 17
click at [262, 194] on icon "X" at bounding box center [265, 194] width 7 height 7
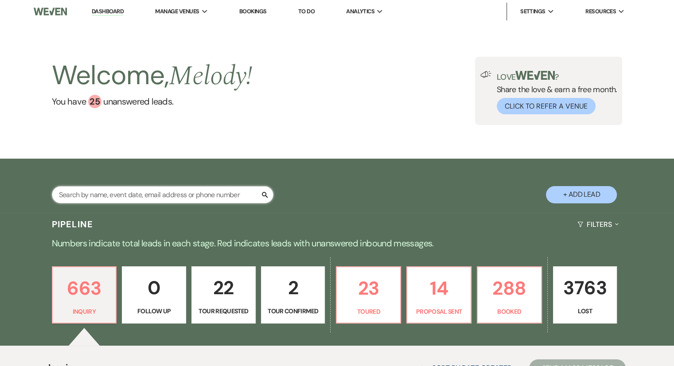
drag, startPoint x: 261, startPoint y: 194, endPoint x: 188, endPoint y: 193, distance: 73.1
click at [188, 193] on input "text" at bounding box center [163, 194] width 222 height 17
paste input "[PHONE_NUMBER]"
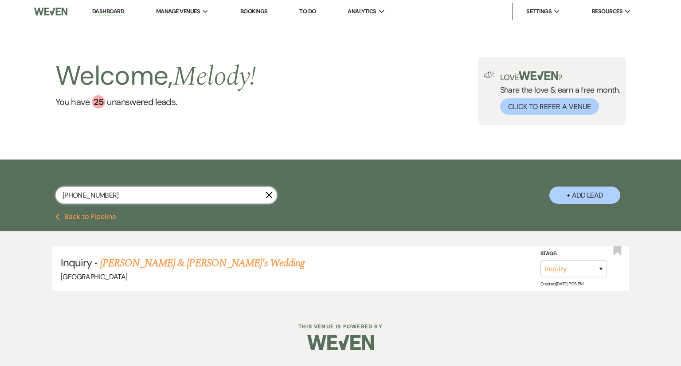
drag, startPoint x: 113, startPoint y: 193, endPoint x: 54, endPoint y: 186, distance: 59.4
click at [54, 186] on div "[PHONE_NUMBER] X + Add Lead" at bounding box center [340, 187] width 638 height 47
paste input "[PERSON_NAME]"
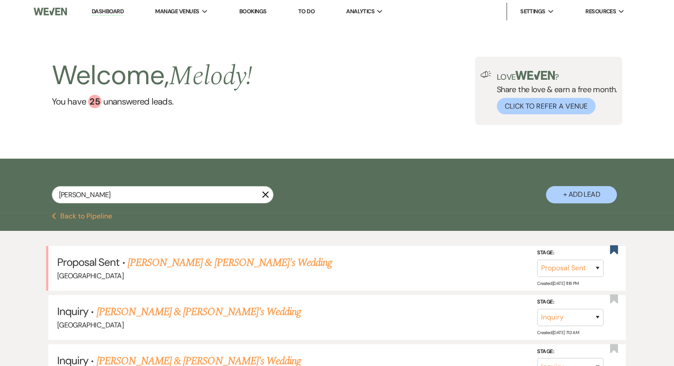
click at [580, 203] on div "[PERSON_NAME] X + Add Lead" at bounding box center [337, 186] width 638 height 47
click at [579, 195] on button "+ Add Lead" at bounding box center [581, 194] width 71 height 17
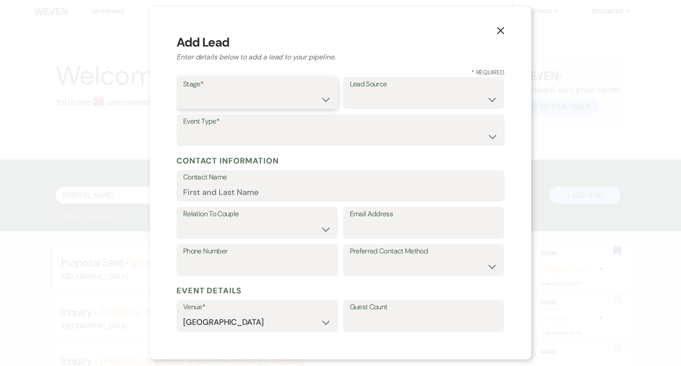
click at [221, 101] on select "Inquiry Follow Up Tour Requested Tour Confirmed Toured Proposal Sent Booked Lost" at bounding box center [257, 99] width 148 height 17
click at [183, 91] on select "Inquiry Follow Up Tour Requested Tour Confirmed Toured Proposal Sent Booked Lost" at bounding box center [257, 99] width 148 height 17
click at [385, 97] on select "Weven Venue Website Instagram Facebook Pinterest Google The Knot Wedding Wire H…" at bounding box center [424, 99] width 148 height 17
click at [350, 91] on select "Weven Venue Website Instagram Facebook Pinterest Google The Knot Wedding Wire H…" at bounding box center [424, 99] width 148 height 17
click at [250, 135] on select "Wedding Anniversary Party Baby Shower Bachelorette / Bachelor Party Birthday Pa…" at bounding box center [340, 136] width 315 height 17
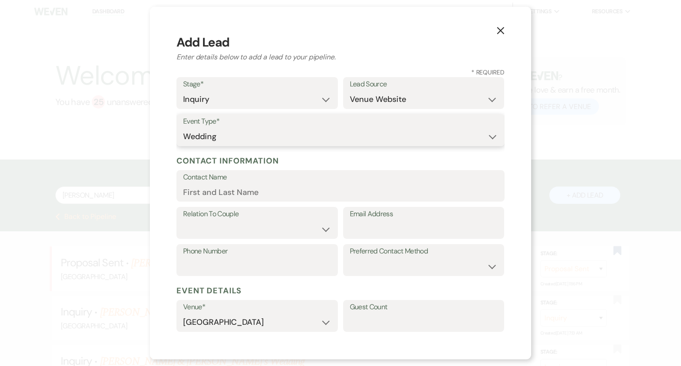
click at [183, 128] on select "Wedding Anniversary Party Baby Shower Bachelorette / Bachelor Party Birthday Pa…" at bounding box center [340, 136] width 315 height 17
click at [215, 194] on input "Contact Name" at bounding box center [340, 191] width 315 height 17
paste input "[PERSON_NAME]"
click at [215, 228] on select "Couple Planner Parent of Couple Family Member Friend Other" at bounding box center [257, 229] width 148 height 17
click at [183, 221] on select "Couple Planner Parent of Couple Family Member Friend Other" at bounding box center [257, 229] width 148 height 17
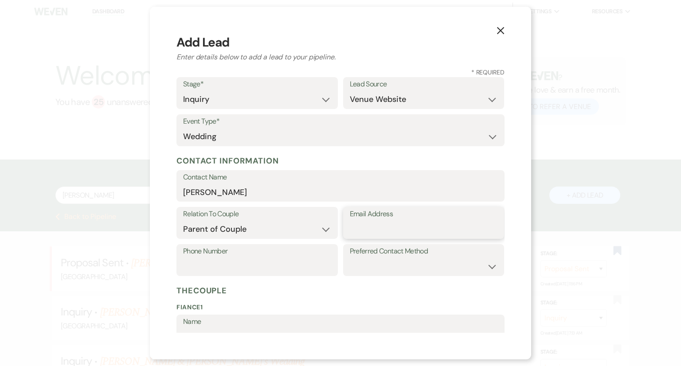
click at [363, 227] on input "Email Address" at bounding box center [424, 229] width 148 height 17
paste input "[EMAIL_ADDRESS][DOMAIN_NAME]"
click at [424, 264] on select "Email Phone Text" at bounding box center [424, 266] width 148 height 17
click at [350, 258] on select "Email Phone Text" at bounding box center [424, 266] width 148 height 17
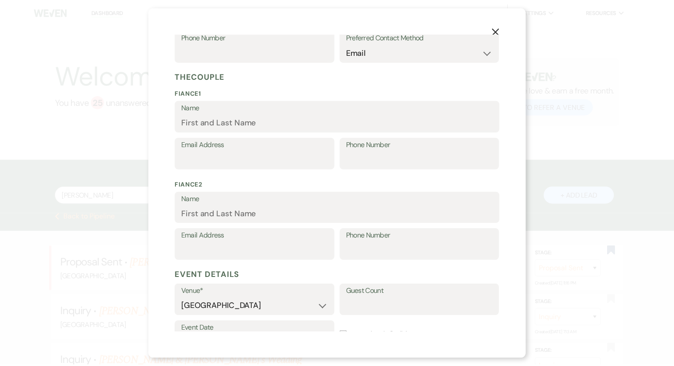
scroll to position [334, 0]
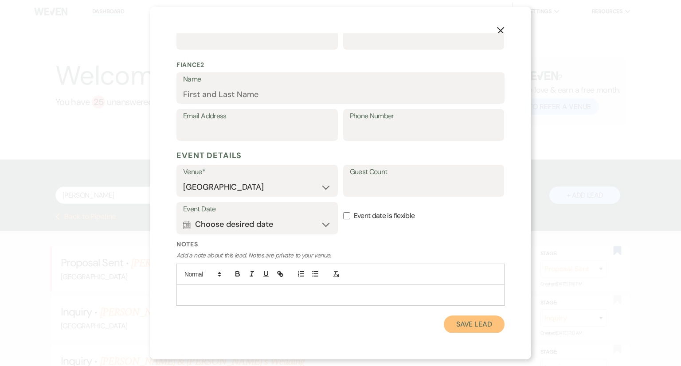
click at [470, 328] on button "Save Lead" at bounding box center [474, 325] width 61 height 18
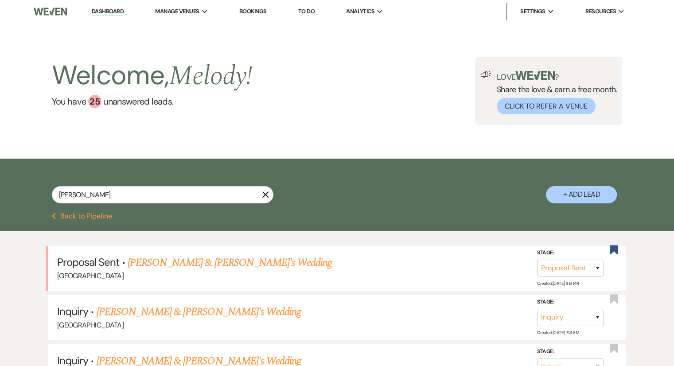
click at [264, 198] on icon "X" at bounding box center [265, 194] width 7 height 7
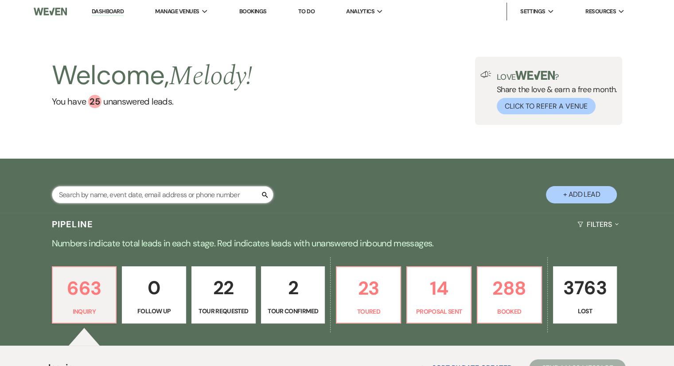
click at [189, 192] on input "text" at bounding box center [163, 194] width 222 height 17
paste input "[PERSON_NAME]"
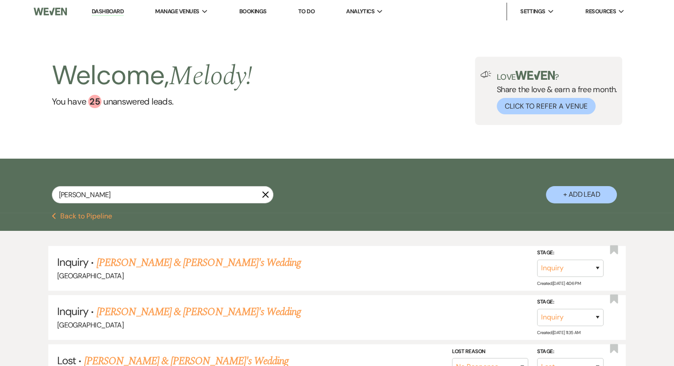
click at [612, 200] on button "+ Add Lead" at bounding box center [581, 194] width 71 height 17
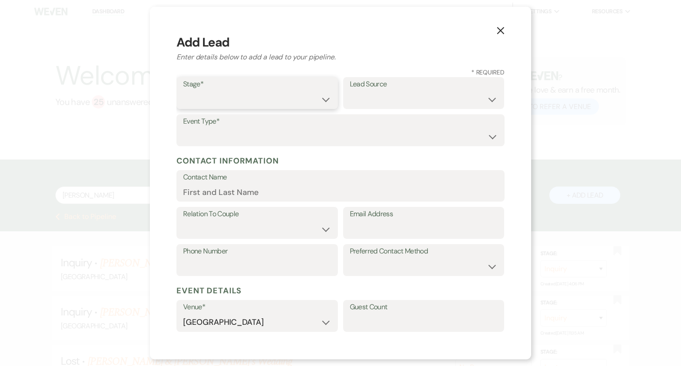
click at [211, 94] on select "Inquiry Follow Up Tour Requested Tour Confirmed Toured Proposal Sent Booked Lost" at bounding box center [257, 99] width 148 height 17
click at [183, 91] on select "Inquiry Follow Up Tour Requested Tour Confirmed Toured Proposal Sent Booked Lost" at bounding box center [257, 99] width 148 height 17
click at [360, 103] on select "Weven Venue Website Instagram Facebook Pinterest Google The Knot Wedding Wire H…" at bounding box center [424, 99] width 148 height 17
click at [350, 91] on select "Weven Venue Website Instagram Facebook Pinterest Google The Knot Wedding Wire H…" at bounding box center [424, 99] width 148 height 17
click at [273, 143] on select "Wedding Anniversary Party Baby Shower Bachelorette / Bachelor Party Birthday Pa…" at bounding box center [340, 136] width 315 height 17
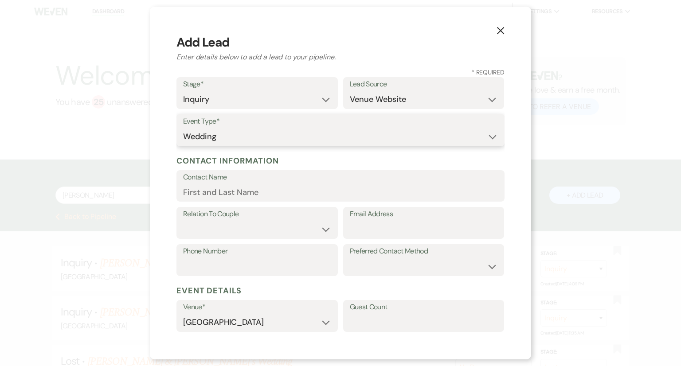
click at [183, 128] on select "Wedding Anniversary Party Baby Shower Bachelorette / Bachelor Party Birthday Pa…" at bounding box center [340, 136] width 315 height 17
click at [220, 196] on input "Contact Name" at bounding box center [340, 191] width 315 height 17
paste input "[PERSON_NAME]"
click at [220, 231] on select "Couple Planner Parent of Couple Family Member Friend Other" at bounding box center [257, 229] width 148 height 17
click at [183, 221] on select "Couple Planner Parent of Couple Family Member Friend Other" at bounding box center [257, 229] width 148 height 17
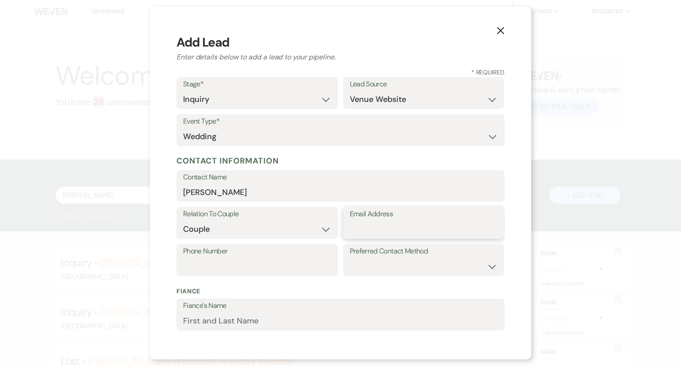
click at [372, 229] on input "Email Address" at bounding box center [424, 229] width 148 height 17
paste input "[EMAIL_ADDRESS][DOMAIN_NAME]"
click at [196, 268] on input "Phone Number" at bounding box center [257, 266] width 148 height 17
paste input "3306962820"
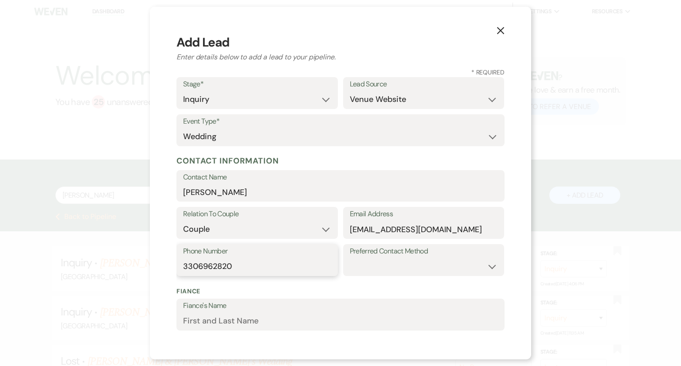
click at [197, 268] on input "3306962820" at bounding box center [257, 266] width 148 height 17
click at [394, 268] on select "Email Phone Text" at bounding box center [424, 266] width 148 height 17
click at [350, 258] on select "Email Phone Text" at bounding box center [424, 266] width 148 height 17
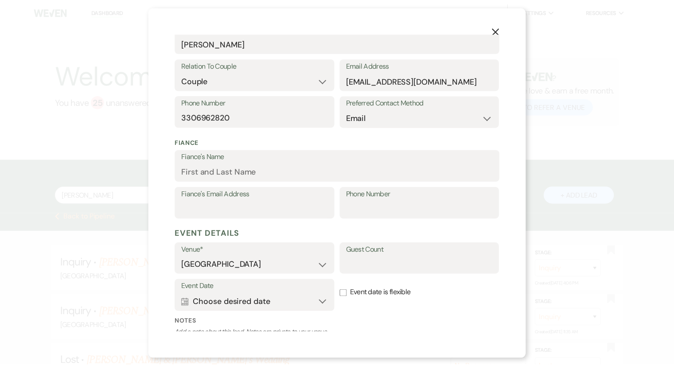
scroll to position [227, 0]
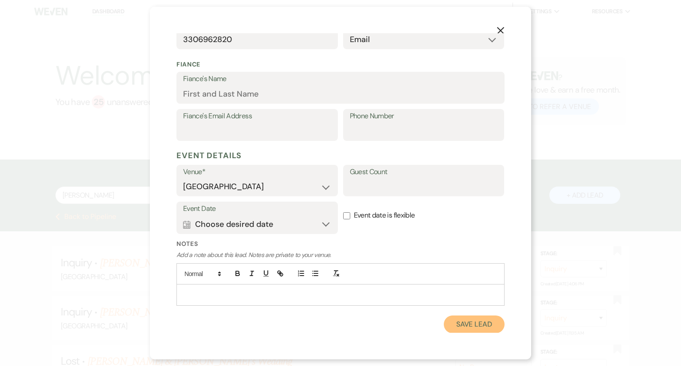
click at [472, 327] on button "Save Lead" at bounding box center [474, 325] width 61 height 18
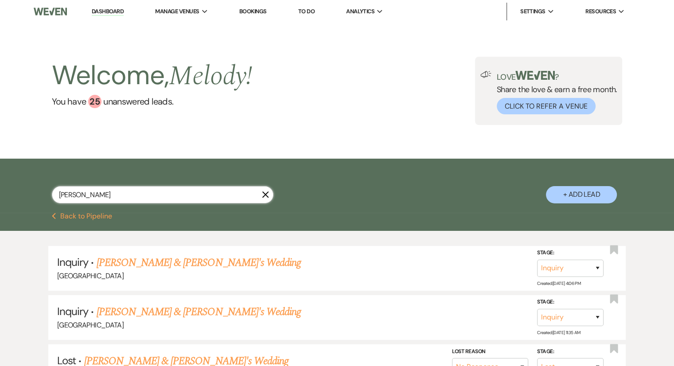
click at [238, 195] on input "[PERSON_NAME]" at bounding box center [163, 194] width 222 height 17
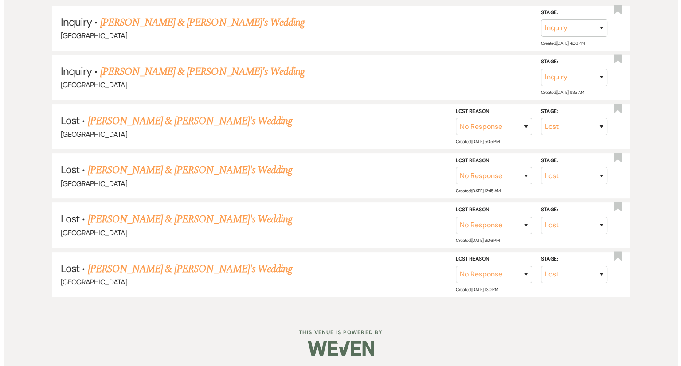
scroll to position [0, 0]
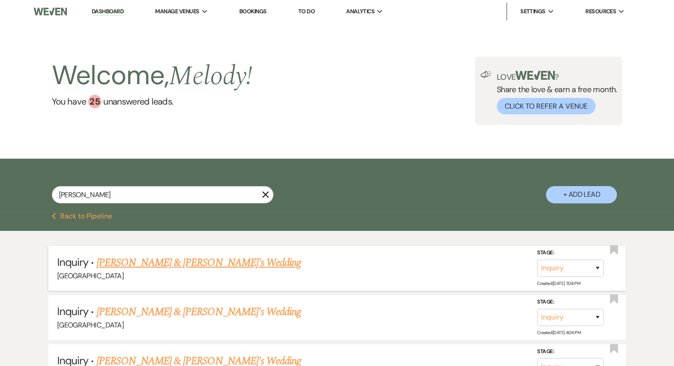
click at [199, 265] on link "[PERSON_NAME] & [PERSON_NAME]'s Wedding" at bounding box center [199, 263] width 205 height 16
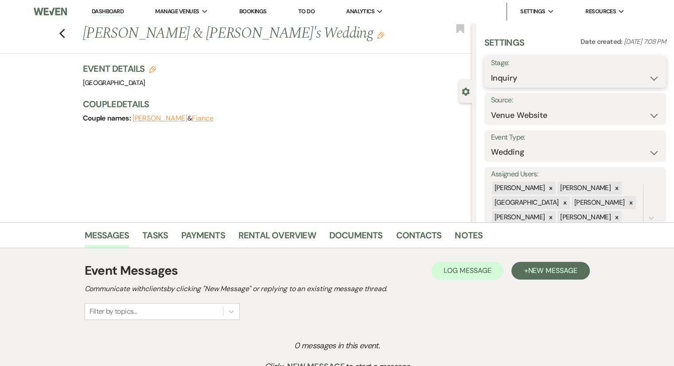
click at [606, 78] on select "Inquiry Follow Up Tour Requested Tour Confirmed Toured Proposal Sent Booked Lost" at bounding box center [575, 78] width 168 height 17
click at [594, 116] on select "Weven Venue Website Instagram Facebook Pinterest Google The Knot Wedding Wire H…" at bounding box center [575, 115] width 168 height 17
click at [491, 107] on select "Weven Venue Website Instagram Facebook Pinterest Google The Knot Wedding Wire H…" at bounding box center [575, 115] width 168 height 17
click at [636, 108] on button "Save" at bounding box center [642, 109] width 50 height 18
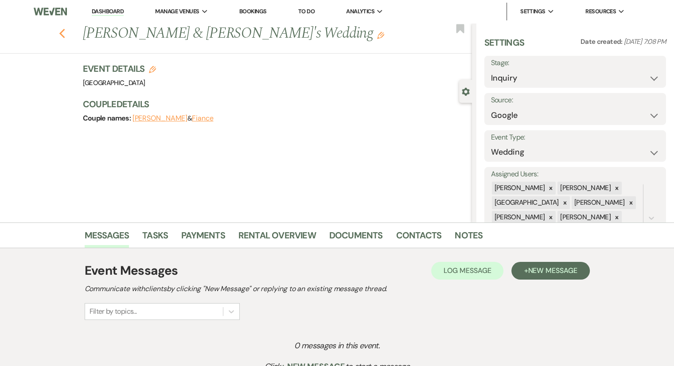
click at [66, 36] on icon "Previous" at bounding box center [62, 33] width 7 height 11
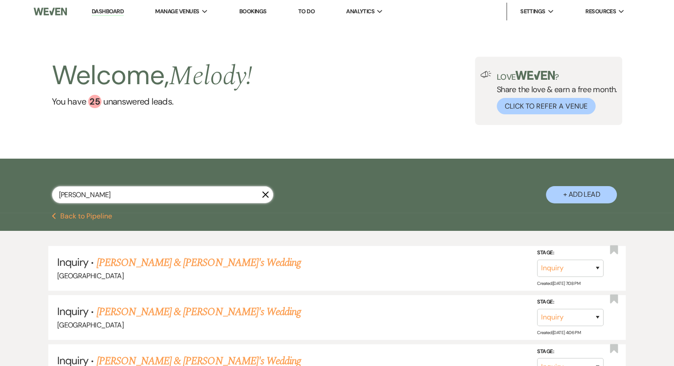
click at [268, 200] on input "[PERSON_NAME]" at bounding box center [163, 194] width 222 height 17
click at [265, 194] on icon "X" at bounding box center [265, 194] width 7 height 7
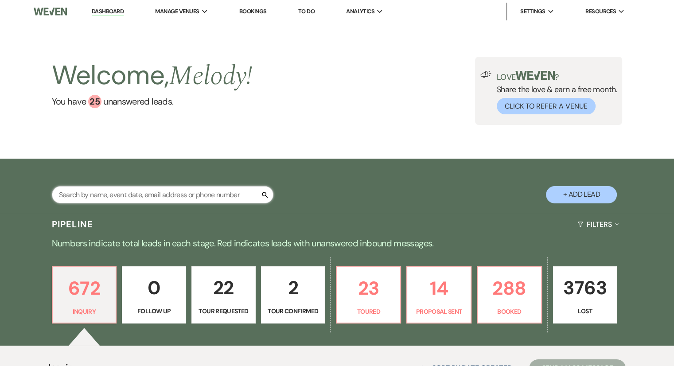
drag, startPoint x: 80, startPoint y: 194, endPoint x: 64, endPoint y: 194, distance: 15.5
click at [64, 194] on input "text" at bounding box center [163, 194] width 222 height 17
paste input "[PERSON_NAME]"
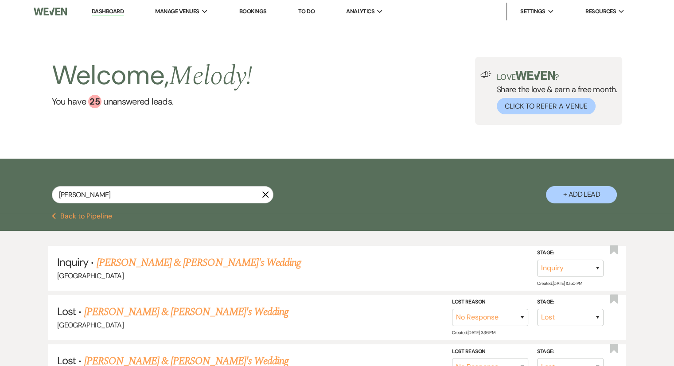
click at [581, 199] on button "+ Add Lead" at bounding box center [581, 194] width 71 height 17
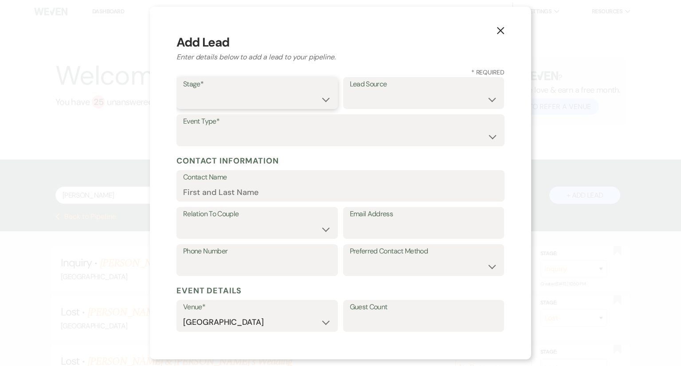
click at [232, 98] on select "Inquiry Follow Up Tour Requested Tour Confirmed Toured Proposal Sent Booked Lost" at bounding box center [257, 99] width 148 height 17
click at [183, 91] on select "Inquiry Follow Up Tour Requested Tour Confirmed Toured Proposal Sent Booked Lost" at bounding box center [257, 99] width 148 height 17
click at [365, 100] on select "Weven Venue Website Instagram Facebook Pinterest Google The Knot Wedding Wire H…" at bounding box center [424, 99] width 148 height 17
click at [274, 139] on select "Wedding Anniversary Party Baby Shower Bachelorette / Bachelor Party Birthday Pa…" at bounding box center [340, 136] width 315 height 17
click at [183, 128] on select "Wedding Anniversary Party Baby Shower Bachelorette / Bachelor Party Birthday Pa…" at bounding box center [340, 136] width 315 height 17
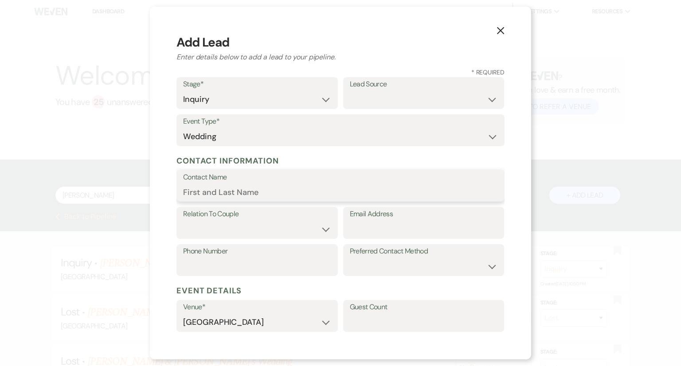
click at [252, 190] on input "Contact Name" at bounding box center [340, 191] width 315 height 17
paste input "[PERSON_NAME]"
click at [236, 233] on select "Couple Planner Parent of Couple Family Member Friend Other" at bounding box center [257, 229] width 148 height 17
click at [183, 221] on select "Couple Planner Parent of Couple Family Member Friend Other" at bounding box center [257, 229] width 148 height 17
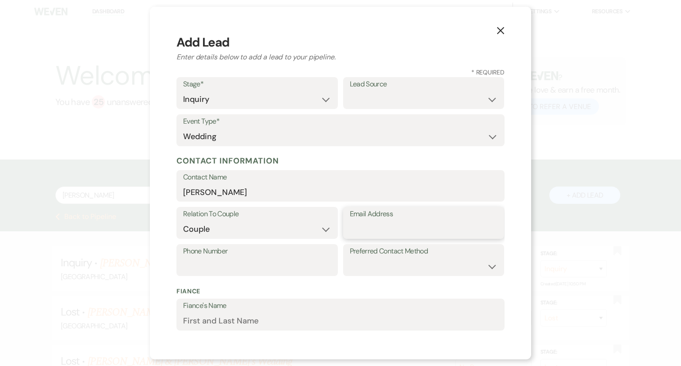
click at [372, 227] on input "Email Address" at bounding box center [424, 229] width 148 height 17
paste input "[EMAIL_ADDRESS][DOMAIN_NAME]"
click at [421, 264] on select "Email Phone Text" at bounding box center [424, 266] width 148 height 17
click at [350, 258] on select "Email Phone Text" at bounding box center [424, 266] width 148 height 17
click at [282, 326] on input "Fiance's Name" at bounding box center [340, 320] width 315 height 17
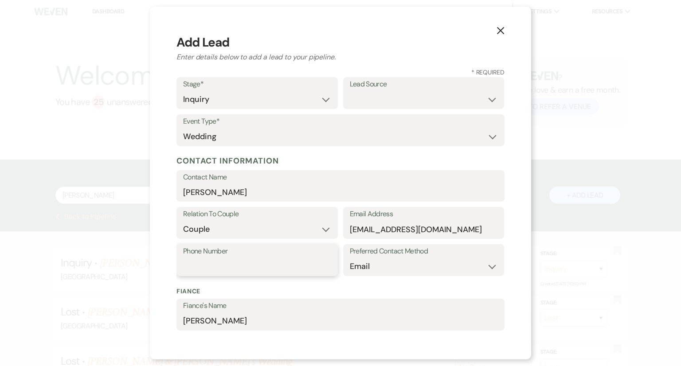
click at [226, 261] on input "Phone Number" at bounding box center [257, 266] width 148 height 17
paste input "6304401112"
click at [430, 101] on select "Weven Venue Website Instagram Facebook Pinterest Google The Knot Wedding Wire H…" at bounding box center [424, 99] width 148 height 17
click at [350, 91] on select "Weven Venue Website Instagram Facebook Pinterest Google The Knot Wedding Wire H…" at bounding box center [424, 99] width 148 height 17
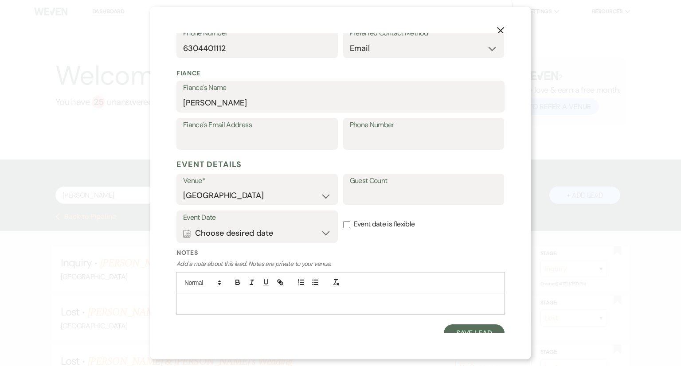
scroll to position [227, 0]
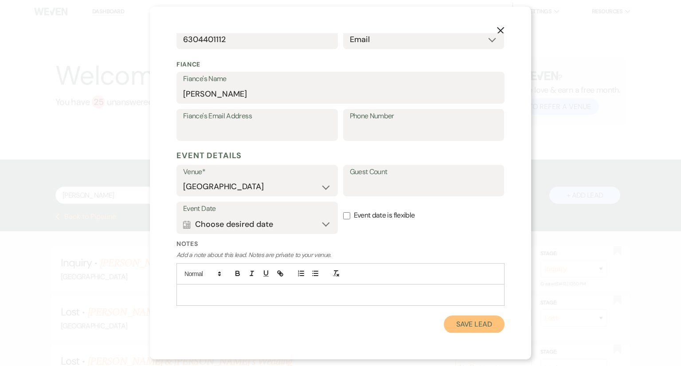
click at [475, 326] on button "Save Lead" at bounding box center [474, 325] width 61 height 18
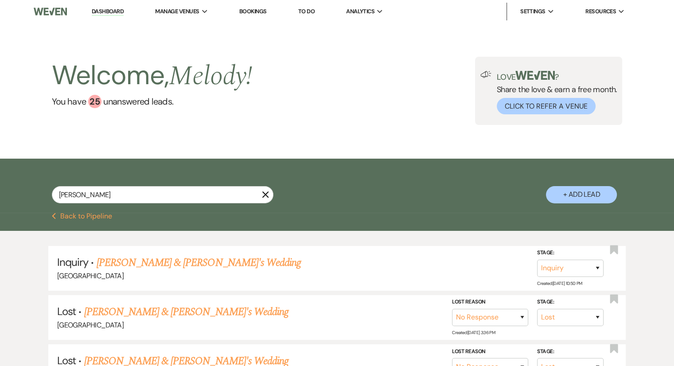
drag, startPoint x: 267, startPoint y: 195, endPoint x: 167, endPoint y: 193, distance: 100.2
click at [267, 195] on icon "X" at bounding box center [265, 194] width 7 height 7
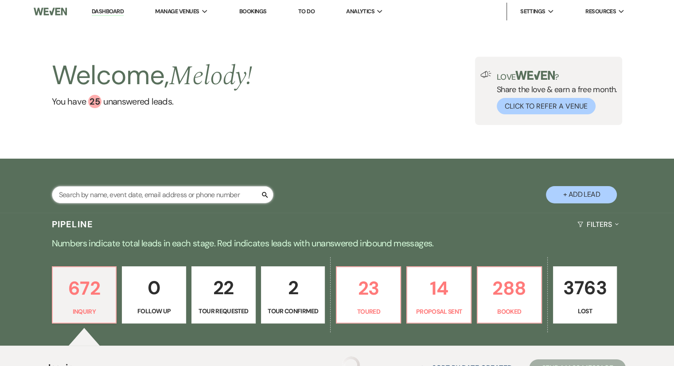
click at [138, 195] on input "text" at bounding box center [163, 194] width 222 height 17
paste input "[PERSON_NAME]"
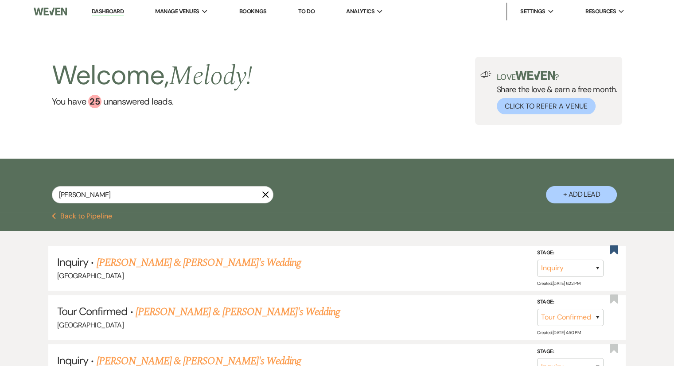
click at [593, 194] on button "+ Add Lead" at bounding box center [581, 194] width 71 height 17
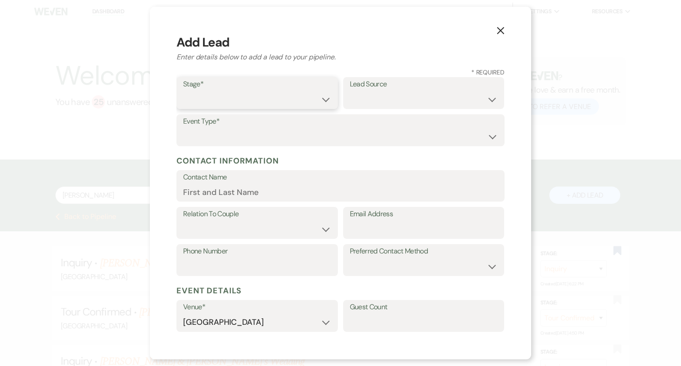
click at [234, 98] on select "Inquiry Follow Up Tour Requested Tour Confirmed Toured Proposal Sent Booked Lost" at bounding box center [257, 99] width 148 height 17
click at [183, 91] on select "Inquiry Follow Up Tour Requested Tour Confirmed Toured Proposal Sent Booked Lost" at bounding box center [257, 99] width 148 height 17
click at [384, 106] on select "Weven Venue Website Instagram Facebook Pinterest Google The Knot Wedding Wire H…" at bounding box center [424, 99] width 148 height 17
click at [350, 91] on select "Weven Venue Website Instagram Facebook Pinterest Google The Knot Wedding Wire H…" at bounding box center [424, 99] width 148 height 17
click at [215, 192] on input "Contact Name" at bounding box center [340, 191] width 315 height 17
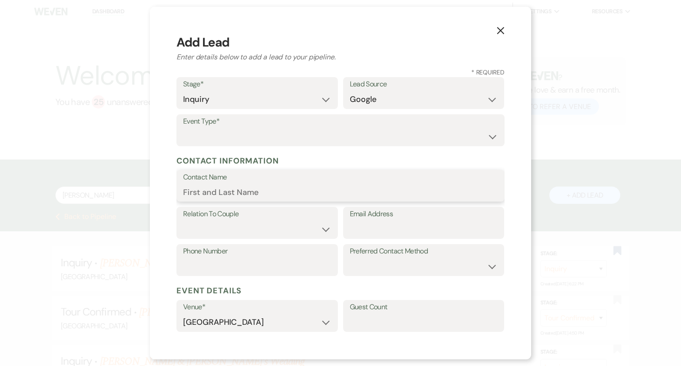
paste input "[PERSON_NAME]"
click at [213, 231] on select "Couple Planner Parent of Couple Family Member Friend Other" at bounding box center [257, 229] width 148 height 17
click at [183, 221] on select "Couple Planner Parent of Couple Family Member Friend Other" at bounding box center [257, 229] width 148 height 17
click at [280, 138] on select "Wedding Anniversary Party Baby Shower Bachelorette / Bachelor Party Birthday Pa…" at bounding box center [340, 136] width 315 height 17
click at [183, 128] on select "Wedding Anniversary Party Baby Shower Bachelorette / Bachelor Party Birthday Pa…" at bounding box center [340, 136] width 315 height 17
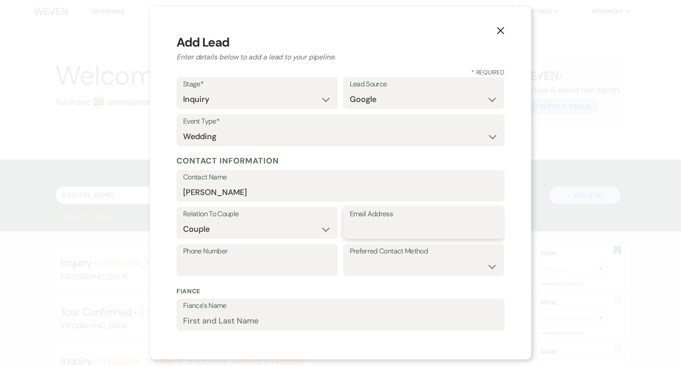
click at [350, 233] on input "Email Address" at bounding box center [424, 229] width 148 height 17
paste input "[EMAIL_ADDRESS][DOMAIN_NAME]"
click at [267, 271] on input "Phone Number" at bounding box center [257, 266] width 148 height 17
click at [390, 273] on select "Email Phone Text" at bounding box center [424, 266] width 148 height 17
click at [350, 258] on select "Email Phone Text" at bounding box center [424, 266] width 148 height 17
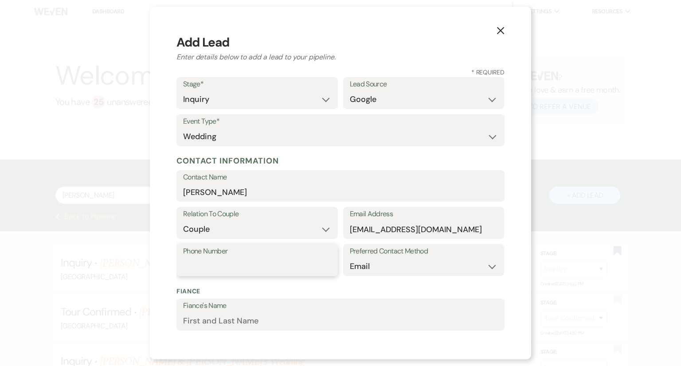
click at [201, 273] on input "Phone Number" at bounding box center [257, 266] width 148 height 17
paste input "9198022029"
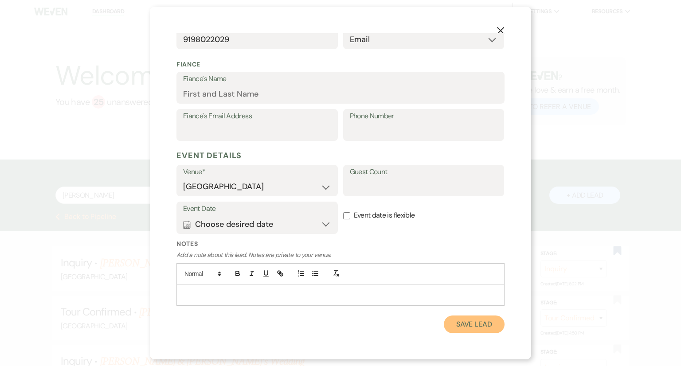
click at [464, 328] on button "Save Lead" at bounding box center [474, 325] width 61 height 18
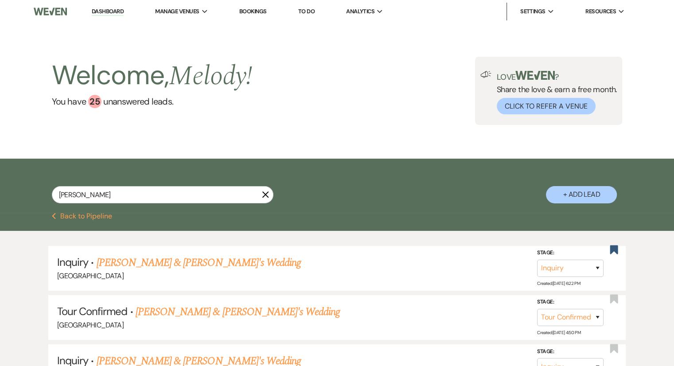
click at [265, 193] on icon "X" at bounding box center [265, 194] width 7 height 7
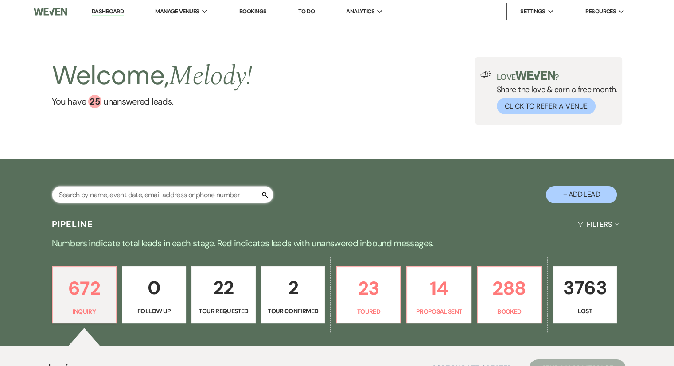
click at [201, 198] on input "text" at bounding box center [163, 194] width 222 height 17
paste input "[PERSON_NAME]"
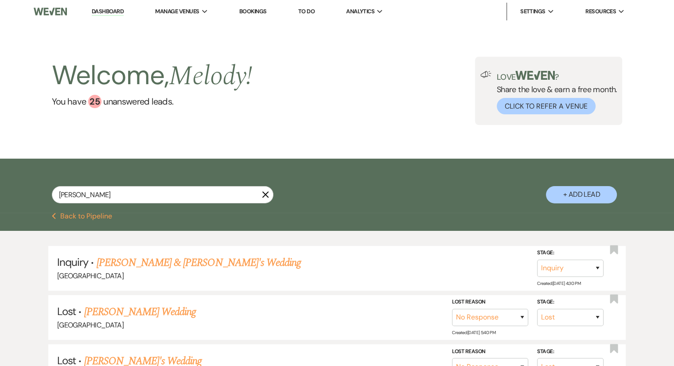
click at [555, 195] on button "+ Add Lead" at bounding box center [581, 194] width 71 height 17
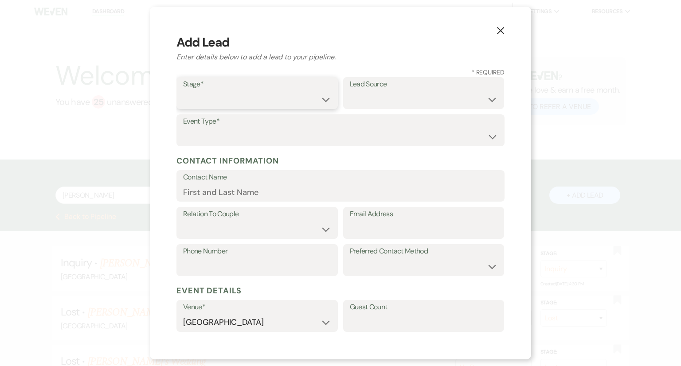
click at [248, 101] on select "Inquiry Follow Up Tour Requested Tour Confirmed Toured Proposal Sent Booked Lost" at bounding box center [257, 99] width 148 height 17
click at [183, 91] on select "Inquiry Follow Up Tour Requested Tour Confirmed Toured Proposal Sent Booked Lost" at bounding box center [257, 99] width 148 height 17
click at [394, 98] on select "Weven Venue Website Instagram Facebook Pinterest Google The Knot Wedding Wire H…" at bounding box center [424, 99] width 148 height 17
click at [350, 91] on select "Weven Venue Website Instagram Facebook Pinterest Google The Knot Wedding Wire H…" at bounding box center [424, 99] width 148 height 17
click at [195, 194] on input "Contact Name" at bounding box center [340, 191] width 315 height 17
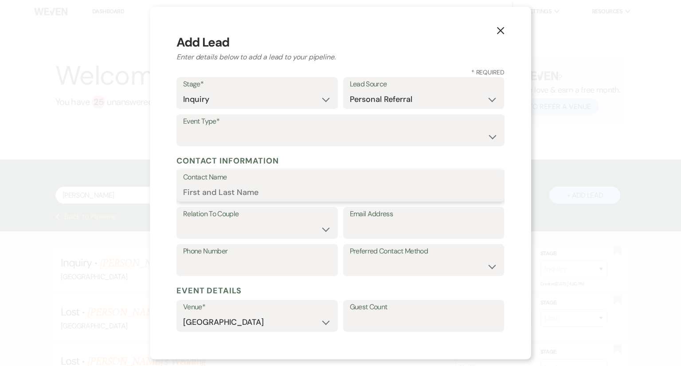
paste input "[PERSON_NAME]"
drag, startPoint x: 197, startPoint y: 194, endPoint x: 197, endPoint y: 202, distance: 8.0
click at [197, 202] on form "Stage* Inquiry Follow Up Tour Requested Tour Confirmed Toured Proposal Sent Boo…" at bounding box center [340, 272] width 328 height 391
click at [198, 188] on input "[PERSON_NAME]" at bounding box center [340, 191] width 315 height 17
click at [205, 231] on select "Couple Planner Parent of Couple Family Member Friend Other" at bounding box center [257, 229] width 148 height 17
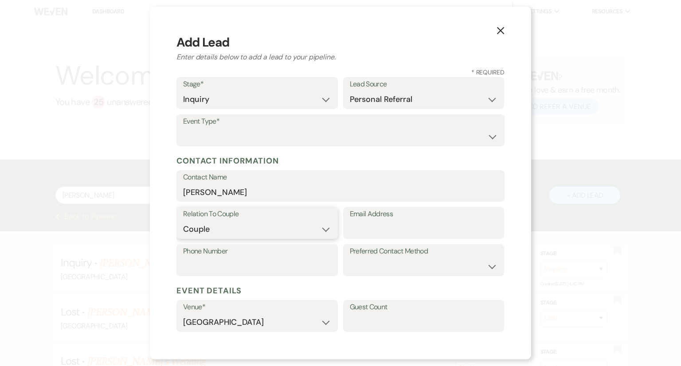
click at [183, 221] on select "Couple Planner Parent of Couple Family Member Friend Other" at bounding box center [257, 229] width 148 height 17
click at [222, 241] on div "Relation To Couple Couple Planner Parent of Couple Family Member Friend Other E…" at bounding box center [340, 225] width 328 height 37
click at [222, 236] on select "Couple Planner Parent of Couple Family Member Friend Other" at bounding box center [257, 229] width 148 height 17
click at [183, 221] on select "Couple Planner Parent of Couple Family Member Friend Other" at bounding box center [257, 229] width 148 height 17
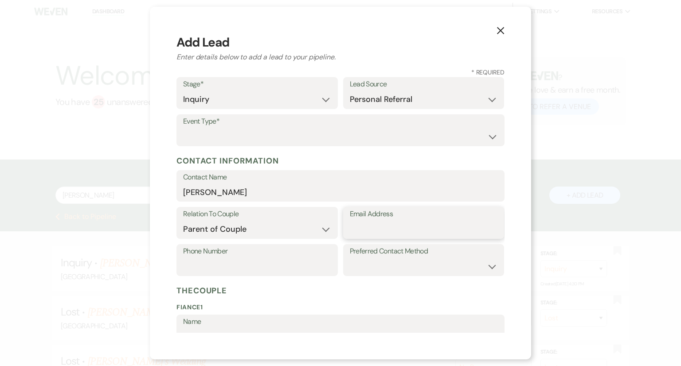
click at [360, 222] on input "Email Address" at bounding box center [424, 229] width 148 height 17
paste input "[EMAIL_ADDRESS][DOMAIN_NAME]"
click at [251, 266] on input "Phone Number" at bounding box center [257, 266] width 148 height 17
paste input "4045434904"
click at [365, 264] on select "Email Phone Text" at bounding box center [424, 266] width 148 height 17
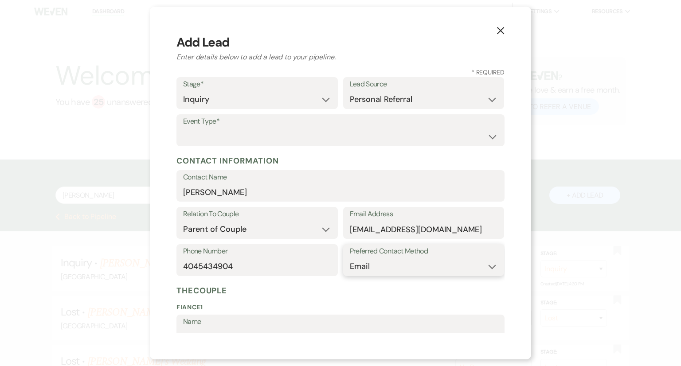
click at [350, 258] on select "Email Phone Text" at bounding box center [424, 266] width 148 height 17
click at [454, 137] on select "Wedding Anniversary Party Baby Shower Bachelorette / Bachelor Party Birthday Pa…" at bounding box center [340, 136] width 315 height 17
click at [183, 128] on select "Wedding Anniversary Party Baby Shower Bachelorette / Bachelor Party Birthday Pa…" at bounding box center [340, 136] width 315 height 17
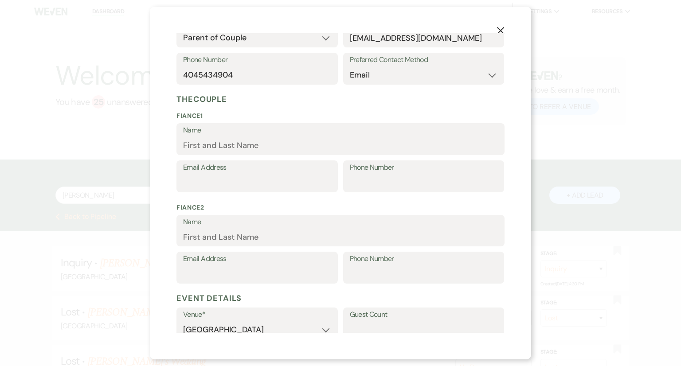
scroll to position [334, 0]
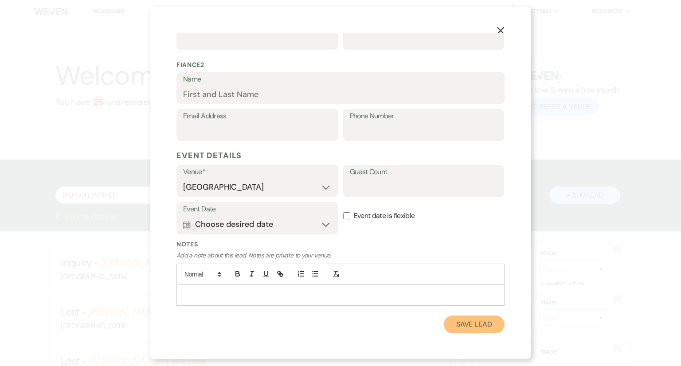
click at [464, 322] on button "Save Lead" at bounding box center [474, 325] width 61 height 18
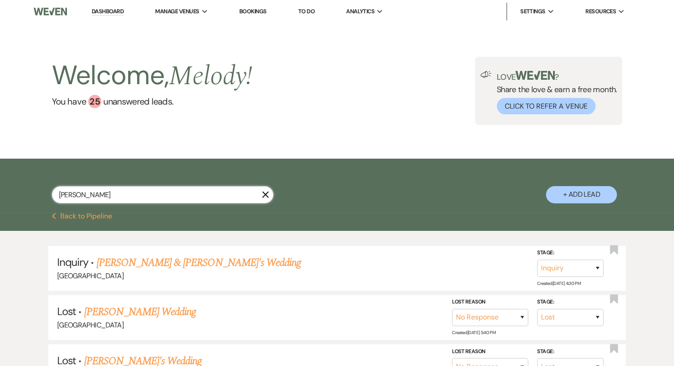
drag, startPoint x: 105, startPoint y: 191, endPoint x: 37, endPoint y: 185, distance: 67.7
click at [37, 185] on div "[PERSON_NAME] X + Add Lead" at bounding box center [337, 186] width 638 height 47
drag, startPoint x: 107, startPoint y: 200, endPoint x: 38, endPoint y: 187, distance: 70.4
click at [38, 187] on div "[PERSON_NAME] X + Add Lead" at bounding box center [337, 186] width 638 height 47
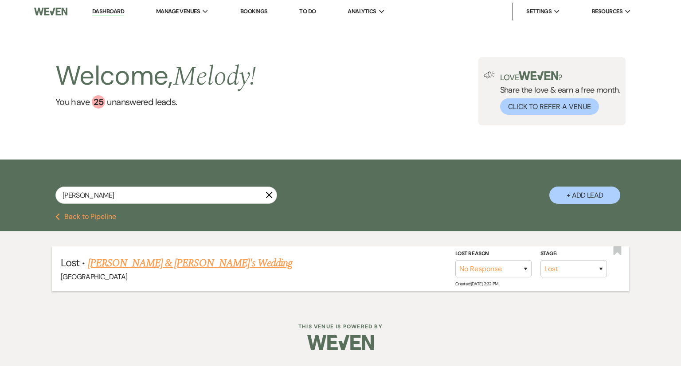
click at [115, 263] on link "[PERSON_NAME] & [PERSON_NAME]'s Wedding" at bounding box center [190, 263] width 205 height 16
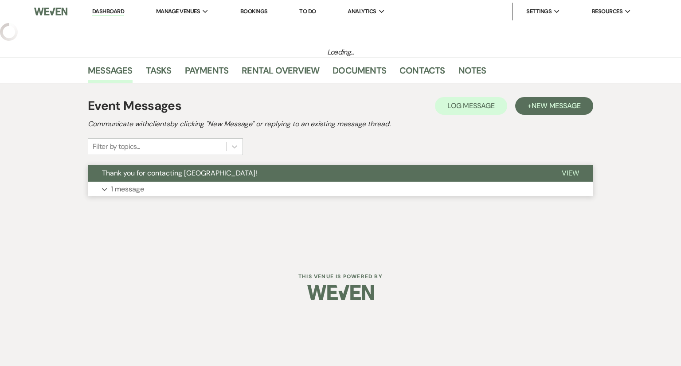
click at [115, 185] on p "1 message" at bounding box center [127, 189] width 33 height 12
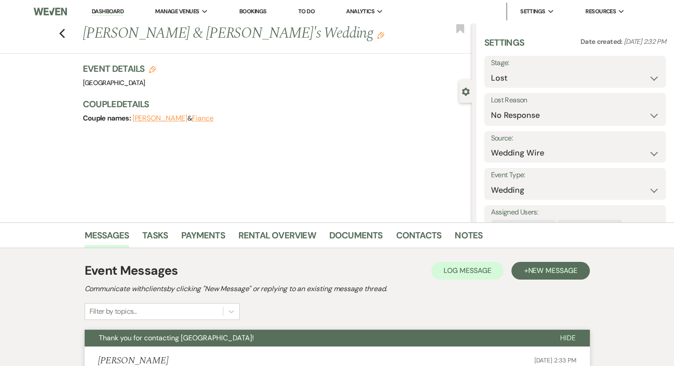
click at [76, 35] on div "Previous [PERSON_NAME] & [PERSON_NAME]'s Wedding Edit Bookmark" at bounding box center [234, 38] width 476 height 31
click at [64, 36] on icon "Previous" at bounding box center [62, 33] width 7 height 11
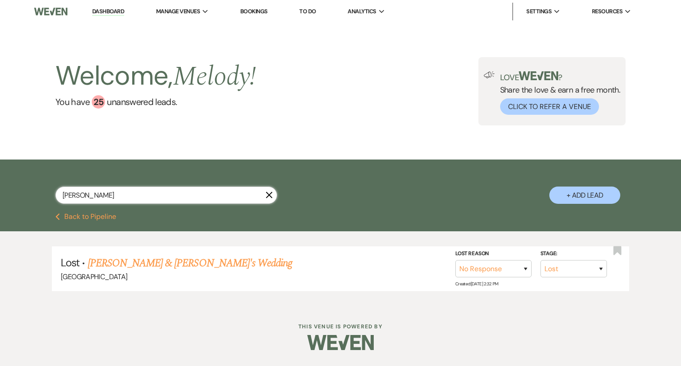
drag, startPoint x: 100, startPoint y: 195, endPoint x: 35, endPoint y: 187, distance: 65.3
click at [35, 187] on div "[PERSON_NAME] + Add Lead" at bounding box center [340, 187] width 638 height 47
paste input "[PERSON_NAME] M"
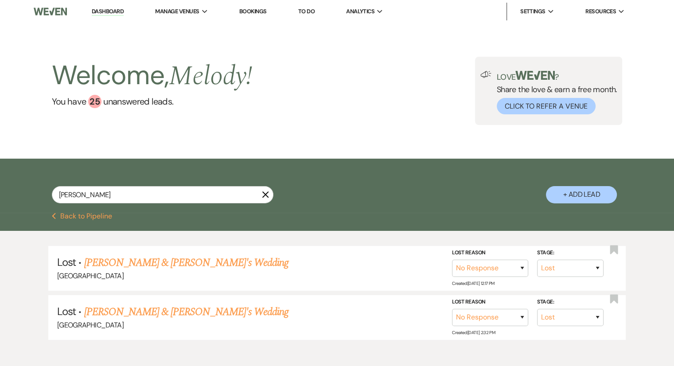
click at [561, 194] on button "+ Add Lead" at bounding box center [581, 194] width 71 height 17
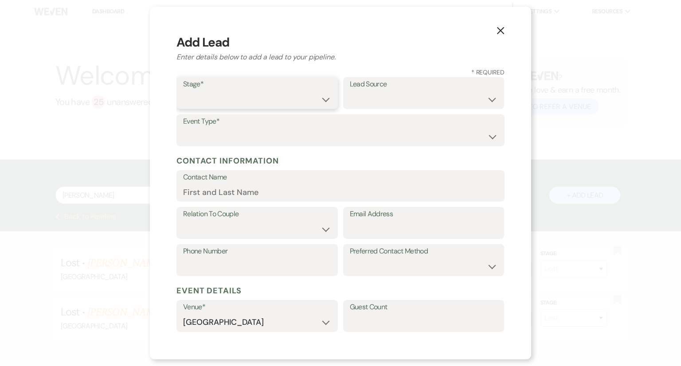
click at [204, 96] on select "Inquiry Follow Up Tour Requested Tour Confirmed Toured Proposal Sent Booked Lost" at bounding box center [257, 99] width 148 height 17
click at [183, 91] on select "Inquiry Follow Up Tour Requested Tour Confirmed Toured Proposal Sent Booked Lost" at bounding box center [257, 99] width 148 height 17
click at [386, 104] on select "Weven Venue Website Instagram Facebook Pinterest Google The Knot Wedding Wire H…" at bounding box center [424, 99] width 148 height 17
click at [215, 147] on div "Event Type* Wedding Anniversary Party Baby Shower Bachelorette / Bachelor Party…" at bounding box center [340, 132] width 328 height 37
click at [215, 143] on select "Wedding Anniversary Party Baby Shower Bachelorette / Bachelor Party Birthday Pa…" at bounding box center [340, 136] width 315 height 17
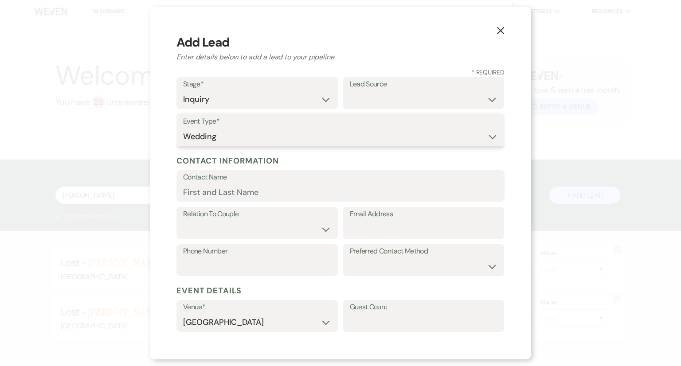
click at [183, 128] on select "Wedding Anniversary Party Baby Shower Bachelorette / Bachelor Party Birthday Pa…" at bounding box center [340, 136] width 315 height 17
click at [202, 187] on input "Contact Name" at bounding box center [340, 191] width 315 height 17
paste input "[PERSON_NAME]"
click at [198, 226] on select "Couple Planner Parent of Couple Family Member Friend Other" at bounding box center [257, 229] width 148 height 17
click at [183, 221] on select "Couple Planner Parent of Couple Family Member Friend Other" at bounding box center [257, 229] width 148 height 17
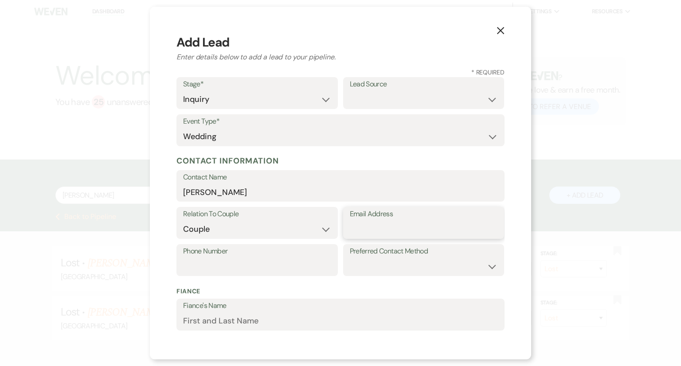
click at [367, 230] on input "Email Address" at bounding box center [424, 229] width 148 height 17
paste input "[EMAIL_ADDRESS][DOMAIN_NAME]"
click at [396, 95] on select "Weven Venue Website Instagram Facebook Pinterest Google The Knot Wedding Wire H…" at bounding box center [424, 99] width 148 height 17
click at [350, 91] on select "Weven Venue Website Instagram Facebook Pinterest Google The Knot Wedding Wire H…" at bounding box center [424, 99] width 148 height 17
click at [371, 270] on select "Email Phone Text" at bounding box center [424, 266] width 148 height 17
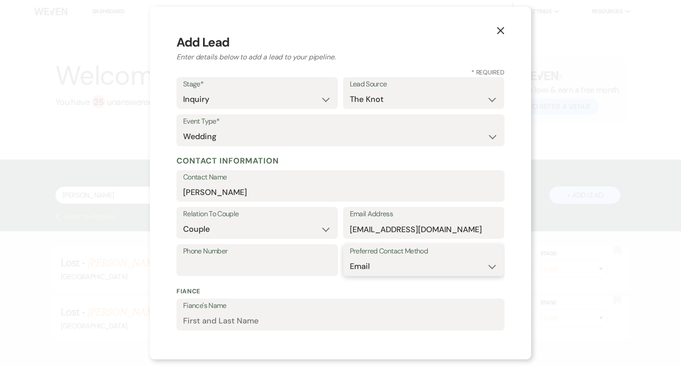
click at [350, 258] on select "Email Phone Text" at bounding box center [424, 266] width 148 height 17
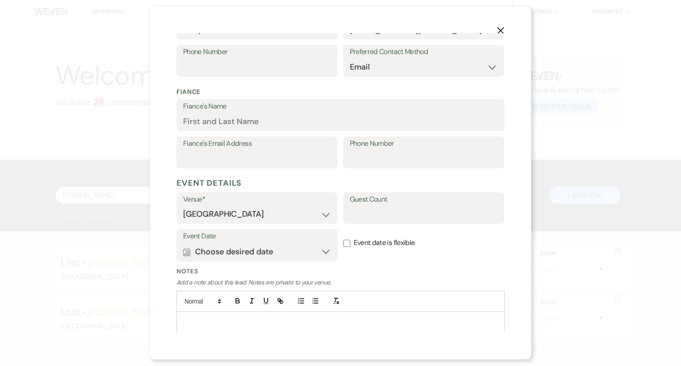
scroll to position [227, 0]
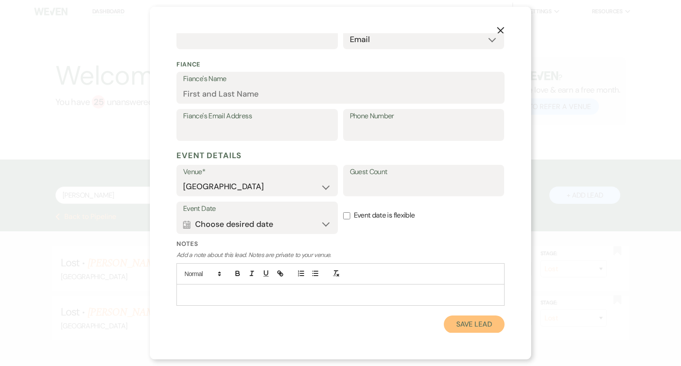
click at [471, 324] on button "Save Lead" at bounding box center [474, 325] width 61 height 18
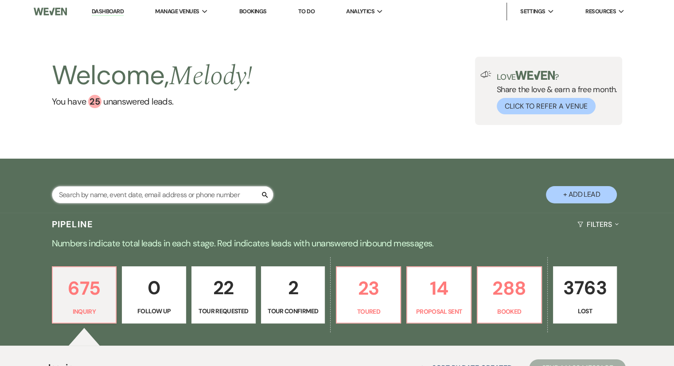
click at [138, 195] on input "text" at bounding box center [163, 194] width 222 height 17
paste input "[PERSON_NAME] last_name [PERSON_NAME]"
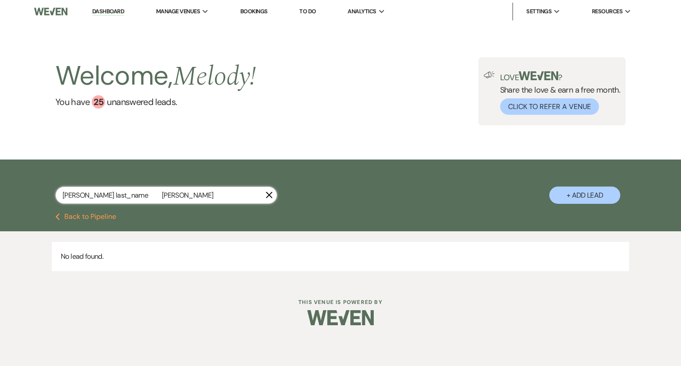
drag, startPoint x: 121, startPoint y: 194, endPoint x: 81, endPoint y: 191, distance: 40.5
click at [81, 191] on input "[PERSON_NAME] last_name [PERSON_NAME]" at bounding box center [166, 195] width 222 height 17
click at [559, 198] on button "+ Add Lead" at bounding box center [584, 195] width 71 height 17
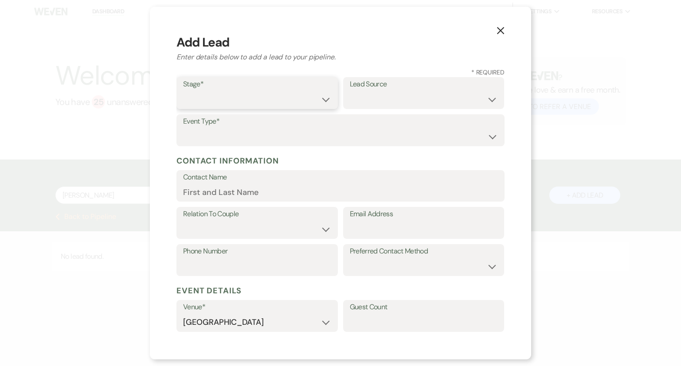
click at [215, 101] on select "Inquiry Follow Up Tour Requested Tour Confirmed Toured Proposal Sent Booked Lost" at bounding box center [257, 99] width 148 height 17
click at [183, 91] on select "Inquiry Follow Up Tour Requested Tour Confirmed Toured Proposal Sent Booked Lost" at bounding box center [257, 99] width 148 height 17
click at [371, 94] on select "Weven Venue Website Instagram Facebook Pinterest Google The Knot Wedding Wire H…" at bounding box center [424, 99] width 148 height 17
click at [350, 91] on select "Weven Venue Website Instagram Facebook Pinterest Google The Knot Wedding Wire H…" at bounding box center [424, 99] width 148 height 17
click at [269, 128] on select "Wedding Anniversary Party Baby Shower Bachelorette / Bachelor Party Birthday Pa…" at bounding box center [340, 136] width 315 height 17
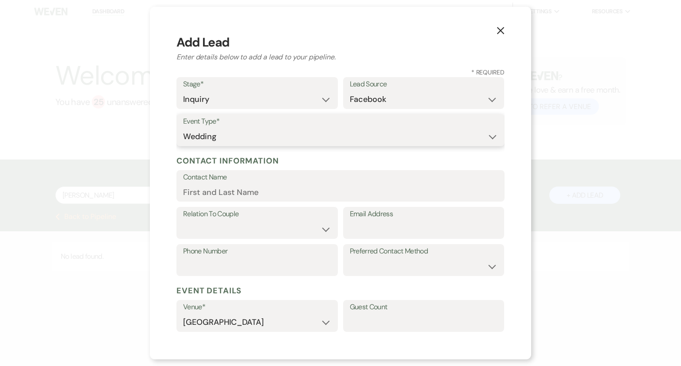
click at [183, 128] on select "Wedding Anniversary Party Baby Shower Bachelorette / Bachelor Party Birthday Pa…" at bounding box center [340, 136] width 315 height 17
click at [229, 192] on input "Contact Name" at bounding box center [340, 191] width 315 height 17
paste input "[PERSON_NAME] last_name [PERSON_NAME]"
click at [229, 192] on input "[PERSON_NAME] last_name [PERSON_NAME]" at bounding box center [340, 191] width 315 height 17
drag, startPoint x: 263, startPoint y: 191, endPoint x: 222, endPoint y: 191, distance: 40.3
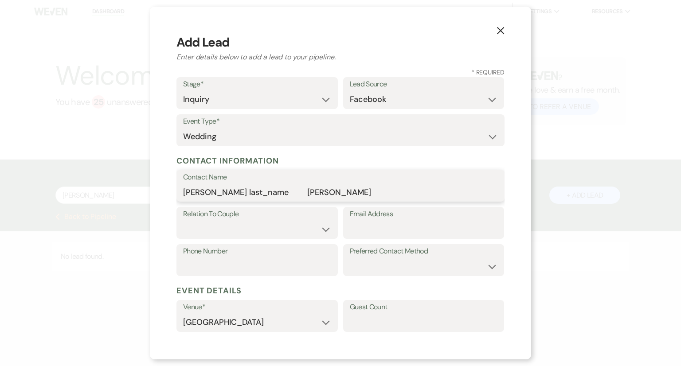
click at [222, 191] on input "[PERSON_NAME] last_name [PERSON_NAME]" at bounding box center [340, 191] width 315 height 17
drag, startPoint x: 232, startPoint y: 190, endPoint x: 226, endPoint y: 191, distance: 5.8
click at [226, 191] on input "[PERSON_NAME]" at bounding box center [340, 191] width 315 height 17
click at [199, 191] on input "[PERSON_NAME]" at bounding box center [340, 191] width 315 height 17
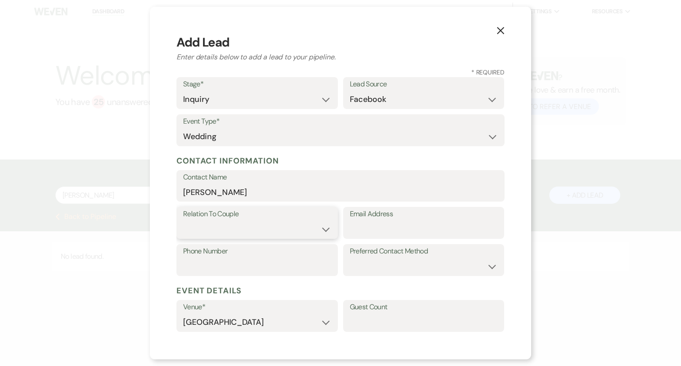
click at [198, 236] on select "Couple Planner Parent of Couple Family Member Friend Other" at bounding box center [257, 229] width 148 height 17
click at [183, 221] on select "Couple Planner Parent of Couple Family Member Friend Other" at bounding box center [257, 229] width 148 height 17
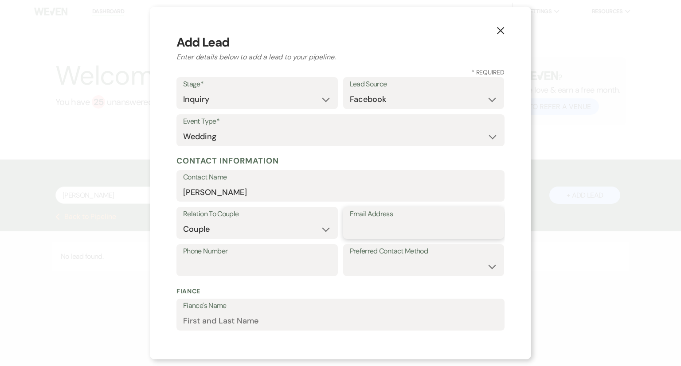
paste input "[EMAIL_ADDRESS][DOMAIN_NAME]"
click at [219, 259] on input "Phone Number" at bounding box center [257, 266] width 148 height 17
paste input "6145846698"
click at [404, 263] on select "Email Phone Text" at bounding box center [424, 266] width 148 height 17
click at [350, 258] on select "Email Phone Text" at bounding box center [424, 266] width 148 height 17
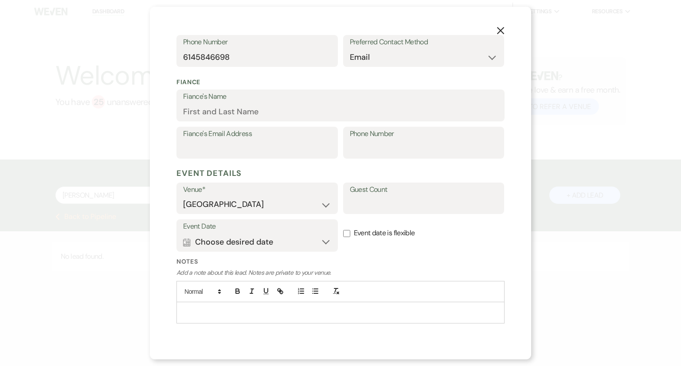
scroll to position [217, 0]
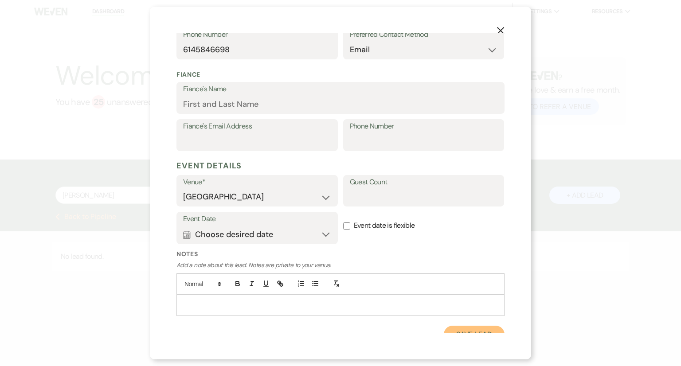
click at [475, 331] on button "Save Lead" at bounding box center [474, 335] width 61 height 18
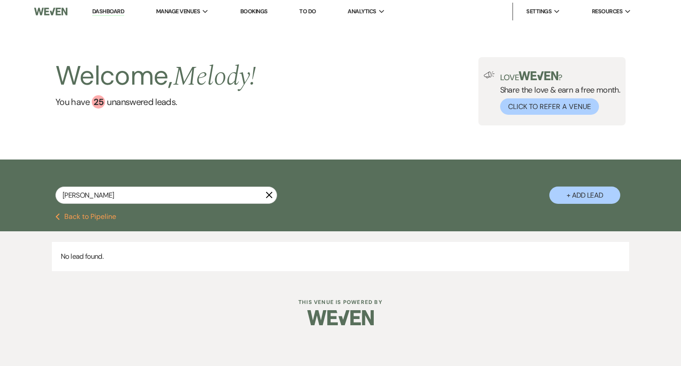
click at [587, 200] on button "+ Add Lead" at bounding box center [584, 195] width 71 height 17
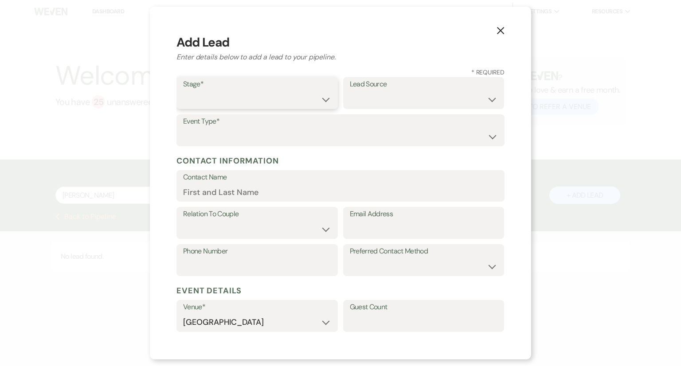
click at [213, 103] on select "Inquiry Follow Up Tour Requested Tour Confirmed Toured Proposal Sent Booked Lost" at bounding box center [257, 99] width 148 height 17
click at [183, 91] on select "Inquiry Follow Up Tour Requested Tour Confirmed Toured Proposal Sent Booked Lost" at bounding box center [257, 99] width 148 height 17
click at [389, 97] on select "Weven Venue Website Instagram Facebook Pinterest Google The Knot Wedding Wire H…" at bounding box center [424, 99] width 148 height 17
click at [350, 91] on select "Weven Venue Website Instagram Facebook Pinterest Google The Knot Wedding Wire H…" at bounding box center [424, 99] width 148 height 17
click at [251, 133] on select "Wedding Anniversary Party Baby Shower Bachelorette / Bachelor Party Birthday Pa…" at bounding box center [340, 136] width 315 height 17
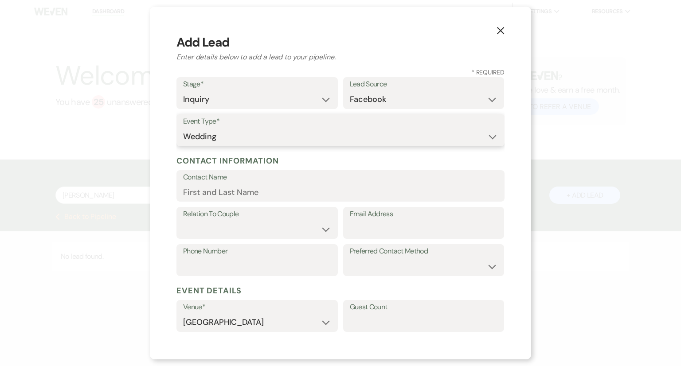
click at [183, 128] on select "Wedding Anniversary Party Baby Shower Bachelorette / Bachelor Party Birthday Pa…" at bounding box center [340, 136] width 315 height 17
click at [216, 195] on input "Contact Name" at bounding box center [340, 191] width 315 height 17
paste input "Hope last_name [PERSON_NAME]"
drag, startPoint x: 265, startPoint y: 194, endPoint x: 217, endPoint y: 194, distance: 47.9
click at [217, 194] on input "Hope last_name [PERSON_NAME]" at bounding box center [340, 191] width 315 height 17
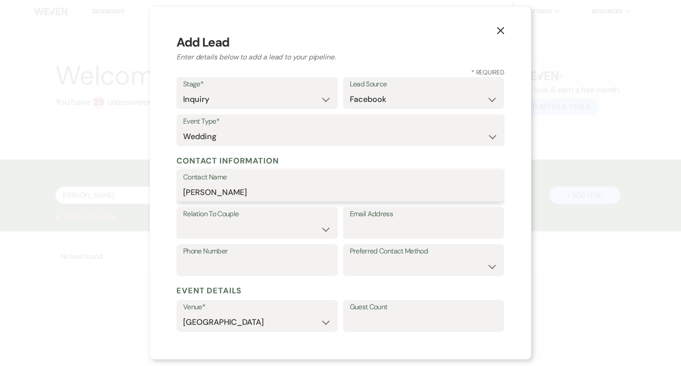
click at [198, 193] on input "[PERSON_NAME]" at bounding box center [340, 191] width 315 height 17
click at [211, 238] on select "Couple Planner Parent of Couple Family Member Friend Other" at bounding box center [257, 229] width 148 height 17
click at [183, 221] on select "Couple Planner Parent of Couple Family Member Friend Other" at bounding box center [257, 229] width 148 height 17
click at [351, 223] on input "Email Address" at bounding box center [424, 229] width 148 height 17
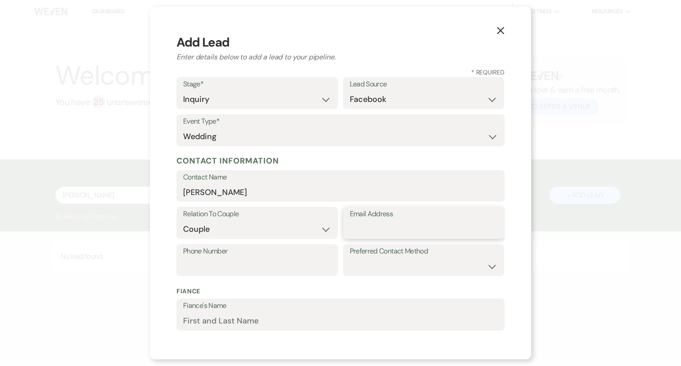
paste input "[EMAIL_ADDRESS][DOMAIN_NAME]"
click at [202, 263] on input "Phone Number" at bounding box center [257, 266] width 148 height 17
paste input "7575855053"
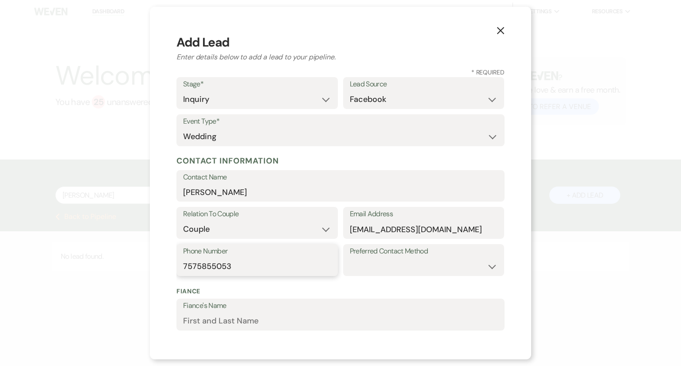
drag, startPoint x: 202, startPoint y: 263, endPoint x: 199, endPoint y: 269, distance: 6.6
click at [199, 269] on input "7575855053" at bounding box center [257, 266] width 148 height 17
click at [382, 262] on select "Email Phone Text" at bounding box center [424, 266] width 148 height 17
click at [350, 258] on select "Email Phone Text" at bounding box center [424, 266] width 148 height 17
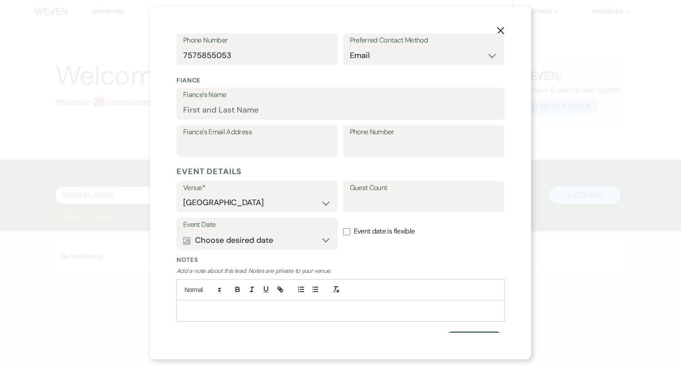
scroll to position [227, 0]
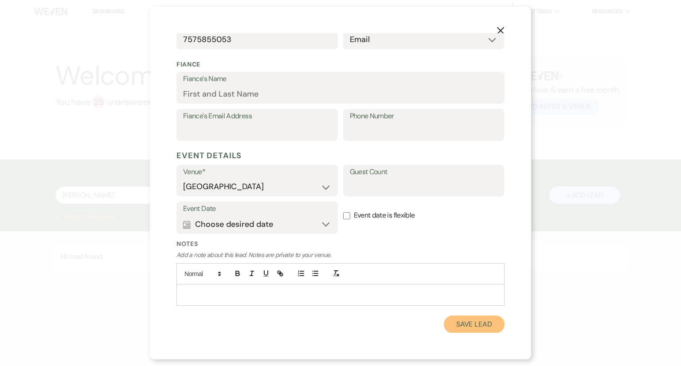
click at [467, 324] on button "Save Lead" at bounding box center [474, 325] width 61 height 18
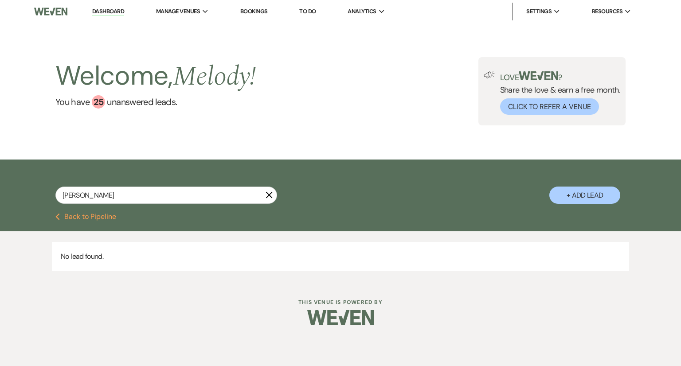
click at [269, 195] on icon "X" at bounding box center [268, 194] width 7 height 7
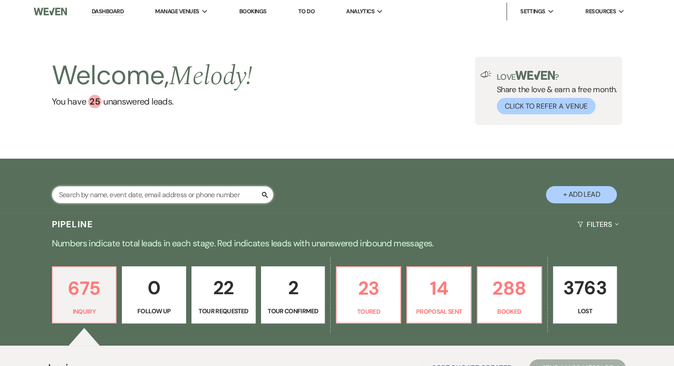
click at [207, 195] on input "text" at bounding box center [163, 194] width 222 height 17
paste input "[PERSON_NAME] last_name [PERSON_NAME]"
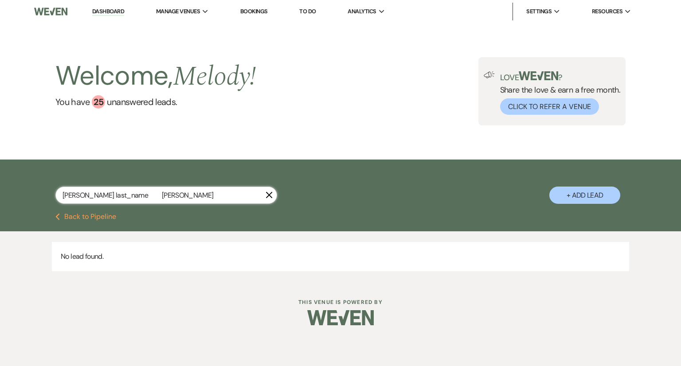
drag, startPoint x: 121, startPoint y: 193, endPoint x: 85, endPoint y: 195, distance: 36.9
click at [85, 195] on input "[PERSON_NAME] last_name [PERSON_NAME]" at bounding box center [166, 195] width 222 height 17
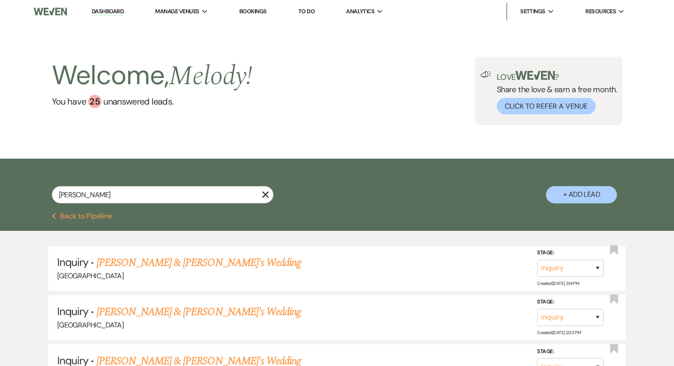
click at [581, 195] on button "+ Add Lead" at bounding box center [581, 194] width 71 height 17
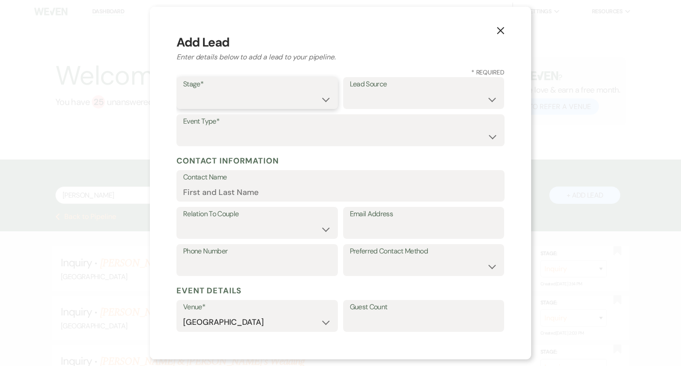
click at [260, 101] on select "Inquiry Follow Up Tour Requested Tour Confirmed Toured Proposal Sent Booked Lost" at bounding box center [257, 99] width 148 height 17
click at [183, 91] on select "Inquiry Follow Up Tour Requested Tour Confirmed Toured Proposal Sent Booked Lost" at bounding box center [257, 99] width 148 height 17
click at [383, 102] on select "Weven Venue Website Instagram Facebook Pinterest Google The Knot Wedding Wire H…" at bounding box center [424, 99] width 148 height 17
click at [350, 91] on select "Weven Venue Website Instagram Facebook Pinterest Google The Knot Wedding Wire H…" at bounding box center [424, 99] width 148 height 17
click at [271, 137] on select "Wedding Anniversary Party Baby Shower Bachelorette / Bachelor Party Birthday Pa…" at bounding box center [340, 136] width 315 height 17
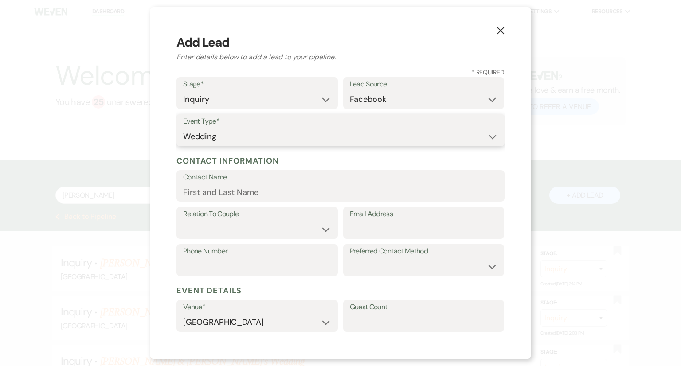
click at [183, 128] on select "Wedding Anniversary Party Baby Shower Bachelorette / Bachelor Party Birthday Pa…" at bounding box center [340, 136] width 315 height 17
click at [211, 197] on input "Contact Name" at bounding box center [340, 191] width 315 height 17
paste input "[PERSON_NAME] last_name [PERSON_NAME]"
drag, startPoint x: 280, startPoint y: 190, endPoint x: 226, endPoint y: 190, distance: 54.1
click at [226, 190] on input "[PERSON_NAME] last_name [PERSON_NAME]" at bounding box center [340, 191] width 315 height 17
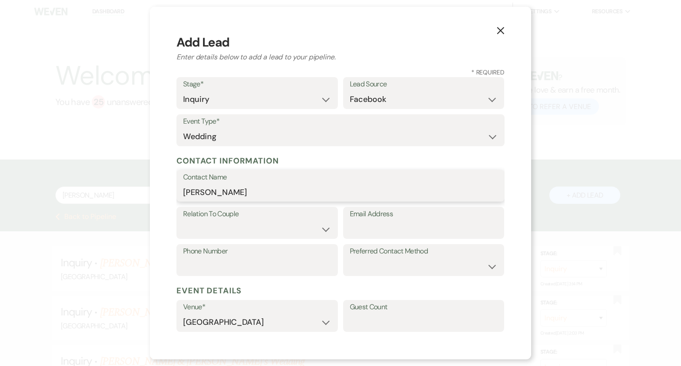
click at [199, 192] on input "[PERSON_NAME]" at bounding box center [340, 191] width 315 height 17
click at [195, 230] on select "Couple Planner Parent of Couple Family Member Friend Other" at bounding box center [257, 229] width 148 height 17
click at [183, 221] on select "Couple Planner Parent of Couple Family Member Friend Other" at bounding box center [257, 229] width 148 height 17
click at [352, 229] on input "Email Address" at bounding box center [424, 229] width 148 height 17
paste input "[EMAIL_ADDRESS][DOMAIN_NAME]"
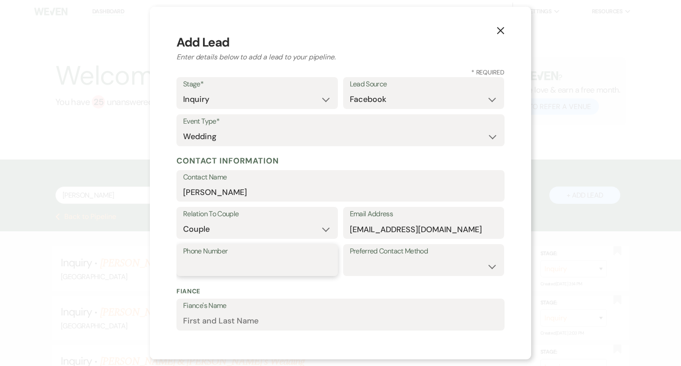
paste input "8036712969"
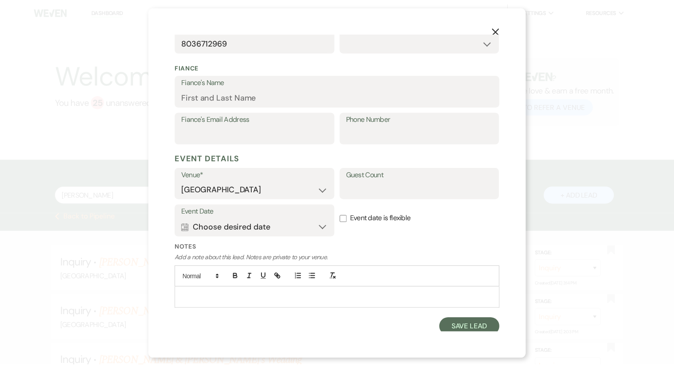
scroll to position [227, 0]
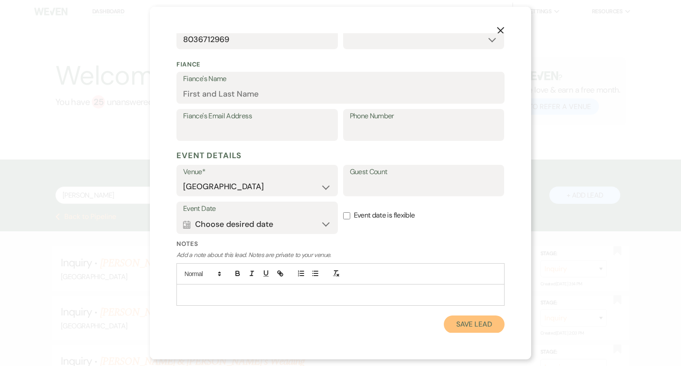
click at [472, 327] on button "Save Lead" at bounding box center [474, 325] width 61 height 18
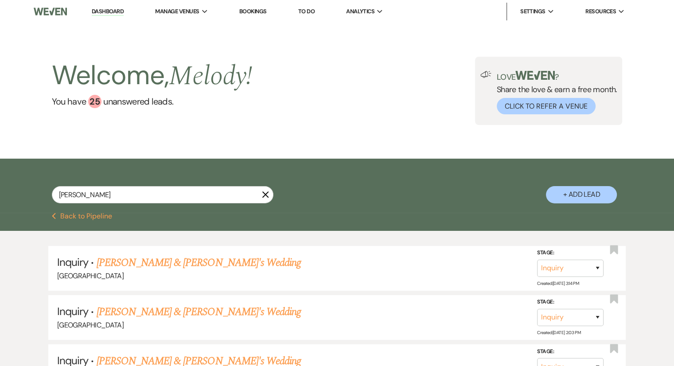
click at [564, 195] on button "+ Add Lead" at bounding box center [581, 194] width 71 height 17
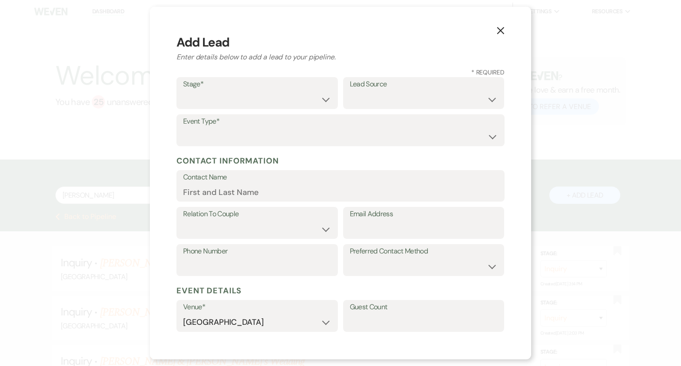
click at [503, 28] on use "button" at bounding box center [500, 30] width 7 height 7
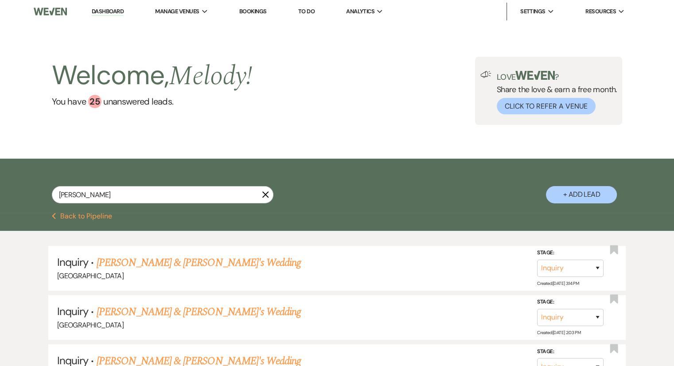
click at [264, 194] on use "button" at bounding box center [265, 194] width 7 height 7
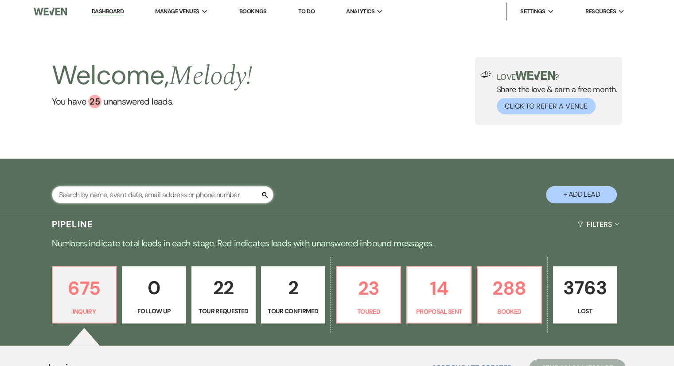
drag, startPoint x: 169, startPoint y: 193, endPoint x: 120, endPoint y: 192, distance: 49.2
click at [120, 192] on input "text" at bounding box center [163, 194] width 222 height 17
paste input "[PERSON_NAME]'"
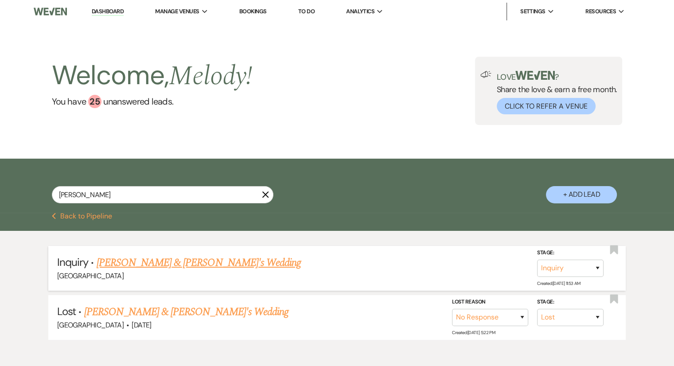
click at [160, 267] on link "[PERSON_NAME] & [PERSON_NAME]'s Wedding" at bounding box center [199, 263] width 205 height 16
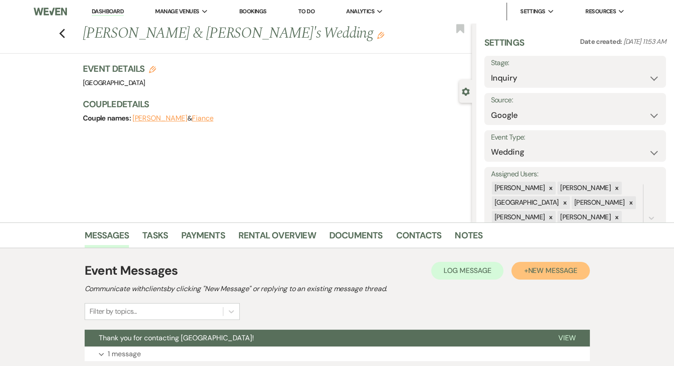
click at [522, 272] on button "+ New Message" at bounding box center [550, 271] width 78 height 18
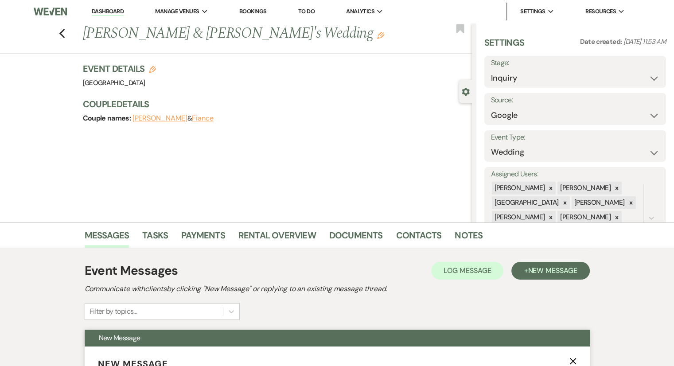
click at [573, 363] on icon "X" at bounding box center [573, 361] width 7 height 7
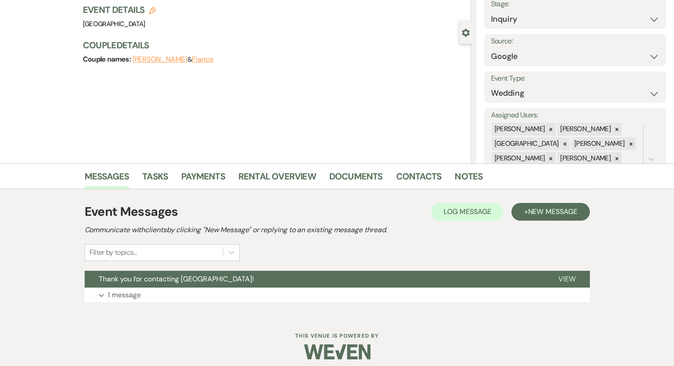
scroll to position [66, 0]
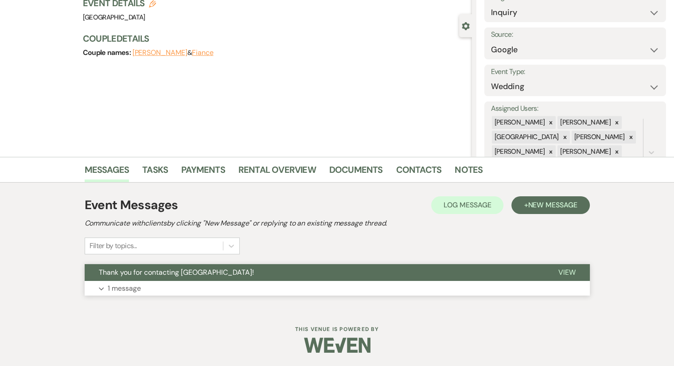
click at [124, 287] on p "1 message" at bounding box center [124, 289] width 33 height 12
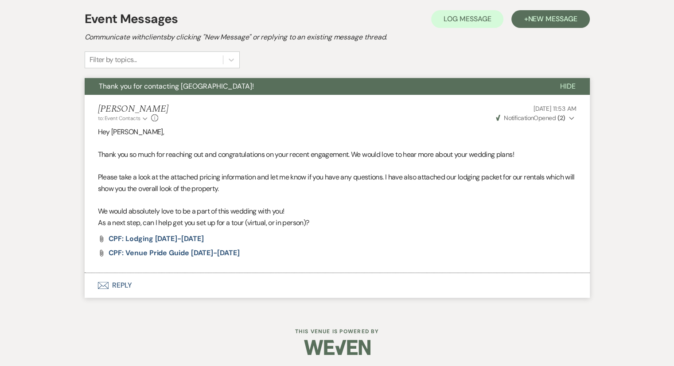
scroll to position [254, 0]
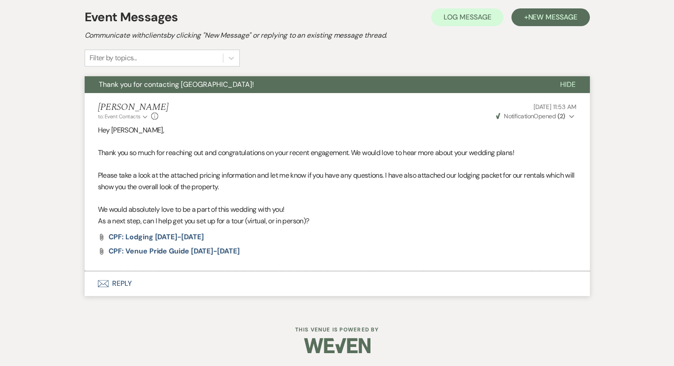
click at [103, 286] on use "button" at bounding box center [103, 283] width 11 height 7
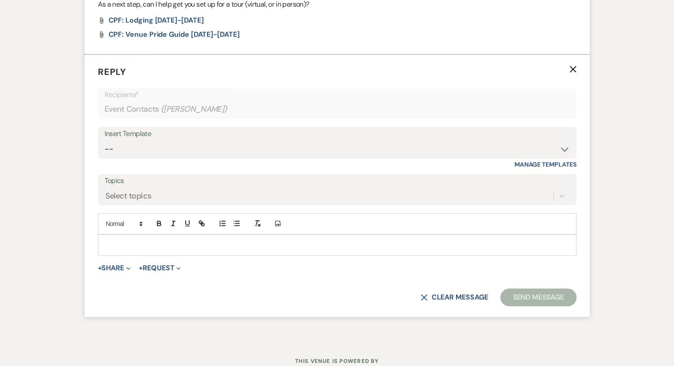
scroll to position [472, 0]
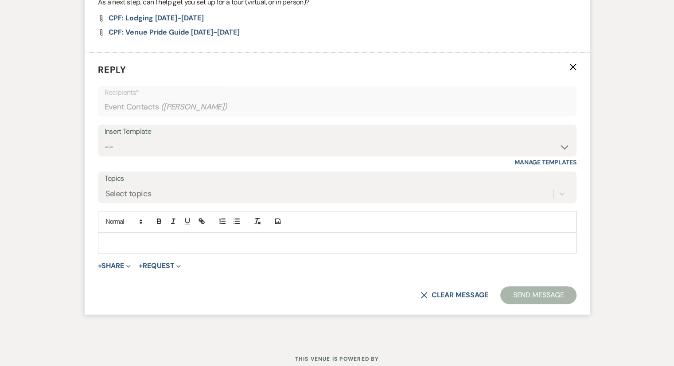
click at [123, 155] on div "Insert Template -- Weven Planning Portal Introduction (Booked Events) Congratul…" at bounding box center [337, 141] width 479 height 32
click at [122, 139] on select "-- Weven Planning Portal Introduction (Booked Events) Congratulations on choosi…" at bounding box center [337, 146] width 465 height 17
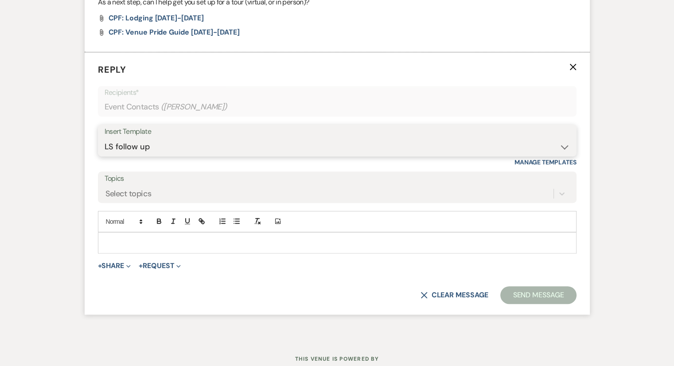
click at [105, 138] on select "-- Weven Planning Portal Introduction (Booked Events) Congratulations on choosi…" at bounding box center [337, 146] width 465 height 17
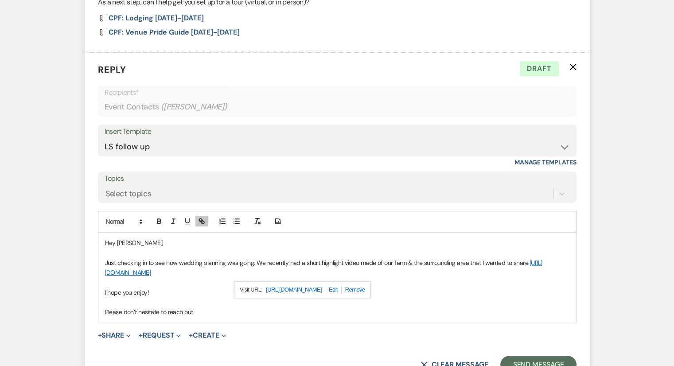
click at [115, 273] on link "[URL][DOMAIN_NAME]" at bounding box center [323, 268] width 437 height 18
click at [159, 271] on link "[URL][DOMAIN_NAME]" at bounding box center [323, 268] width 437 height 18
click at [299, 289] on link "[URL][DOMAIN_NAME]" at bounding box center [294, 290] width 56 height 12
click at [136, 152] on select "-- Weven Planning Portal Introduction (Booked Events) Congratulations on choosi…" at bounding box center [337, 146] width 465 height 17
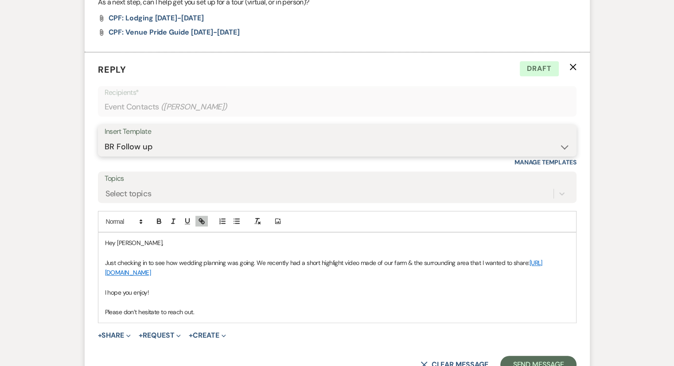
click at [105, 138] on select "-- Weven Planning Portal Introduction (Booked Events) Congratulations on choosi…" at bounding box center [337, 146] width 465 height 17
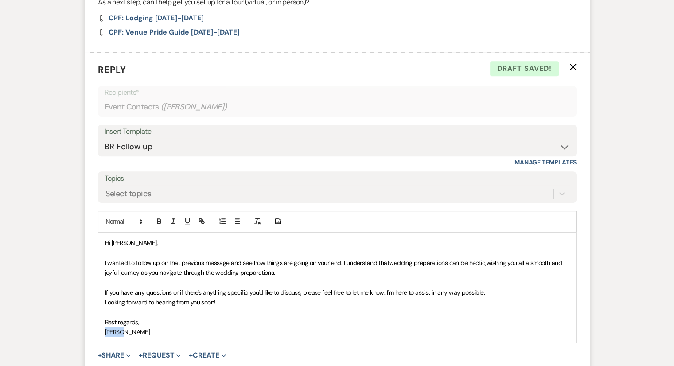
drag, startPoint x: 126, startPoint y: 332, endPoint x: 101, endPoint y: 330, distance: 25.3
click at [101, 330] on div "Hi [PERSON_NAME], I wanted to follow up on that previous message and see how th…" at bounding box center [337, 288] width 478 height 110
click at [128, 337] on div "Hi [PERSON_NAME], I wanted to follow up on that previous message and see how th…" at bounding box center [337, 288] width 478 height 110
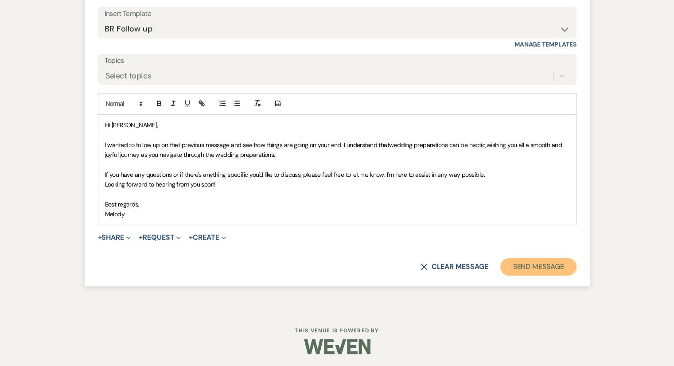
click at [552, 272] on button "Send Message" at bounding box center [538, 267] width 76 height 18
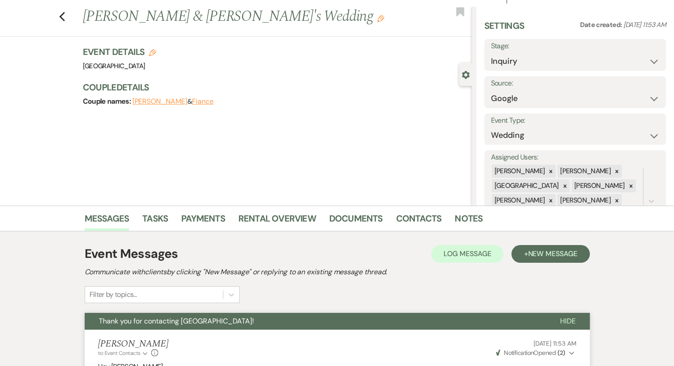
scroll to position [0, 0]
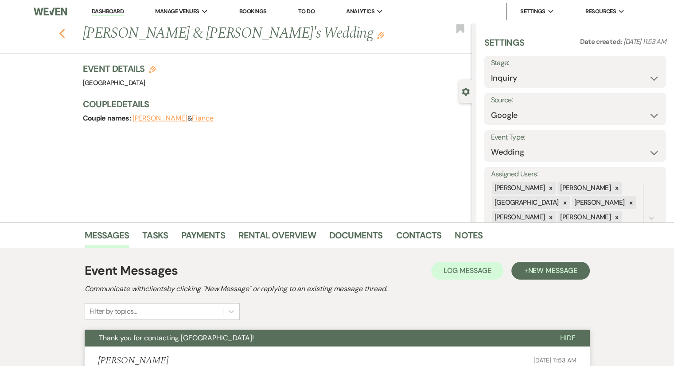
click at [65, 35] on use "button" at bounding box center [62, 34] width 6 height 10
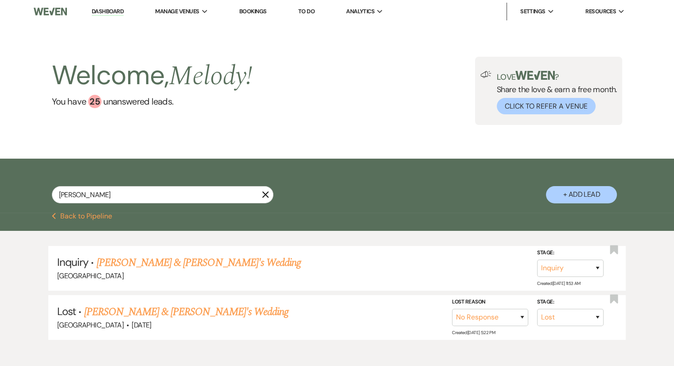
click at [106, 12] on link "Dashboard" at bounding box center [108, 12] width 32 height 8
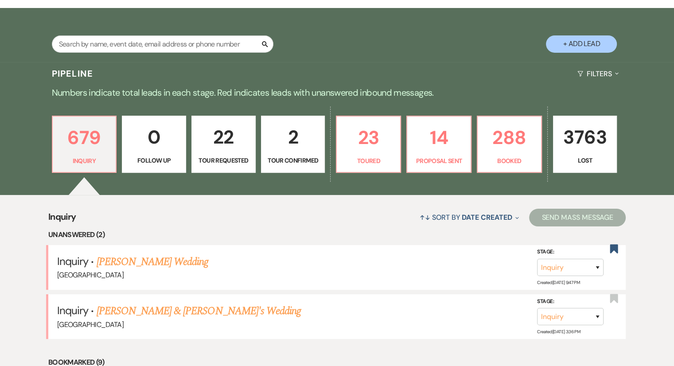
scroll to position [195, 0]
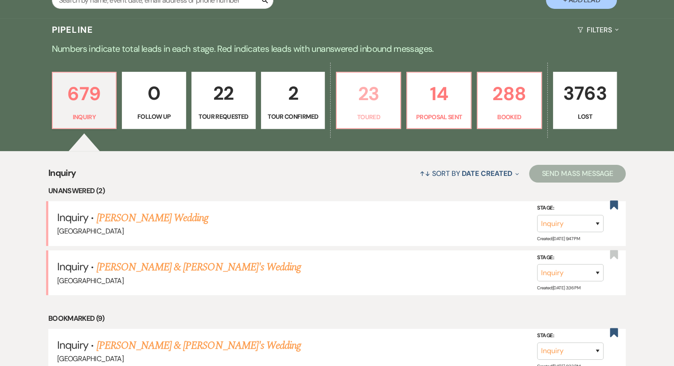
click at [385, 119] on p "Toured" at bounding box center [368, 117] width 53 height 10
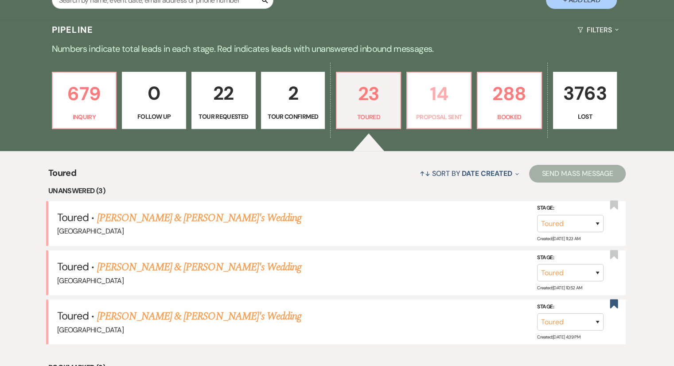
click at [429, 110] on link "14 Proposal Sent" at bounding box center [438, 101] width 65 height 58
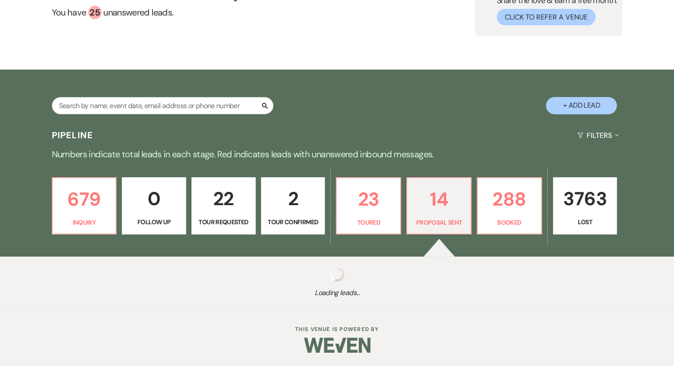
scroll to position [195, 0]
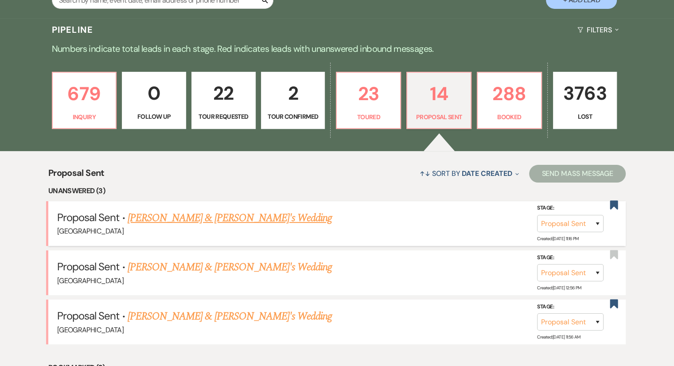
click at [163, 219] on link "[PERSON_NAME] & [PERSON_NAME]'s Wedding" at bounding box center [230, 218] width 205 height 16
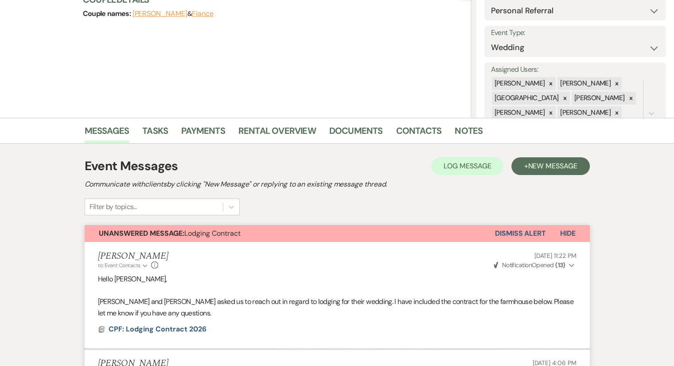
scroll to position [104, 0]
click at [209, 133] on link "Payments" at bounding box center [203, 134] width 44 height 20
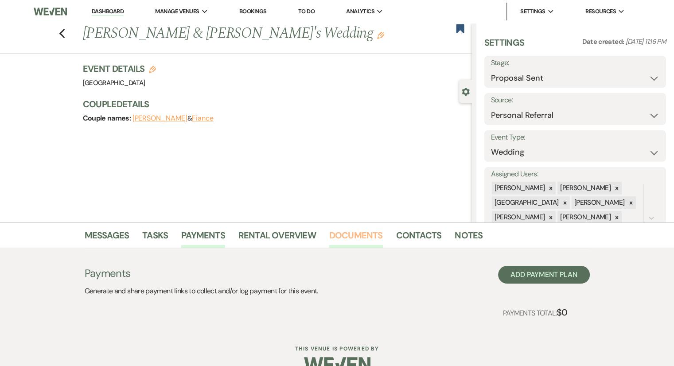
click at [348, 234] on link "Documents" at bounding box center [356, 238] width 54 height 20
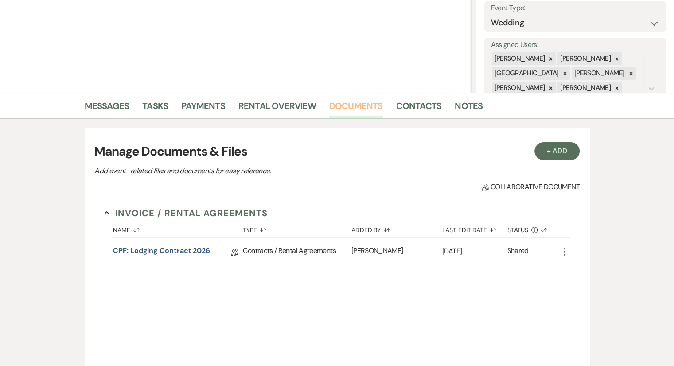
scroll to position [131, 0]
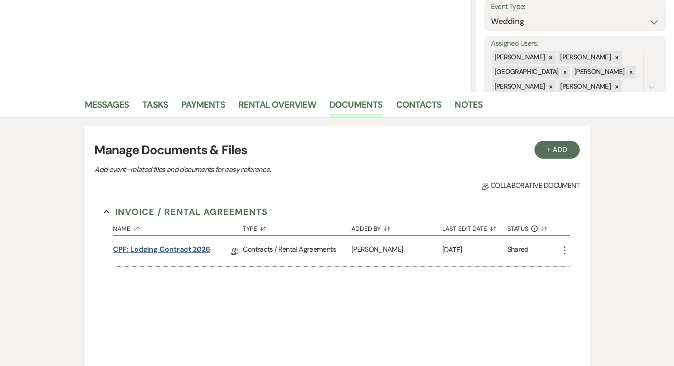
click at [165, 250] on link "CPF: Lodging Contract 2026" at bounding box center [161, 251] width 97 height 14
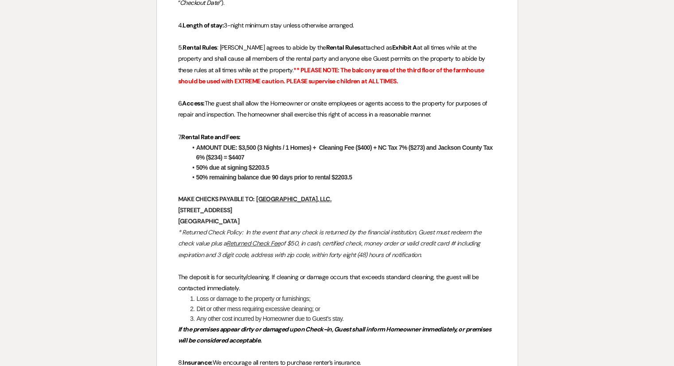
scroll to position [386, 0]
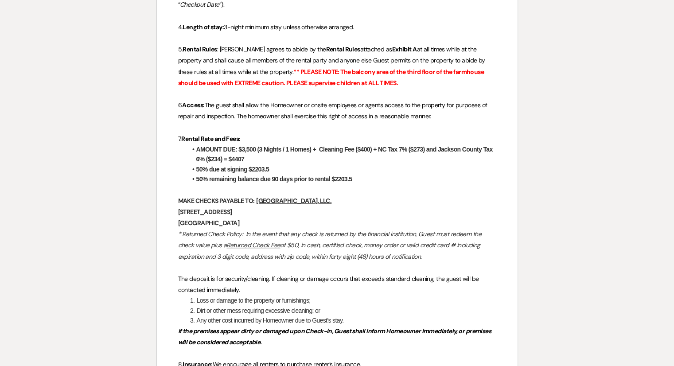
scroll to position [131, 0]
